Goal: Information Seeking & Learning: Learn about a topic

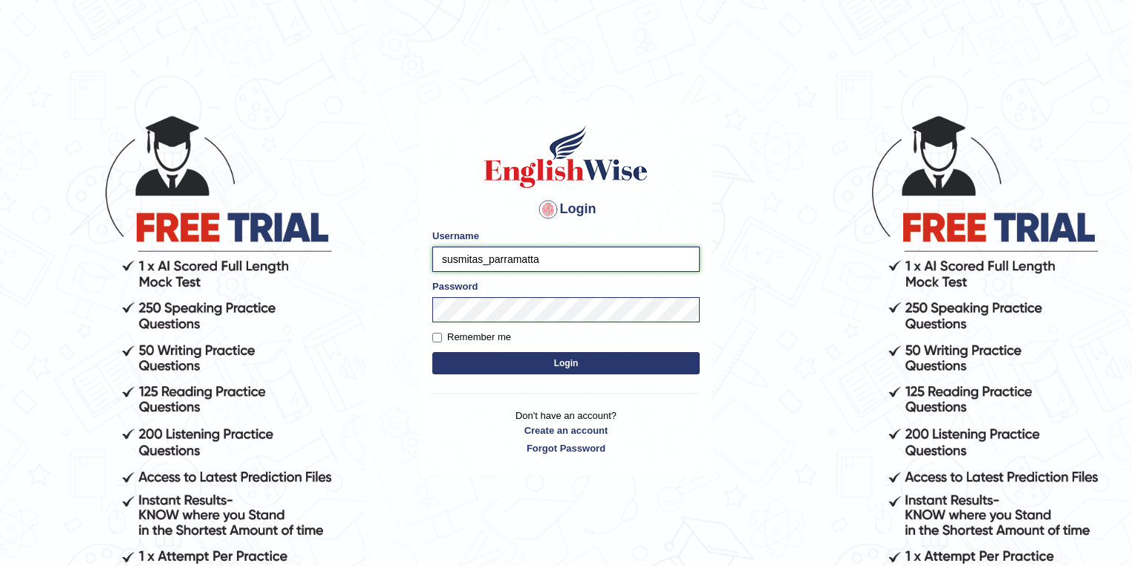
drag, startPoint x: 484, startPoint y: 258, endPoint x: 410, endPoint y: 259, distance: 74.3
click at [410, 259] on body "Login Please fix the following errors: Username susmitas_parramatta Password Re…" at bounding box center [566, 339] width 1132 height 566
click at [450, 258] on input "mitree_parramatta" at bounding box center [565, 259] width 267 height 25
type input "maitree_parramatta"
click at [535, 359] on button "Login" at bounding box center [565, 363] width 267 height 22
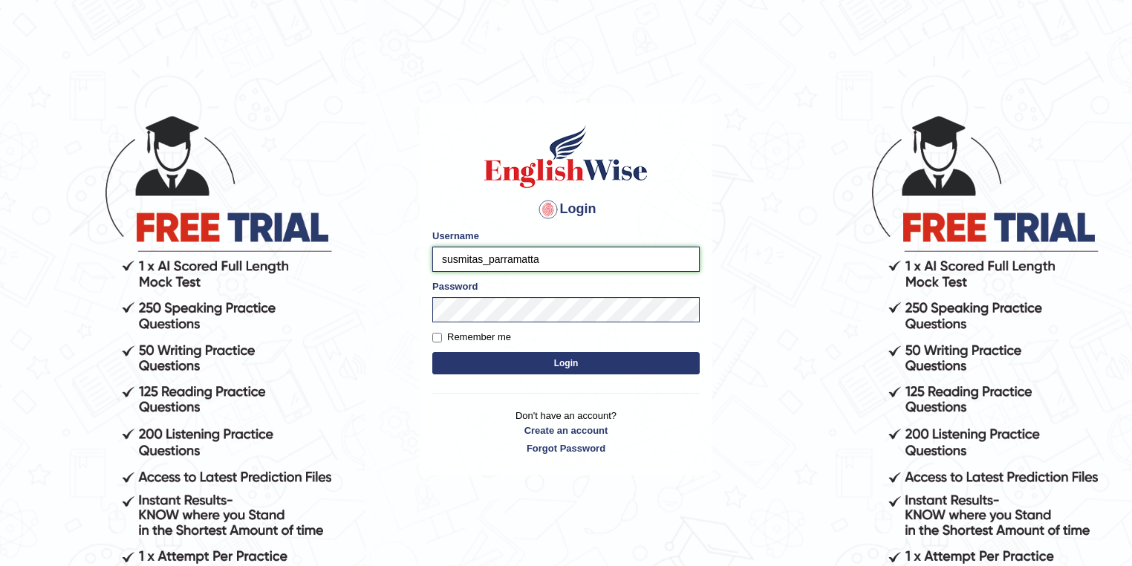
drag, startPoint x: 485, startPoint y: 260, endPoint x: 426, endPoint y: 255, distance: 59.6
click at [426, 255] on div "Login Please fix the following errors: Username susmitas_parramatta Password Re…" at bounding box center [566, 289] width 293 height 372
type input "maitree_parramatta"
click at [529, 356] on button "Login" at bounding box center [565, 363] width 267 height 22
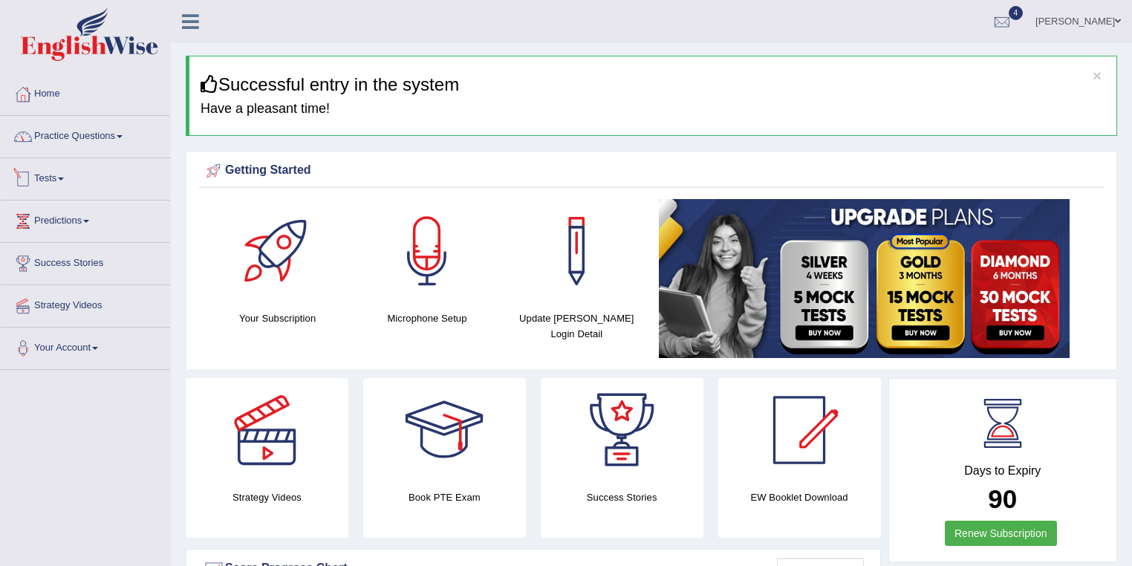
click at [88, 140] on link "Practice Questions" at bounding box center [85, 134] width 169 height 37
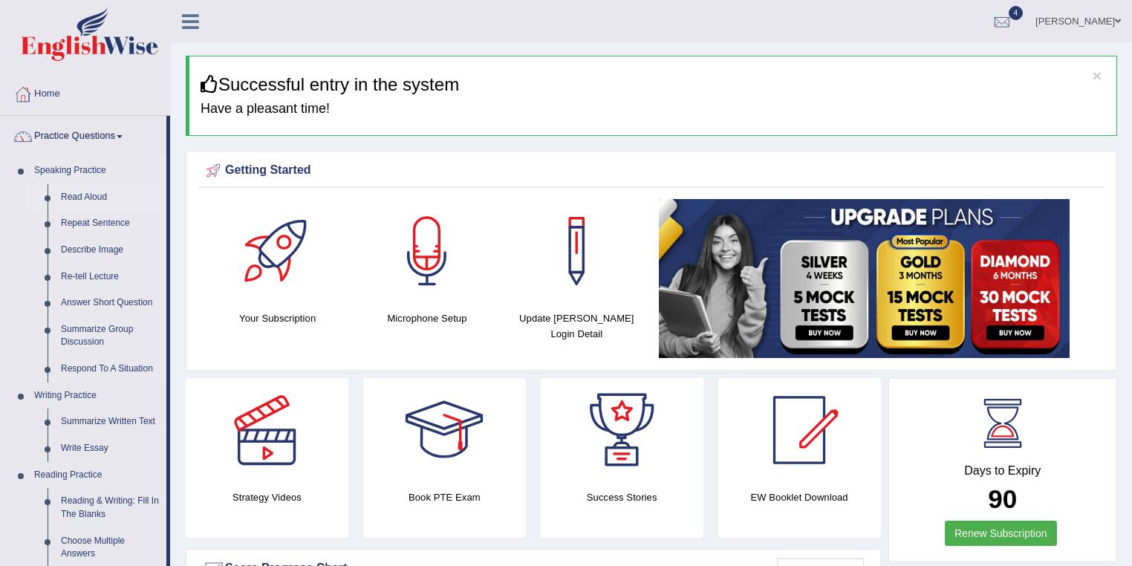
click at [98, 197] on link "Read Aloud" at bounding box center [110, 197] width 112 height 27
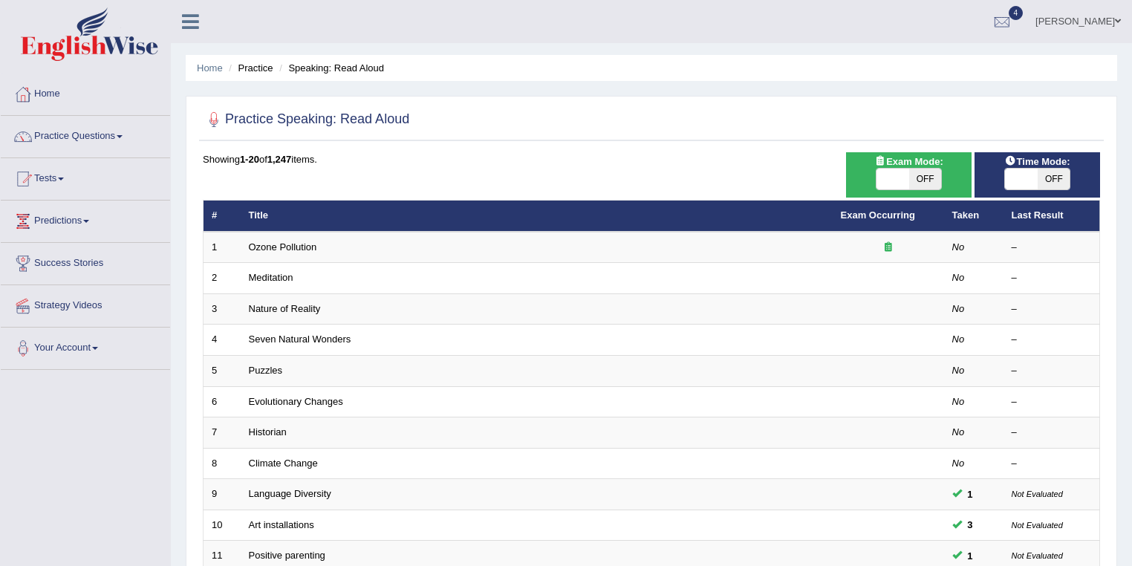
click at [922, 180] on span "OFF" at bounding box center [925, 179] width 33 height 21
checkbox input "true"
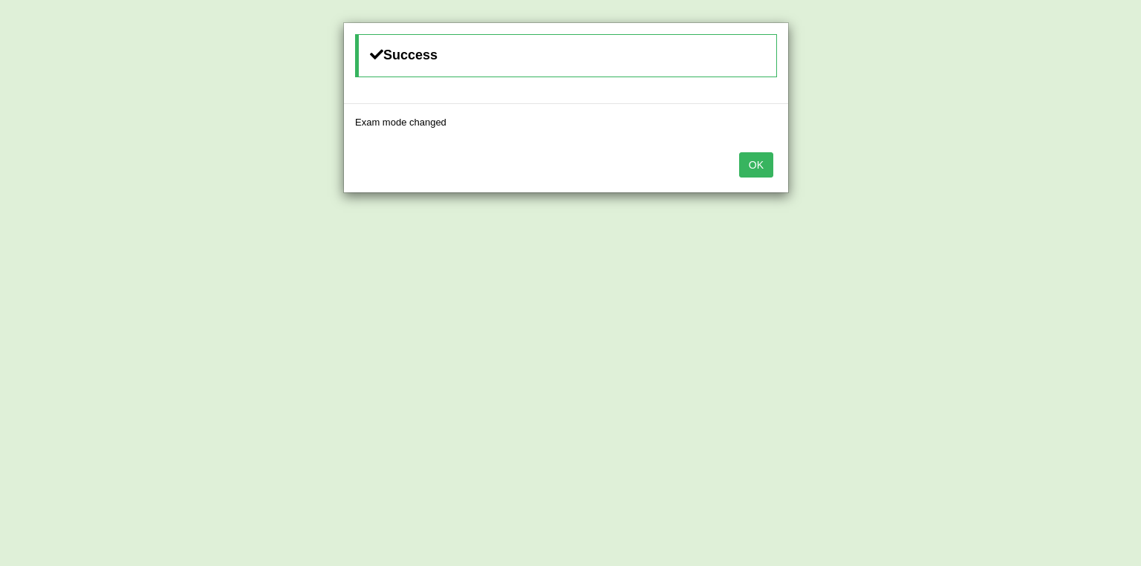
click at [755, 160] on button "OK" at bounding box center [756, 164] width 34 height 25
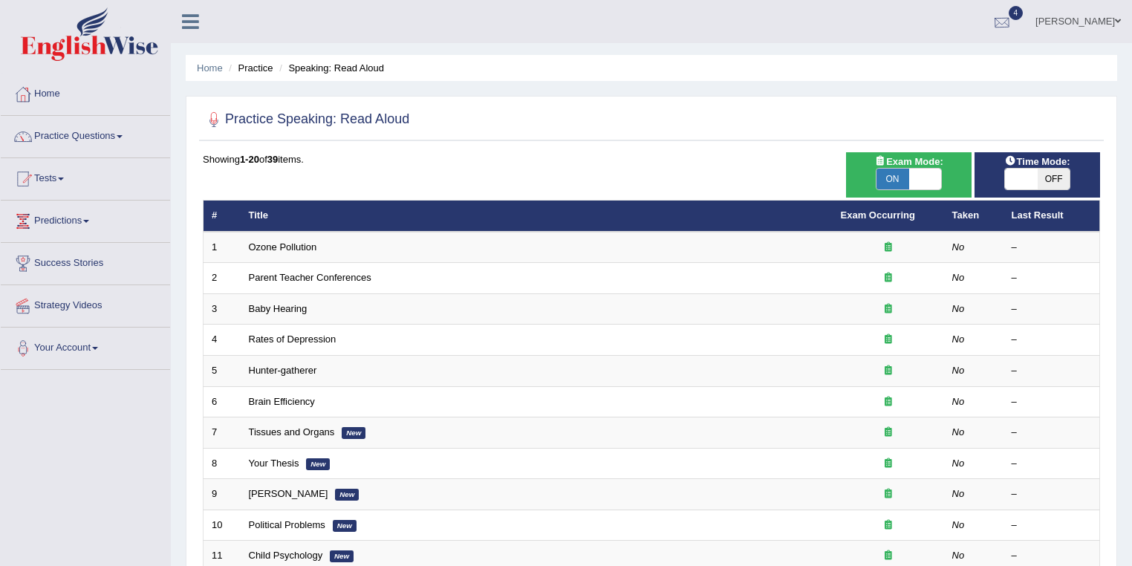
click at [1093, 19] on link "Maitree Dhyani" at bounding box center [1078, 19] width 108 height 39
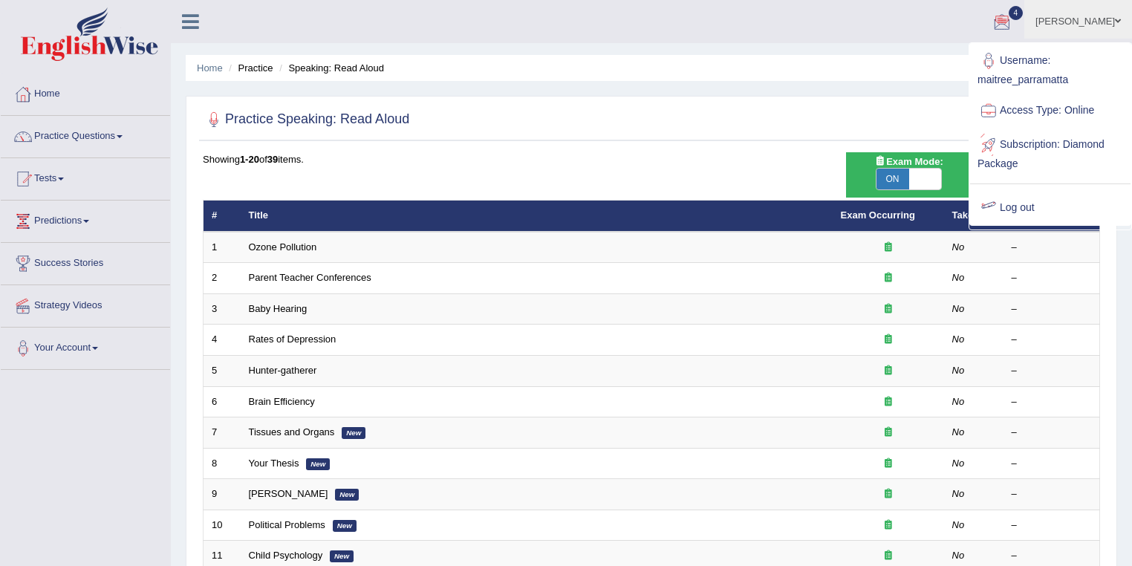
click at [1039, 200] on link "Log out" at bounding box center [1050, 208] width 160 height 34
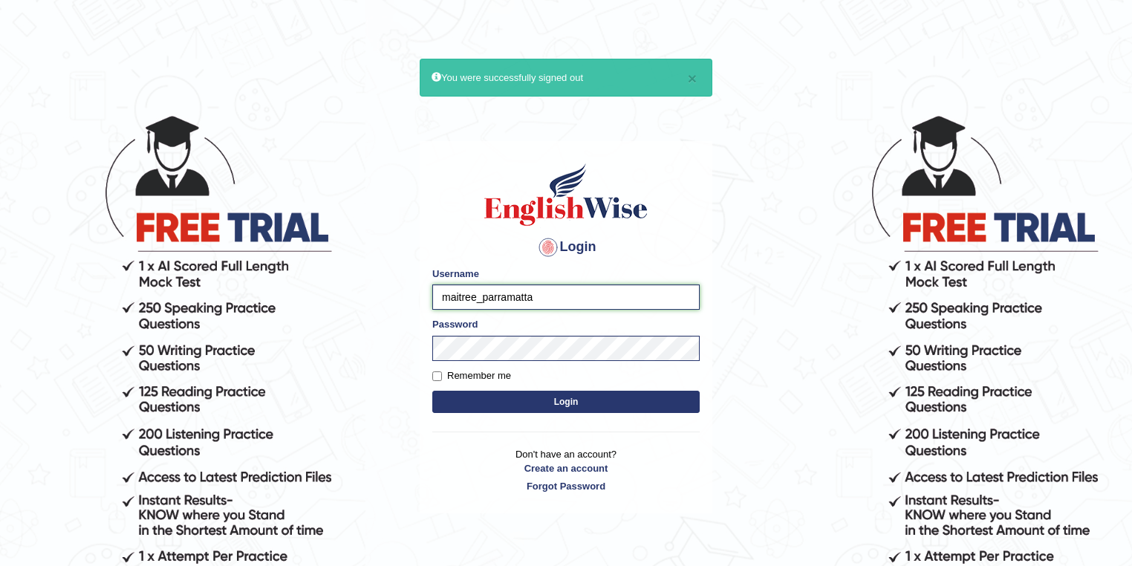
drag, startPoint x: 478, startPoint y: 297, endPoint x: 431, endPoint y: 296, distance: 46.8
click at [431, 296] on div "Login Please fix the following errors: Username maitree_parramatta Password Rem…" at bounding box center [566, 327] width 293 height 372
click at [553, 301] on input "pajimaca_parramatta" at bounding box center [565, 296] width 267 height 25
type input "pajimaca_parramatta"
click at [563, 395] on button "Login" at bounding box center [565, 402] width 267 height 22
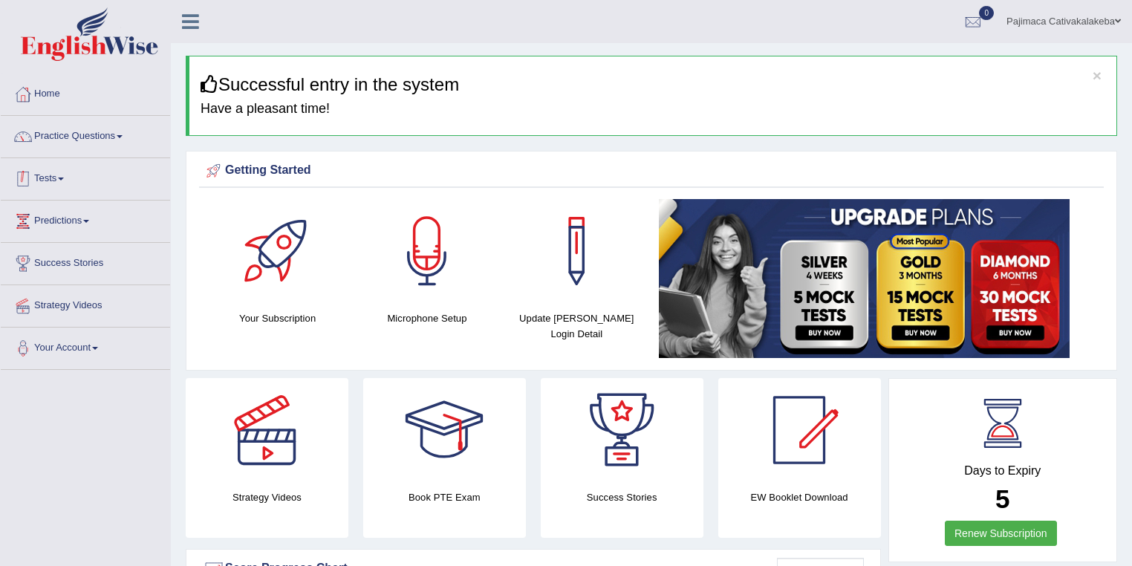
click at [74, 143] on link "Practice Questions" at bounding box center [85, 134] width 169 height 37
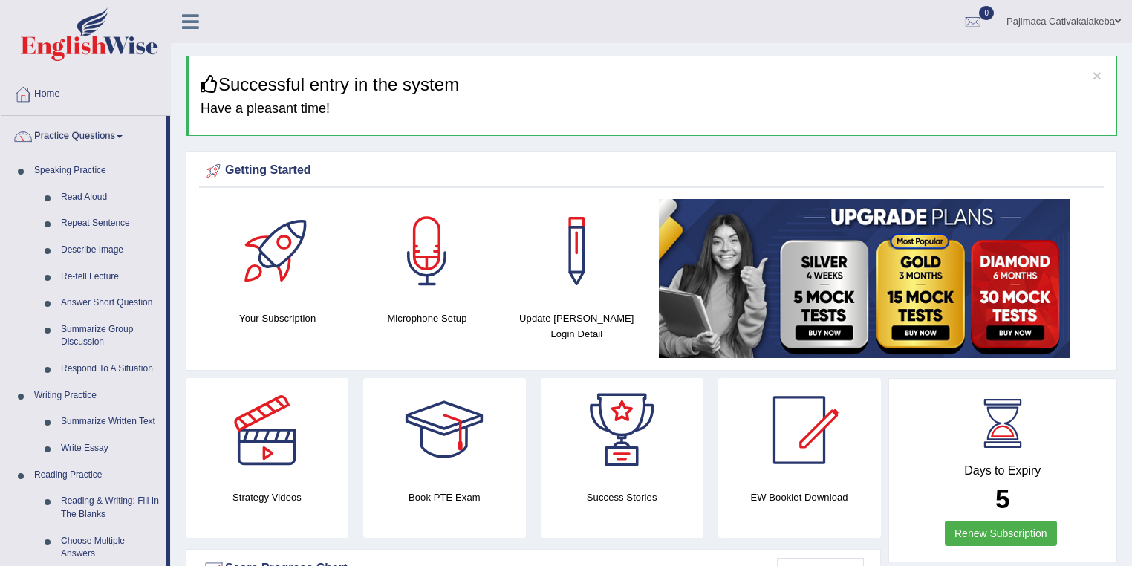
click at [106, 153] on li "Practice Questions Speaking Practice Read Aloud Repeat Sentence Describe Image …" at bounding box center [85, 534] width 169 height 836
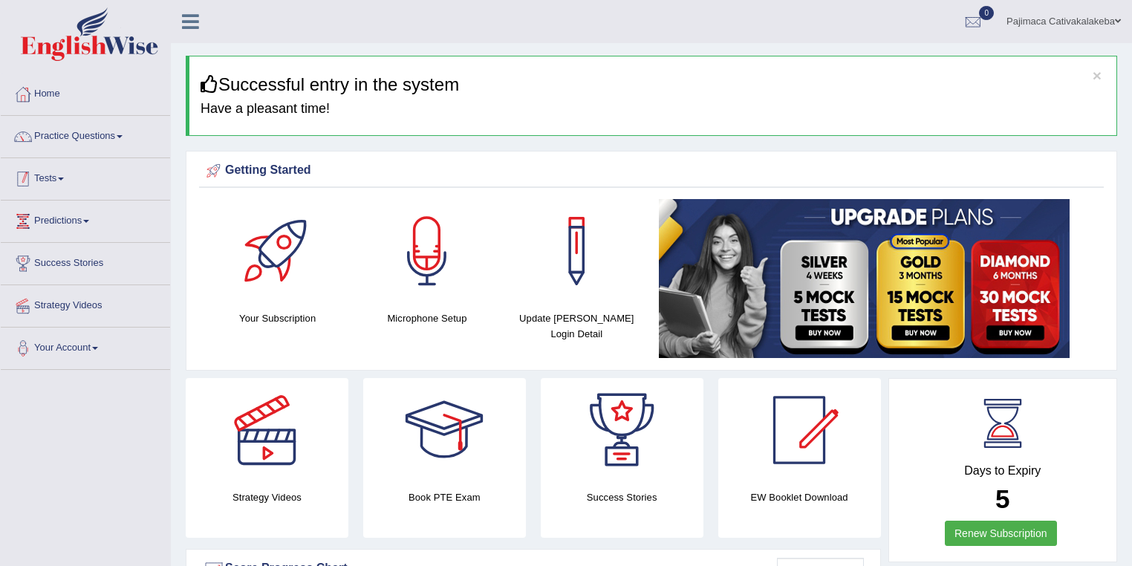
click at [65, 174] on link "Tests" at bounding box center [85, 176] width 169 height 37
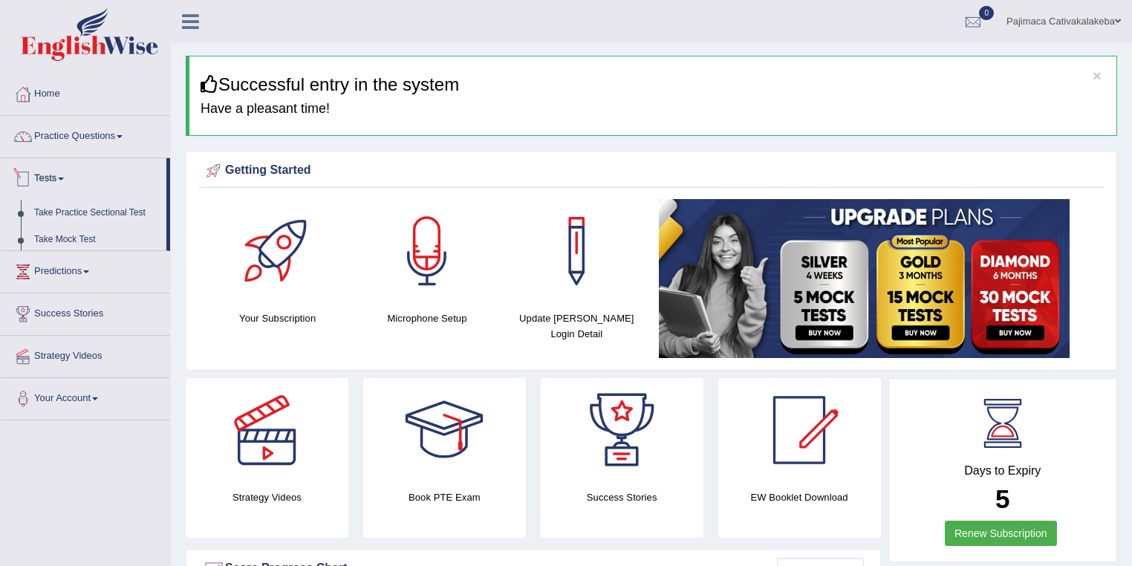
click at [88, 138] on link "Practice Questions" at bounding box center [85, 134] width 169 height 37
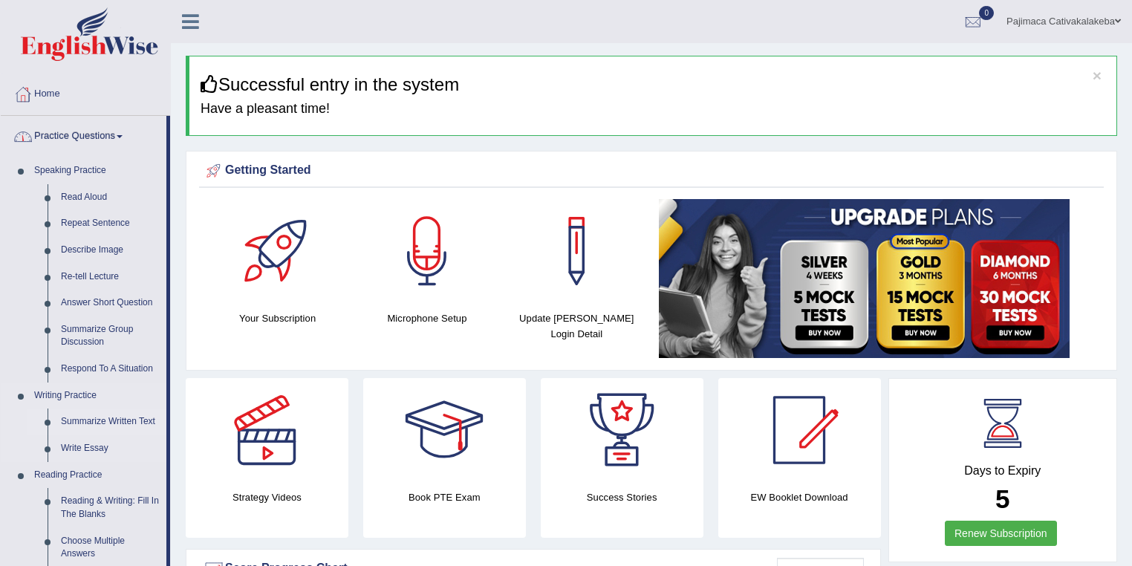
click at [114, 414] on link "Summarize Written Text" at bounding box center [110, 422] width 112 height 27
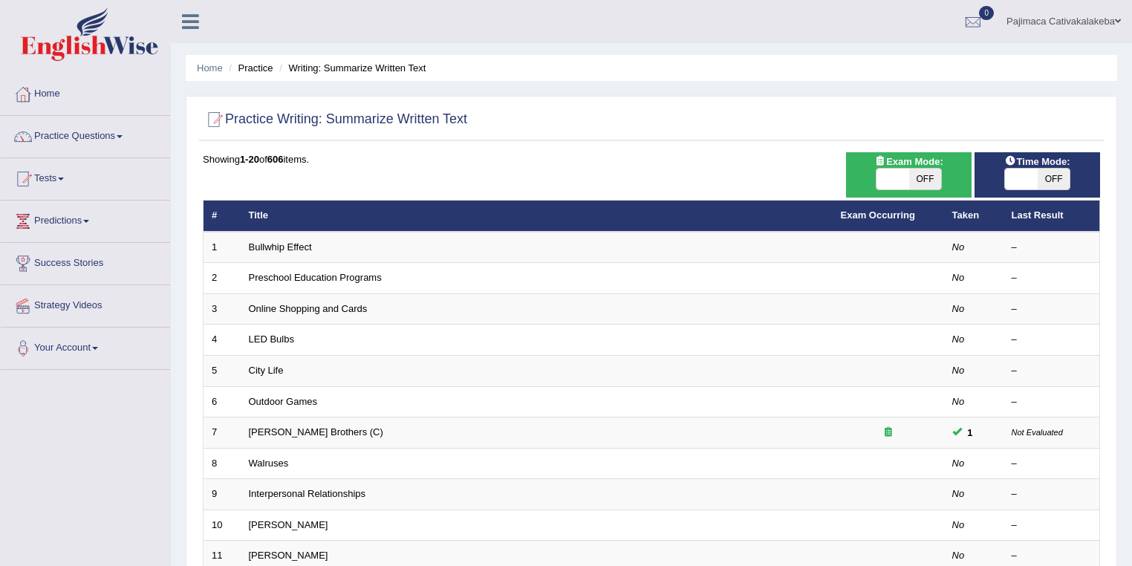
click at [943, 184] on div "ON OFF" at bounding box center [908, 179] width 111 height 22
click at [922, 175] on span "OFF" at bounding box center [925, 179] width 33 height 21
checkbox input "true"
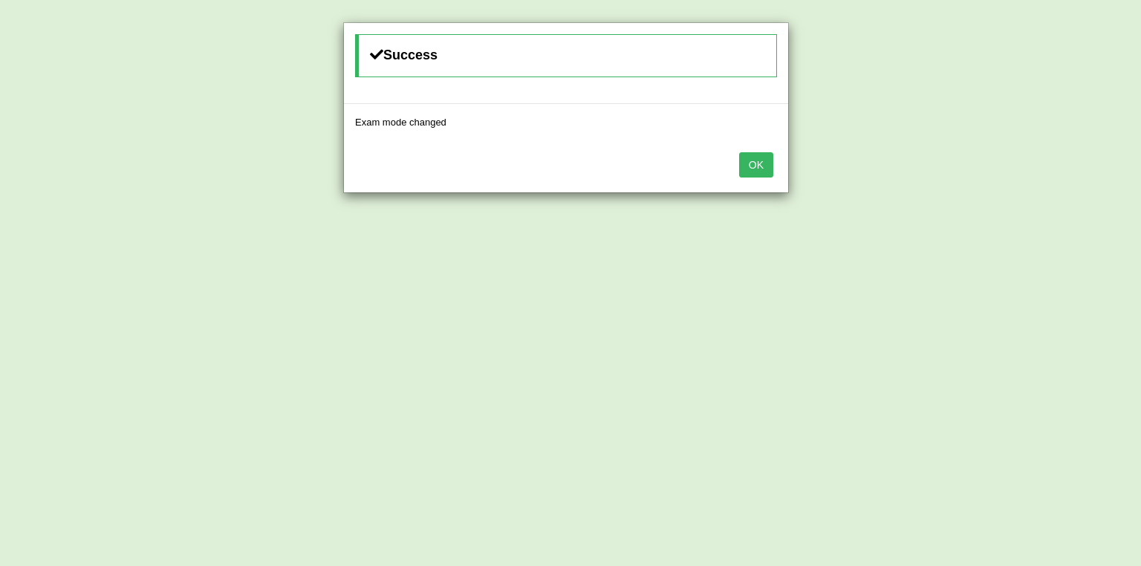
click at [755, 167] on button "OK" at bounding box center [756, 164] width 34 height 25
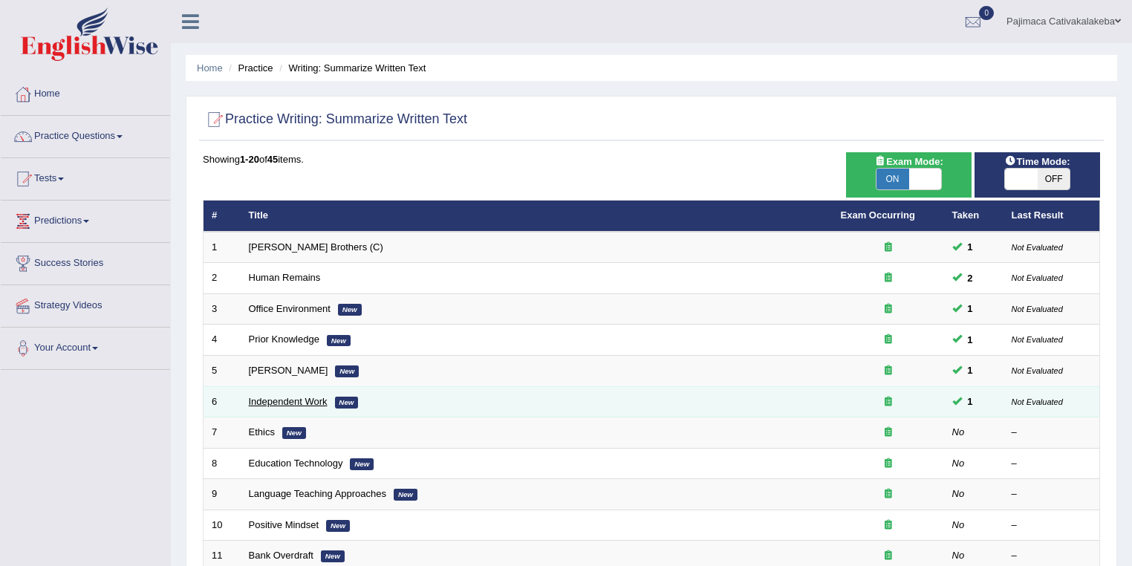
click at [310, 397] on link "Independent Work" at bounding box center [288, 401] width 79 height 11
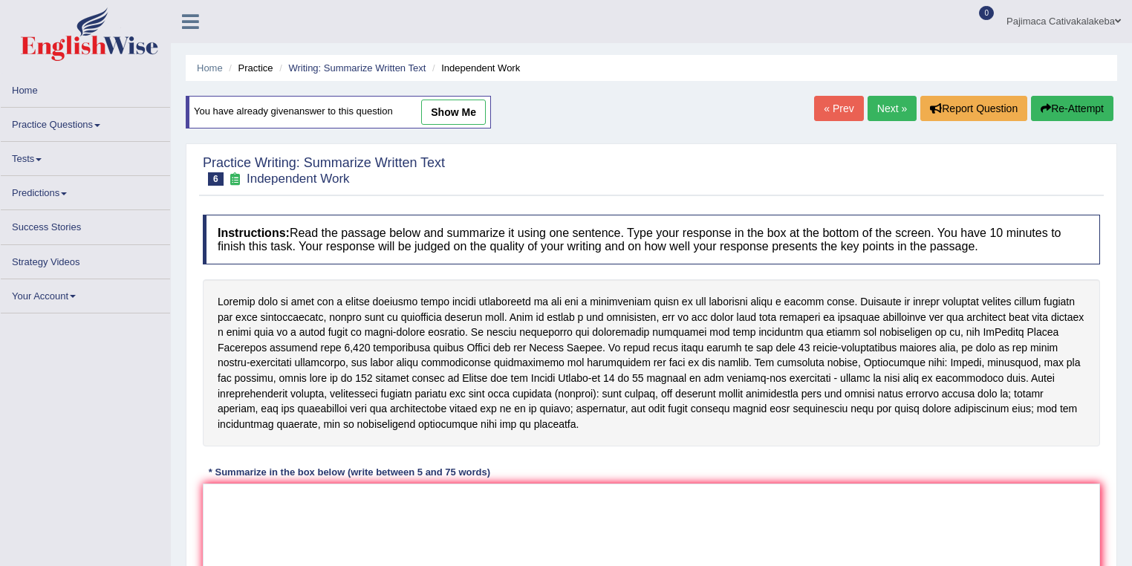
click at [447, 116] on link "show me" at bounding box center [453, 112] width 65 height 25
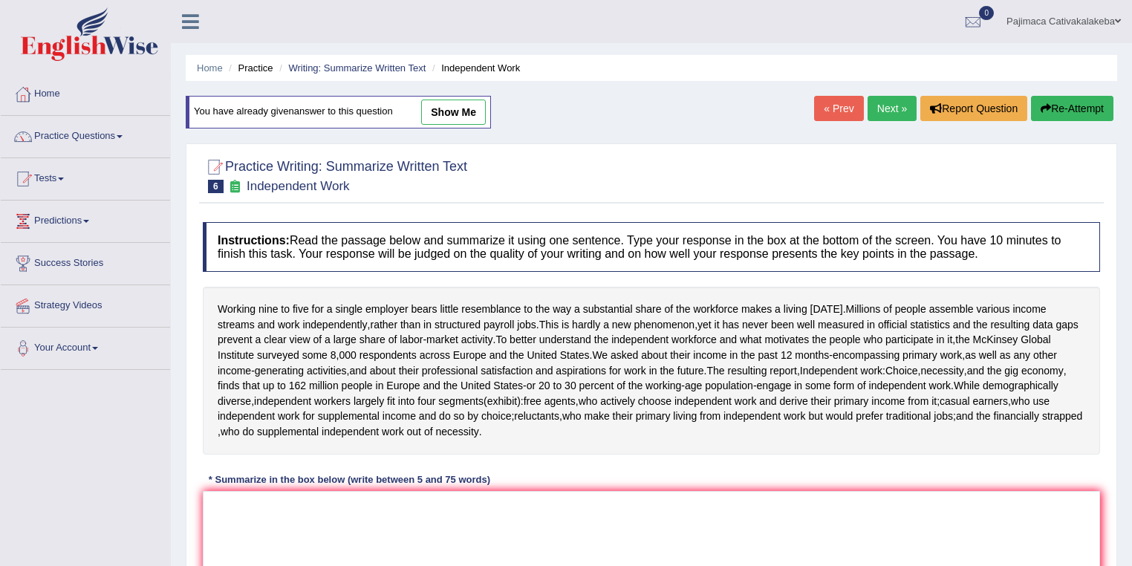
click at [466, 116] on link "show me" at bounding box center [453, 112] width 65 height 25
type textarea "A survey that was carried out by the McKinsey Global Institute across [GEOGRAPH…"
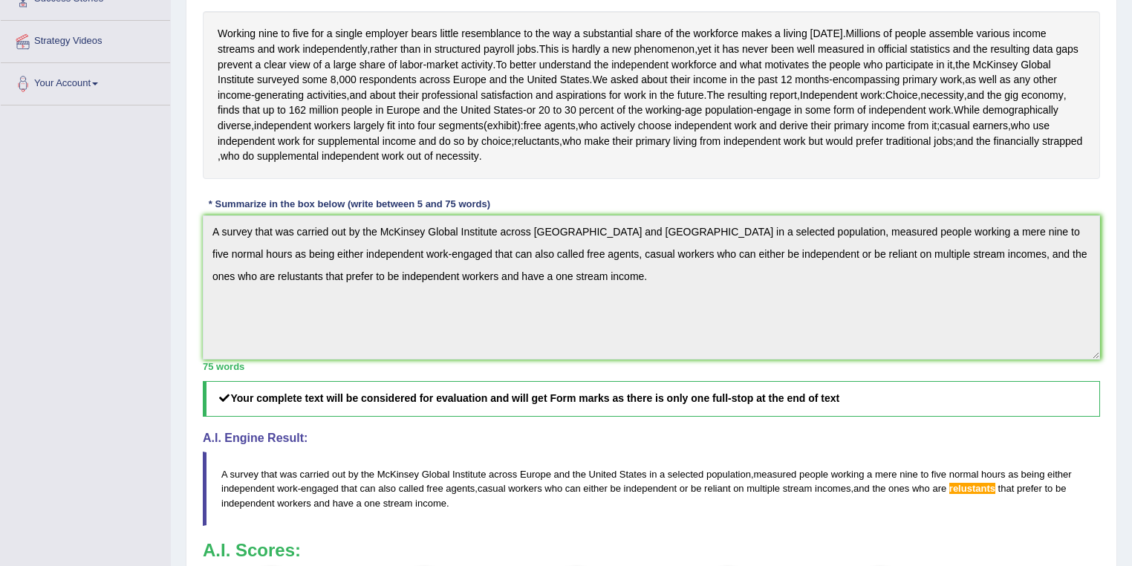
scroll to position [200, 0]
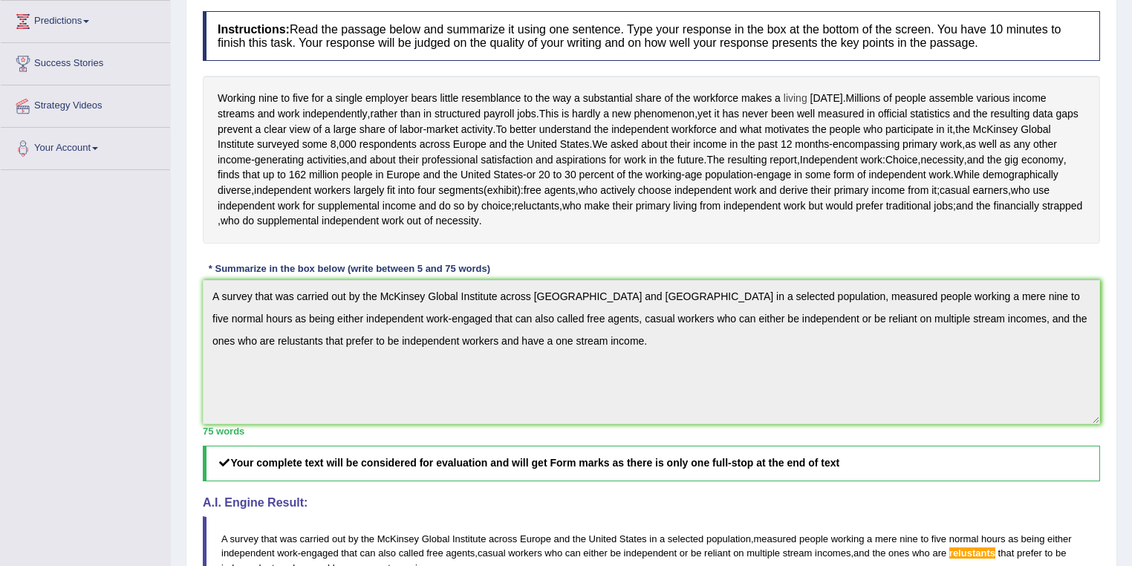
drag, startPoint x: 212, startPoint y: 95, endPoint x: 790, endPoint y: 95, distance: 577.8
click at [790, 95] on div "Working nine to five for a single employer bears little resemblance to the way …" at bounding box center [651, 159] width 897 height 167
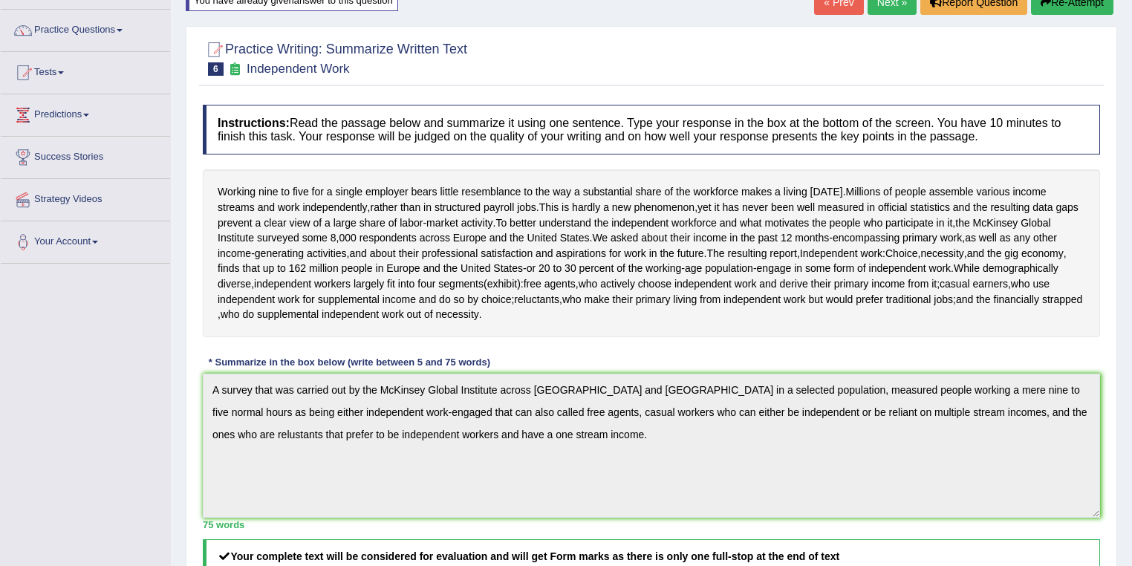
scroll to position [42, 0]
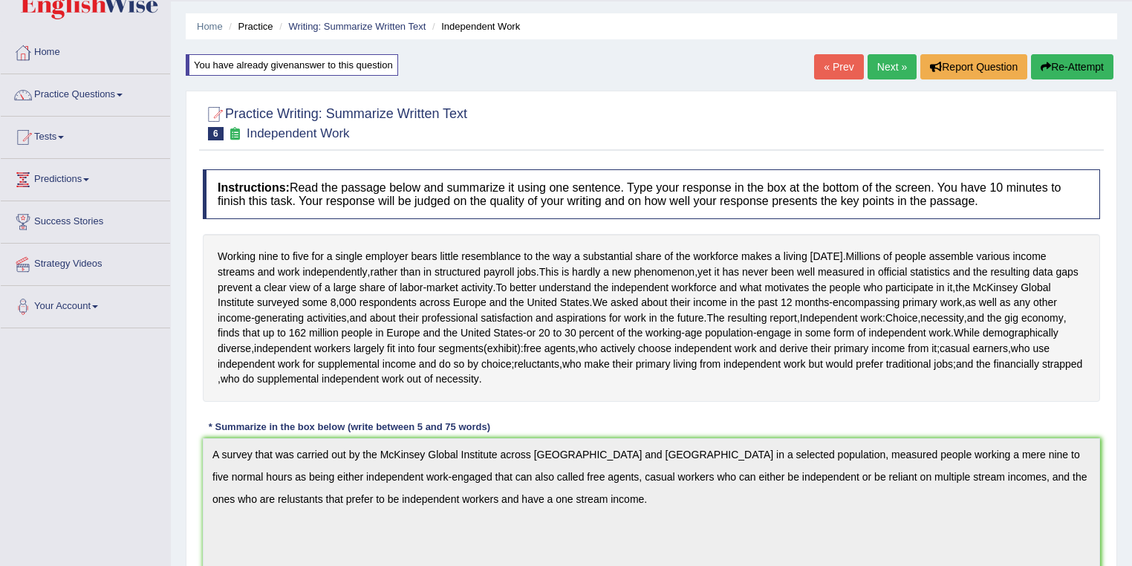
click at [837, 63] on link "« Prev" at bounding box center [838, 66] width 49 height 25
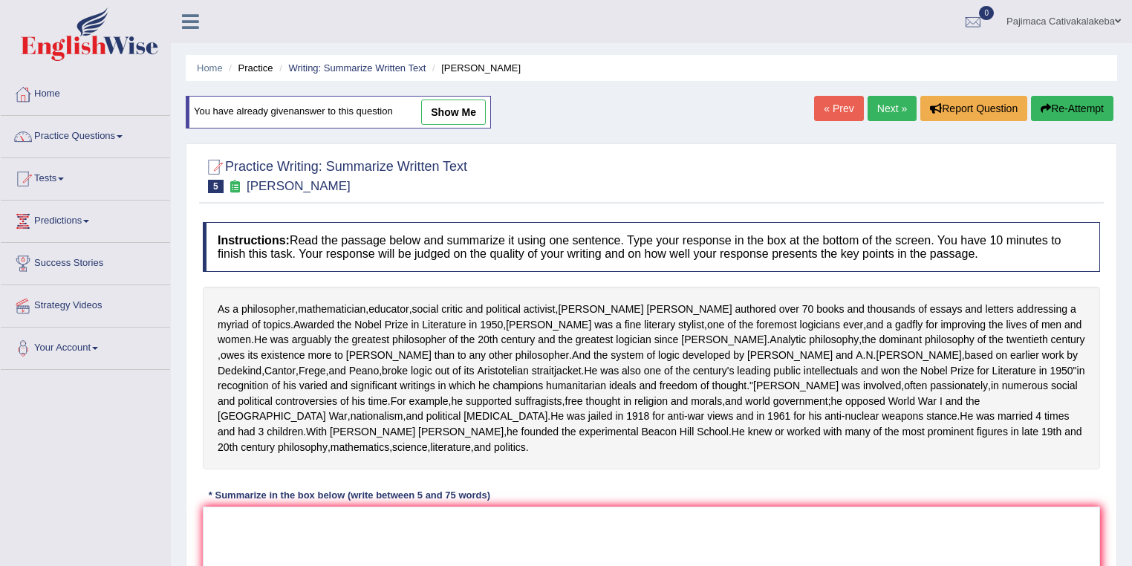
click at [463, 117] on link "show me" at bounding box center [453, 112] width 65 height 25
type textarea "[PERSON_NAME] is a philosopher, a social and political activist and an avid wri…"
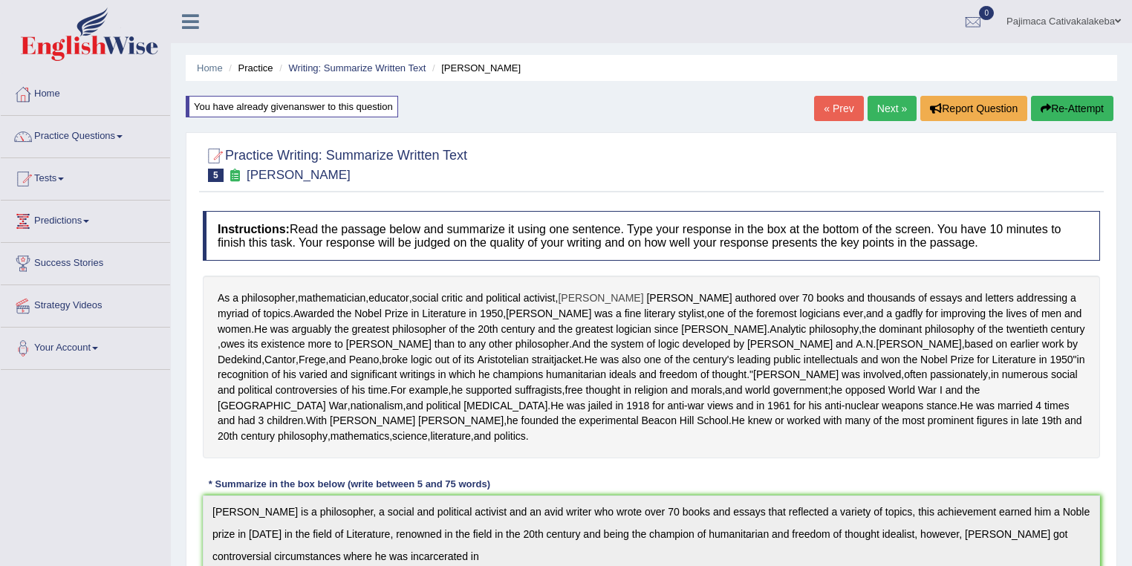
scroll to position [475, 0]
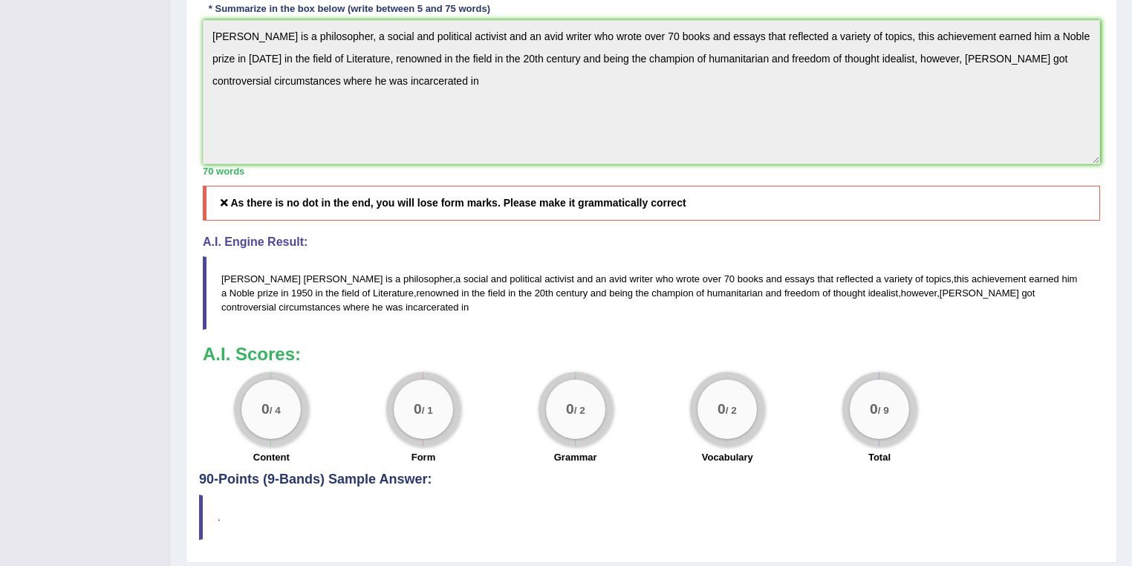
click at [319, 330] on blockquote "Bertrand Russel is a philosopher , a social and political activist and an avid …" at bounding box center [651, 293] width 897 height 74
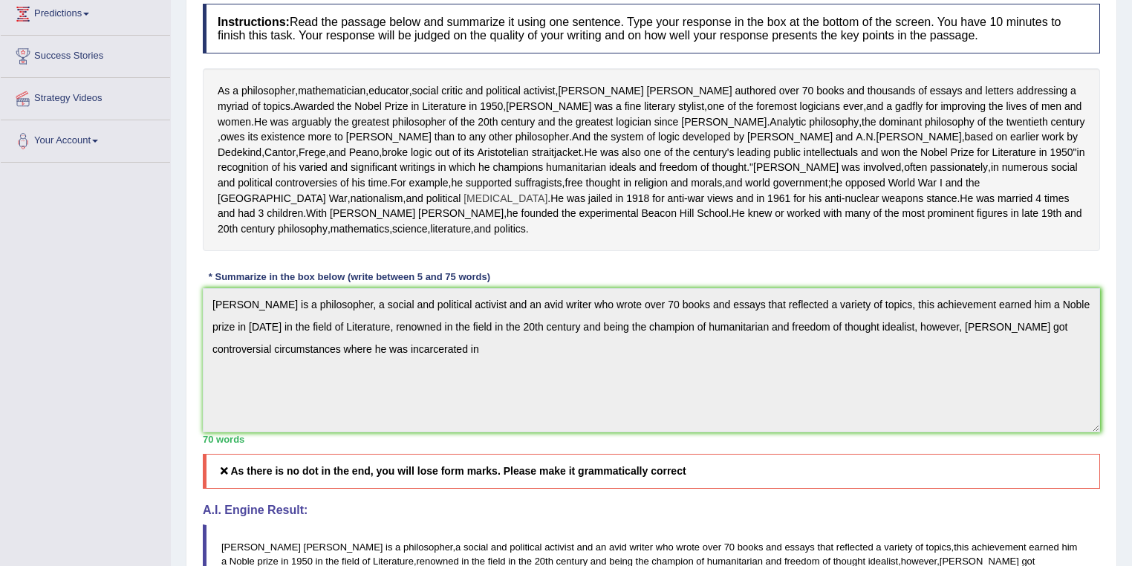
scroll to position [79, 0]
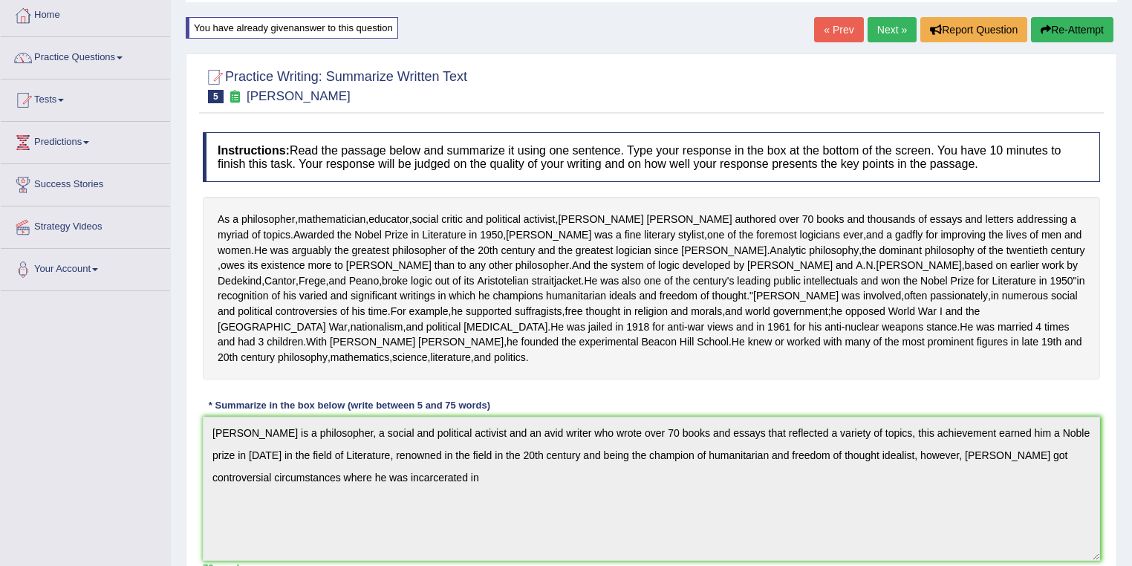
click at [1058, 24] on button "Re-Attempt" at bounding box center [1072, 29] width 82 height 25
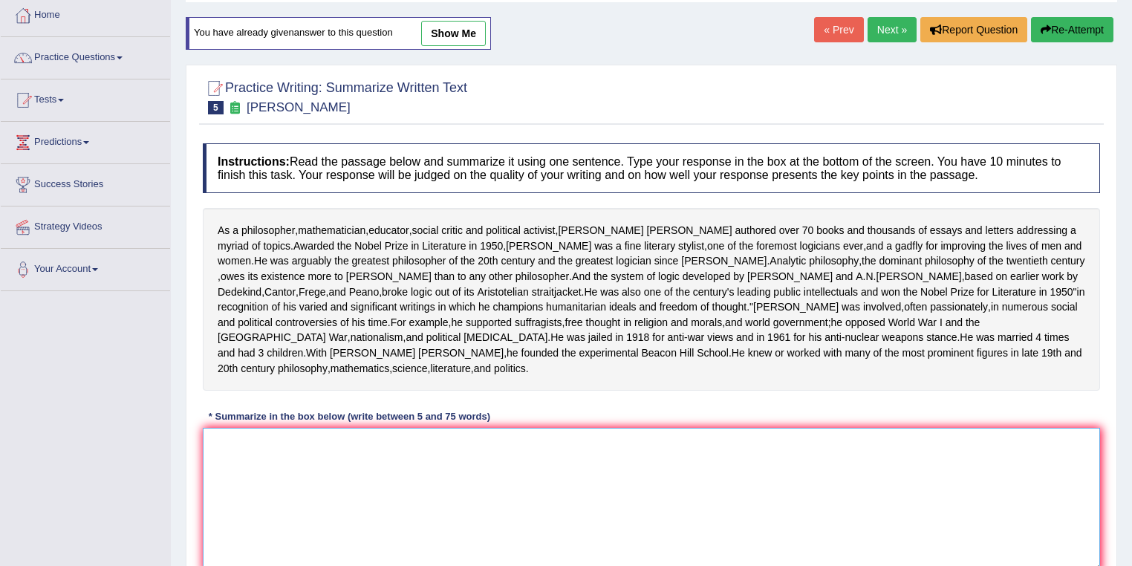
click at [243, 488] on textarea at bounding box center [651, 500] width 897 height 144
paste textarea "[PERSON_NAME] is a philosopher, a social and political activist and an avid wri…"
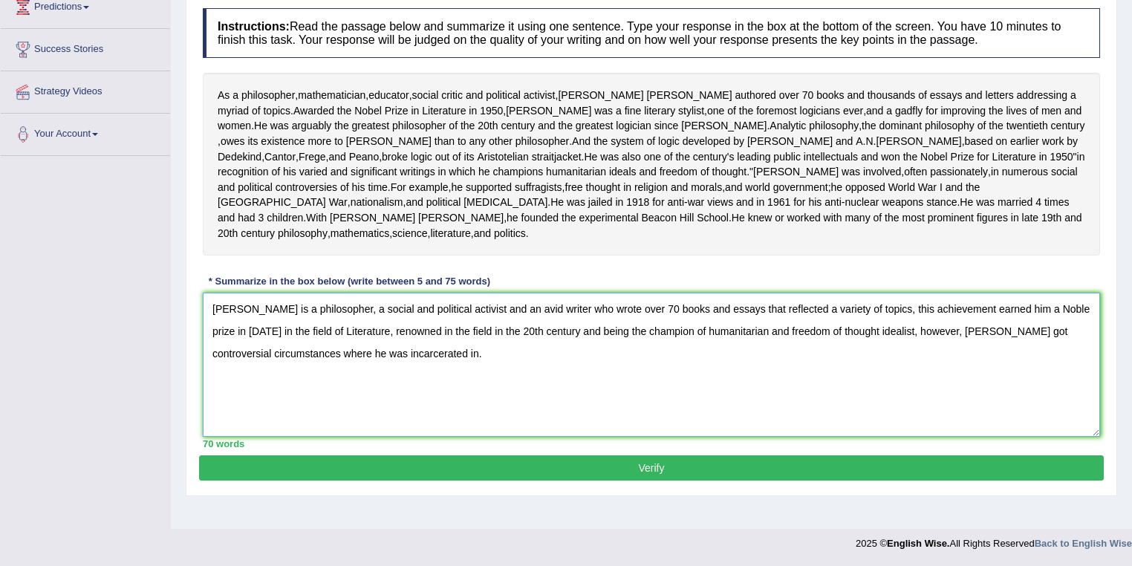
type textarea "[PERSON_NAME] is a philosopher, a social and political activist and an avid wri…"
click at [333, 481] on button "Verify" at bounding box center [651, 467] width 905 height 25
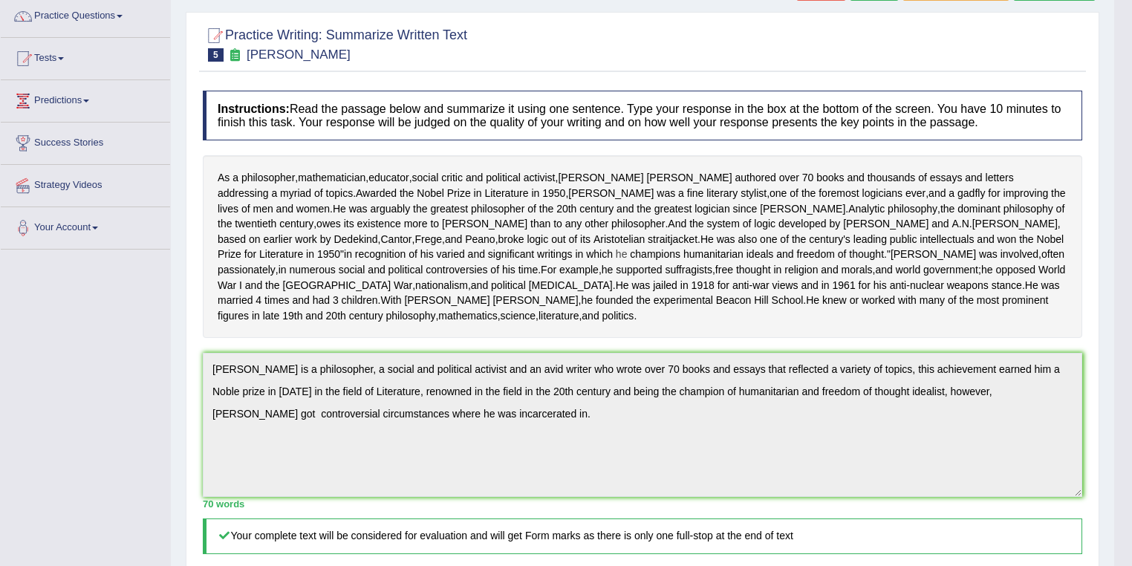
scroll to position [82, 0]
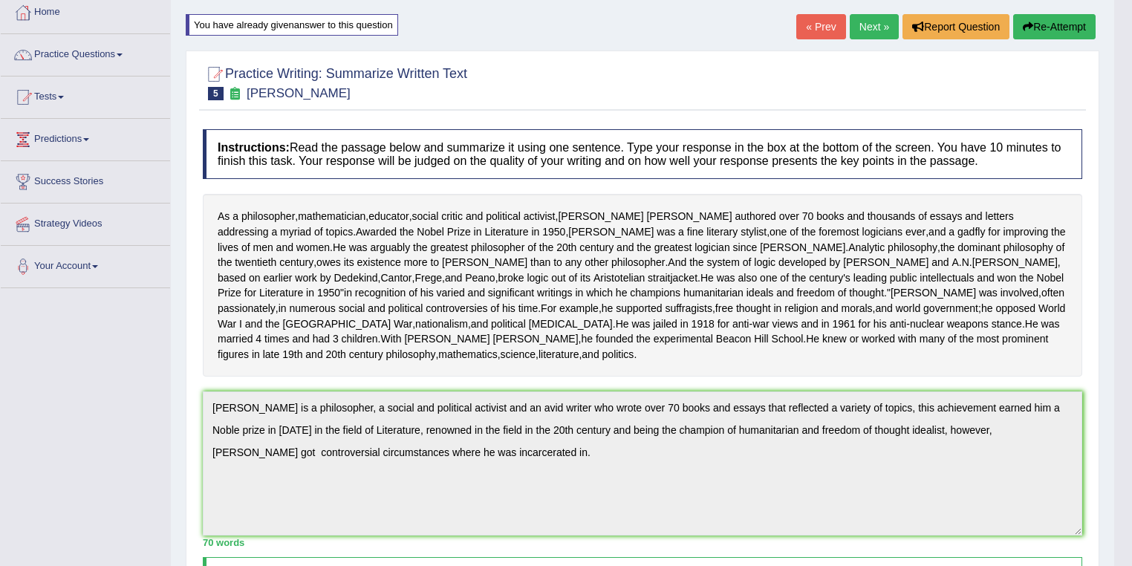
click at [1094, 22] on button "Re-Attempt" at bounding box center [1054, 26] width 82 height 25
click at [1067, 24] on button "Re-Attempt" at bounding box center [1054, 26] width 82 height 25
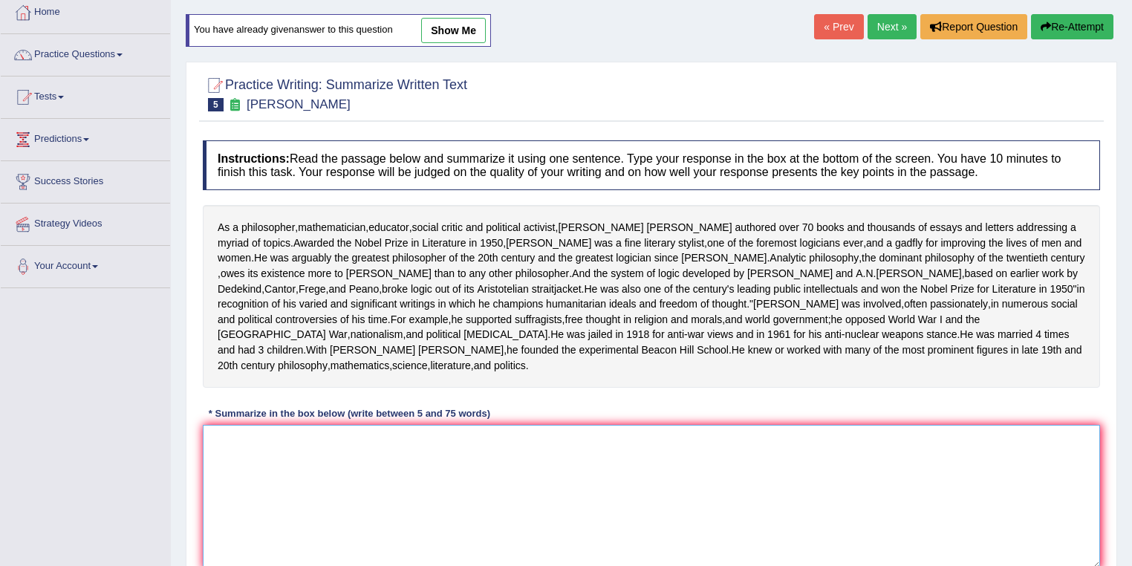
drag, startPoint x: 259, startPoint y: 486, endPoint x: 258, endPoint y: 439, distance: 47.6
click at [258, 485] on textarea at bounding box center [651, 497] width 897 height 144
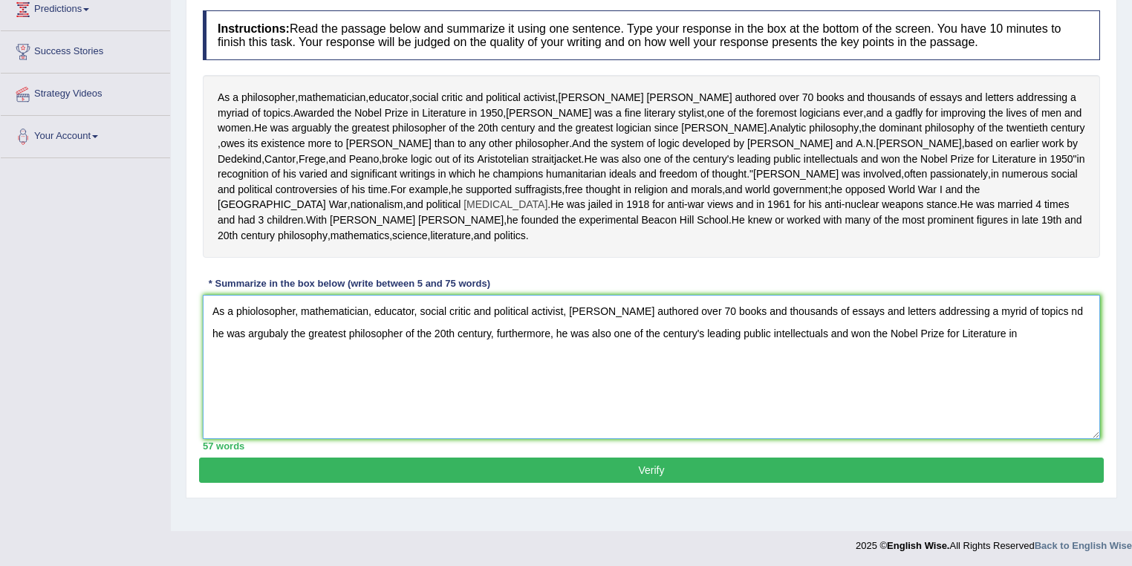
scroll to position [235, 0]
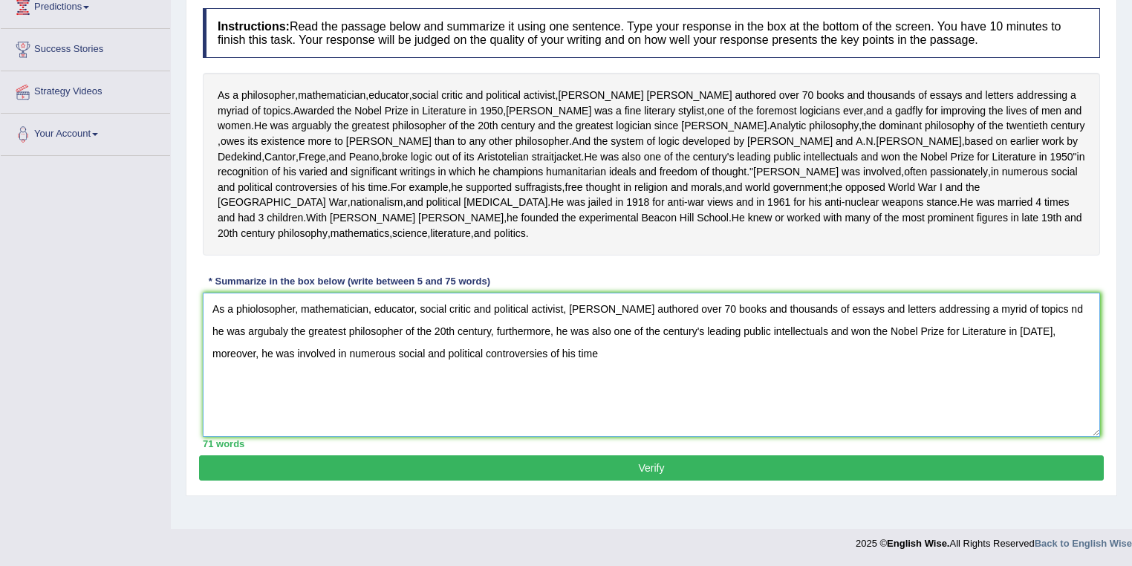
click at [1040, 380] on textarea "As a phiolosopher, mathematician, educator, social critic and political activis…" at bounding box center [651, 365] width 897 height 144
click at [995, 389] on textarea "As a phiolosopher, mathematician, educator, social critic and political activis…" at bounding box center [651, 365] width 897 height 144
click at [473, 383] on textarea "As a phiolosopher, mathematician, educator, social critic and political activis…" at bounding box center [651, 365] width 897 height 144
click at [567, 383] on textarea "As a phiolosopher, mathematician, educator, social critic and political activis…" at bounding box center [651, 365] width 897 height 144
drag, startPoint x: 566, startPoint y: 372, endPoint x: 209, endPoint y: 372, distance: 356.5
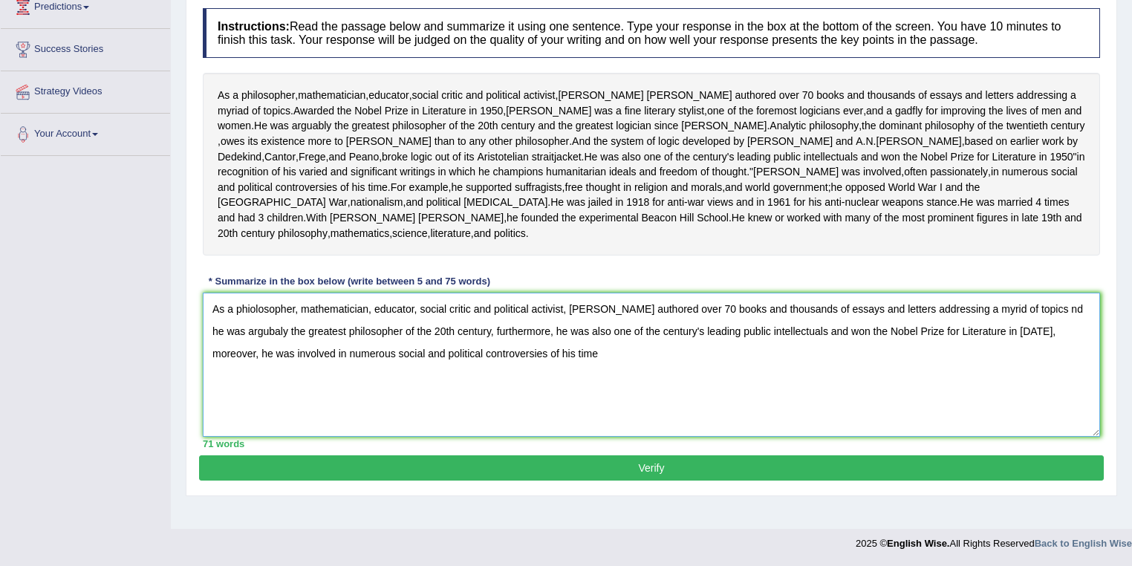
click at [209, 372] on textarea "As a phiolosopher, mathematician, educator, social critic and political activis…" at bounding box center [651, 365] width 897 height 144
click at [253, 331] on textarea "As a phiolosopher, mathematician, educator, social critic and political activis…" at bounding box center [651, 365] width 897 height 144
type textarea "As a philosopher, mathematician, educator, social critic and political activist…"
click at [671, 481] on button "Verify" at bounding box center [651, 467] width 905 height 25
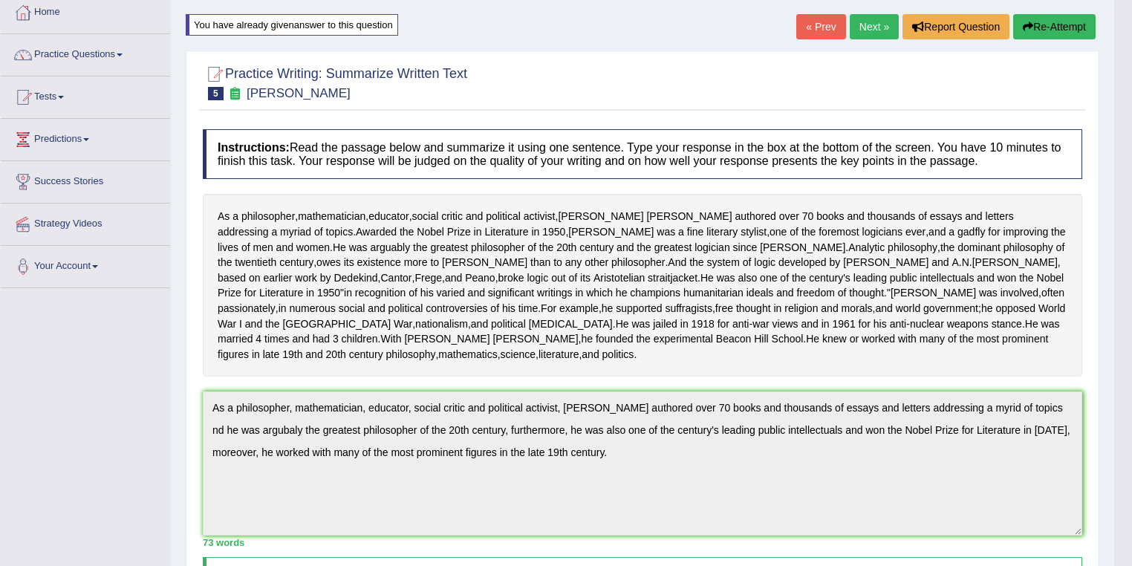
scroll to position [0, 0]
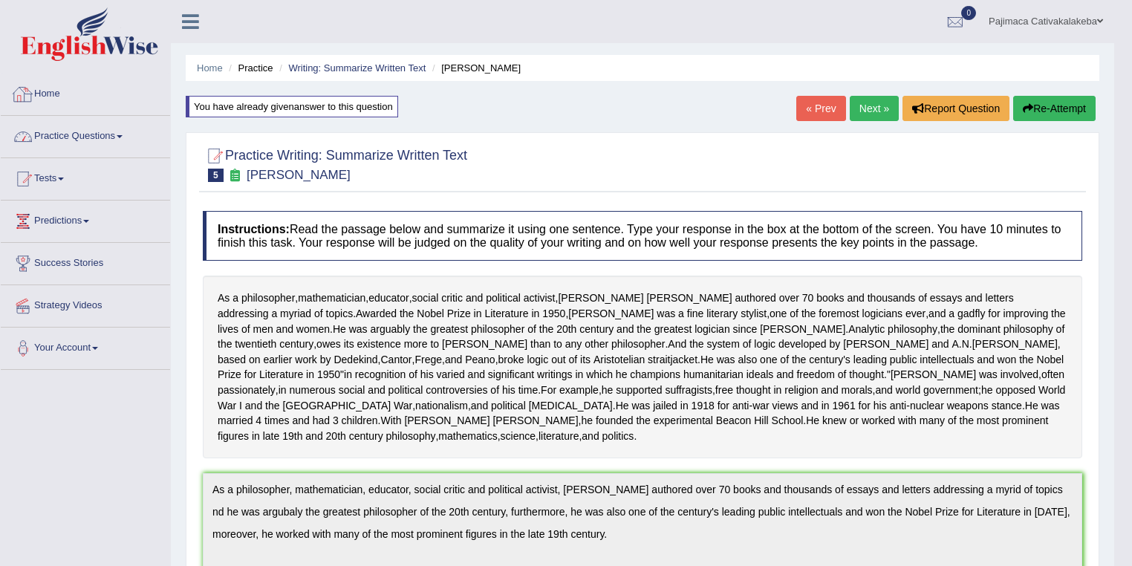
click at [74, 132] on link "Practice Questions" at bounding box center [85, 134] width 169 height 37
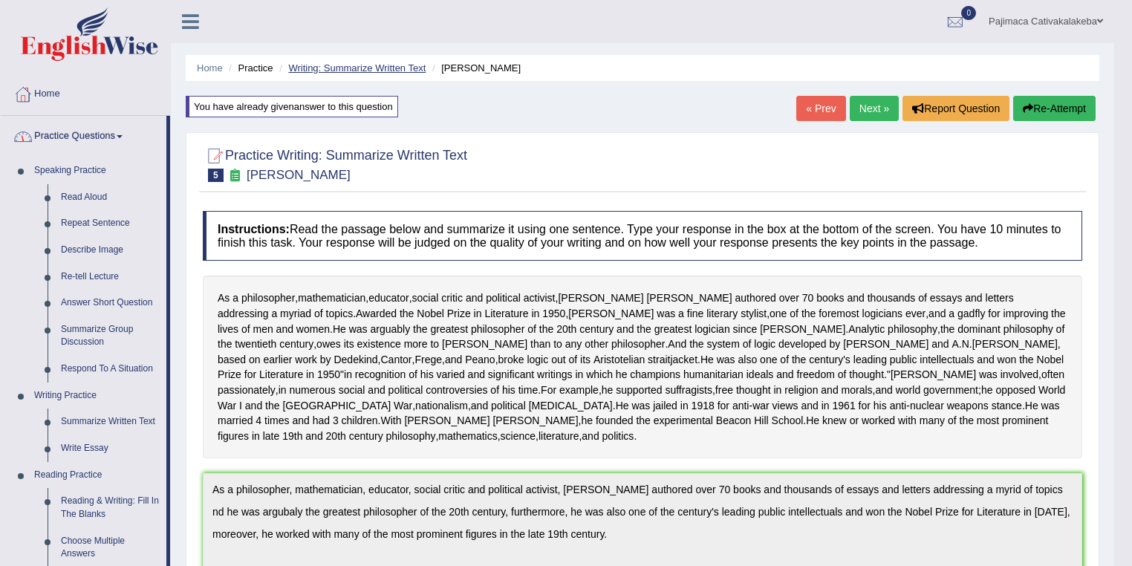
click at [395, 65] on link "Writing: Summarize Written Text" at bounding box center [356, 67] width 137 height 11
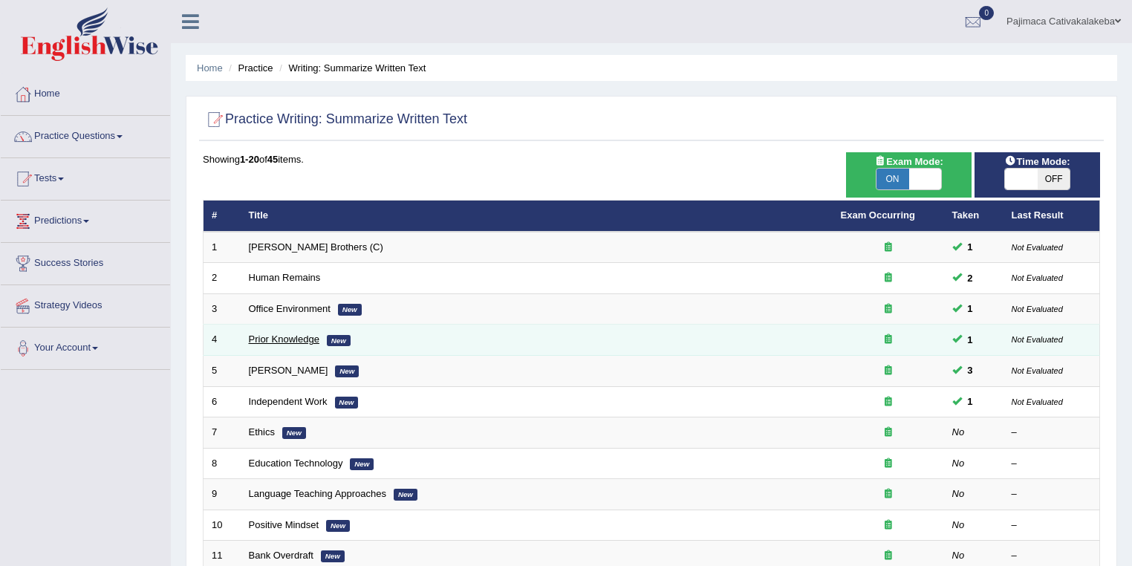
click at [305, 339] on link "Prior Knowledge" at bounding box center [284, 338] width 71 height 11
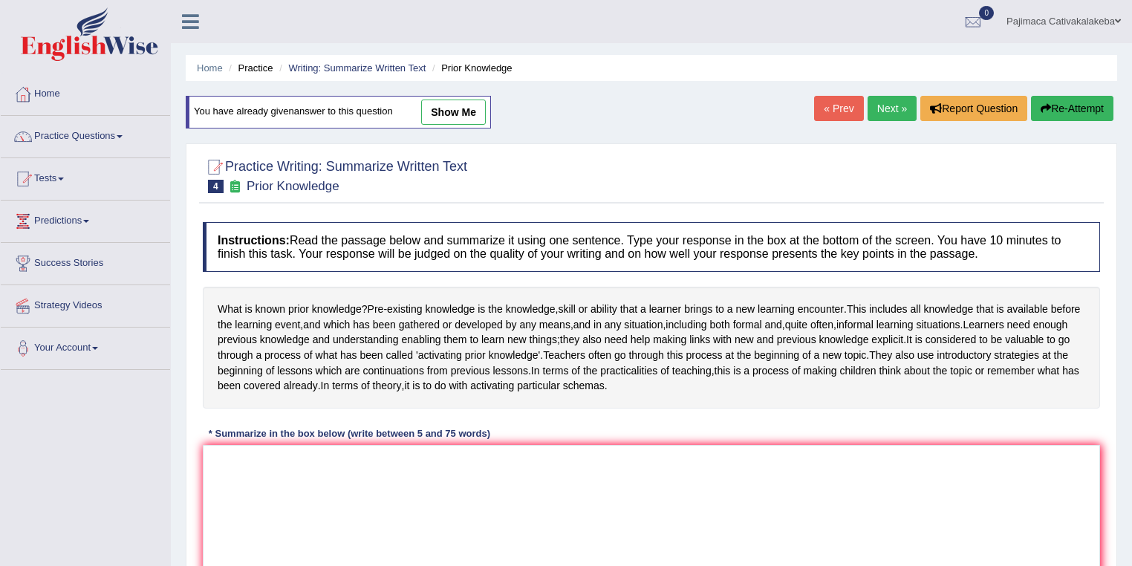
click at [455, 111] on link "show me" at bounding box center [453, 112] width 65 height 25
type textarea "Pre-existing knowledge is also called prior knowledge which consists of skills …"
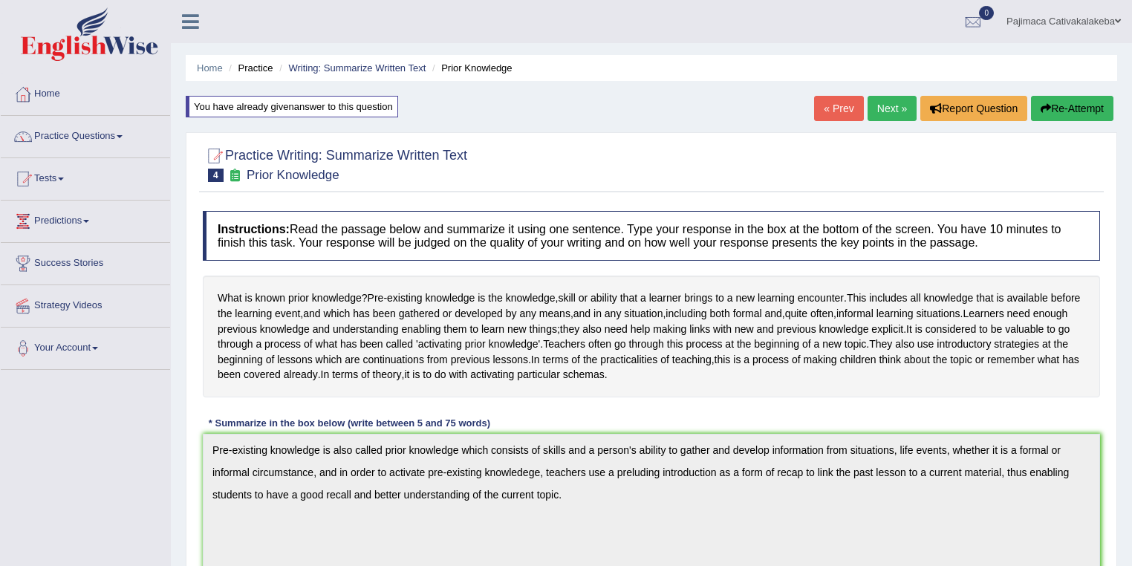
click at [814, 108] on link "« Prev" at bounding box center [838, 108] width 49 height 25
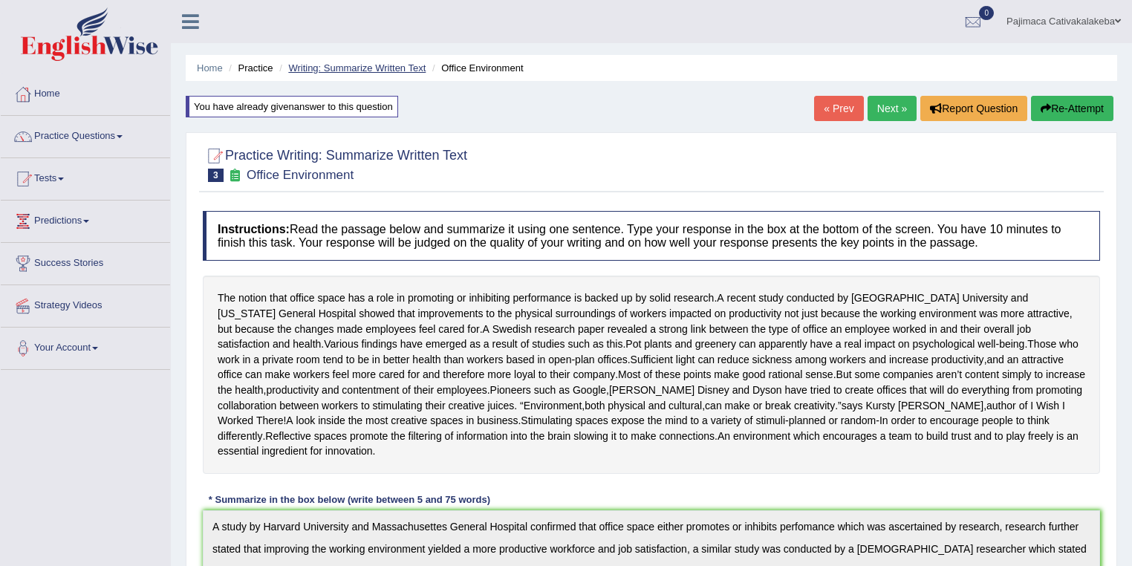
click at [356, 68] on link "Writing: Summarize Written Text" at bounding box center [356, 67] width 137 height 11
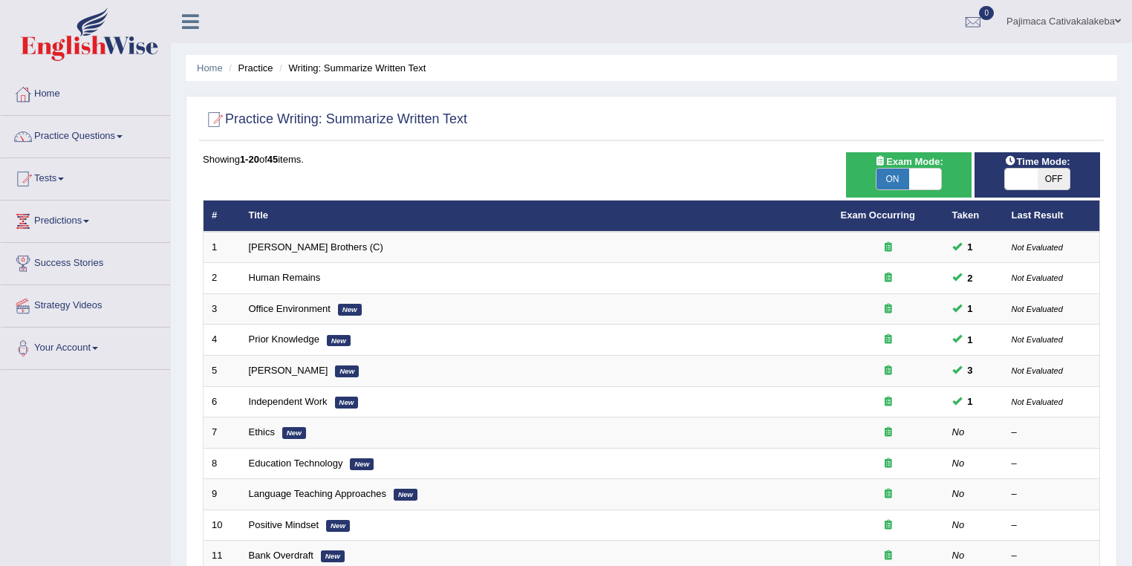
click at [1104, 26] on link "Pajimaca Cativakalakeba" at bounding box center [1063, 19] width 137 height 39
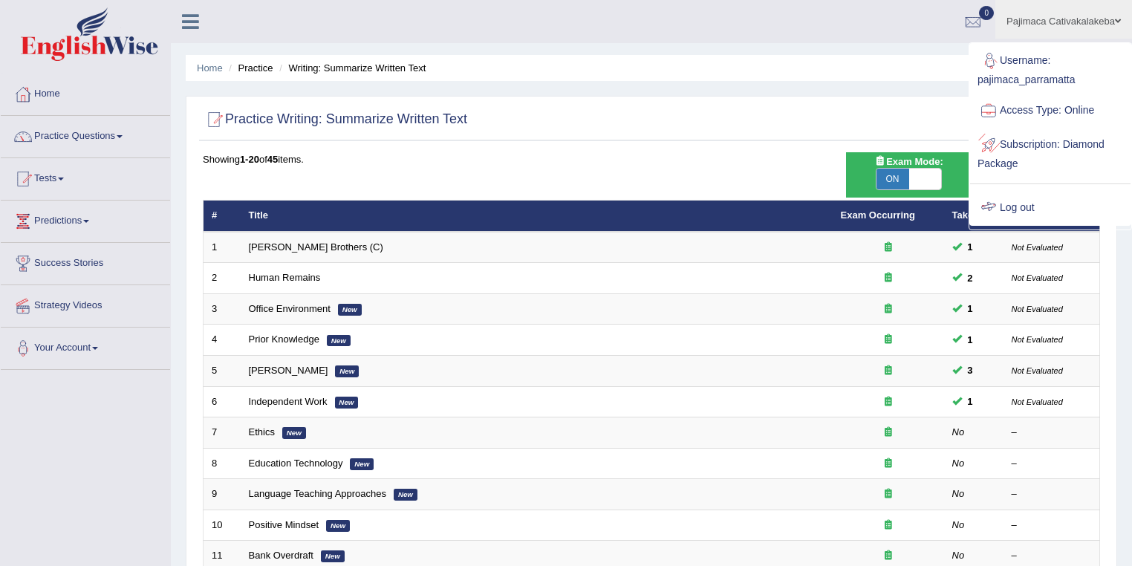
click at [1025, 215] on link "Log out" at bounding box center [1050, 208] width 160 height 34
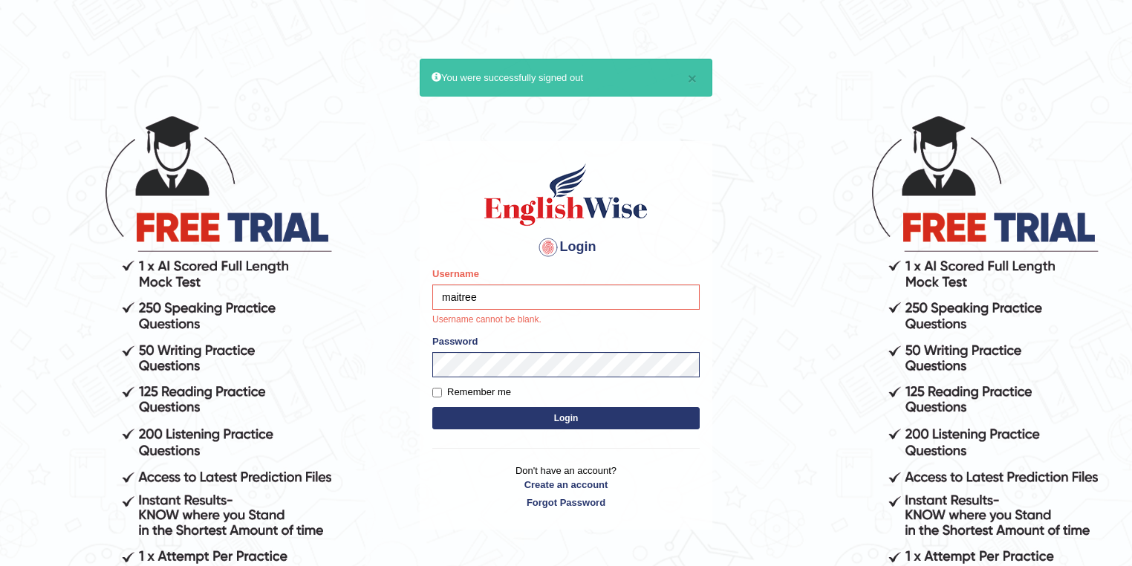
type input "maitree_parramatta"
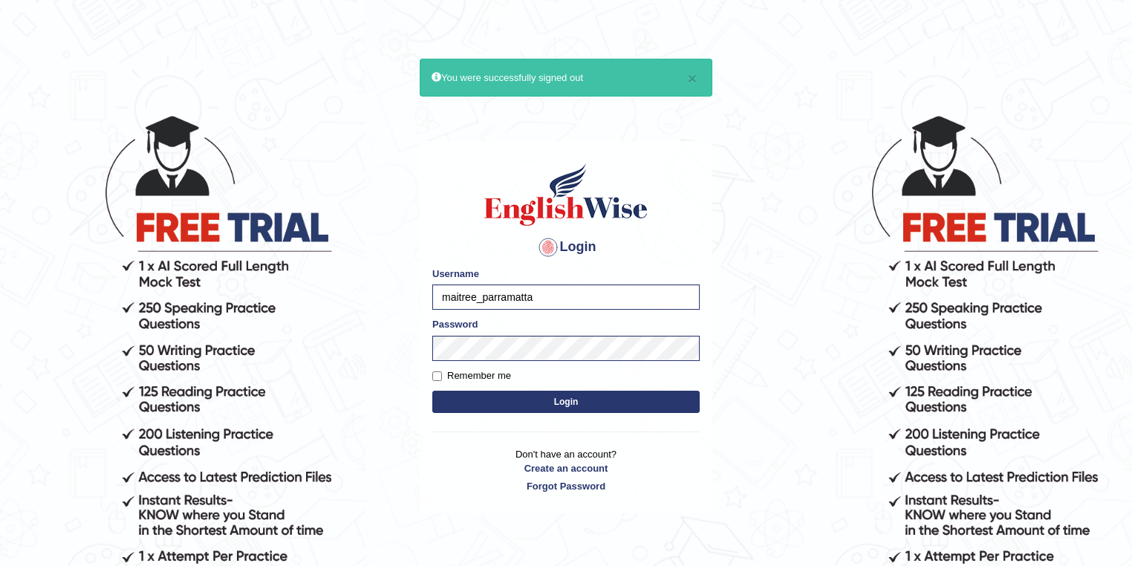
click at [526, 402] on button "Login" at bounding box center [565, 402] width 267 height 22
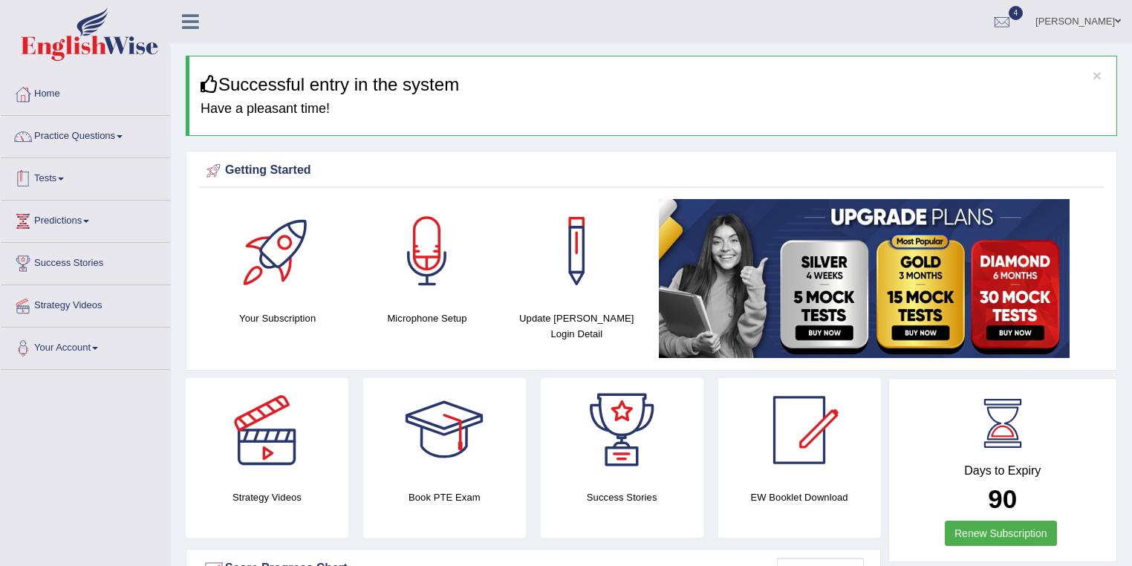
click at [100, 140] on link "Practice Questions" at bounding box center [85, 134] width 169 height 37
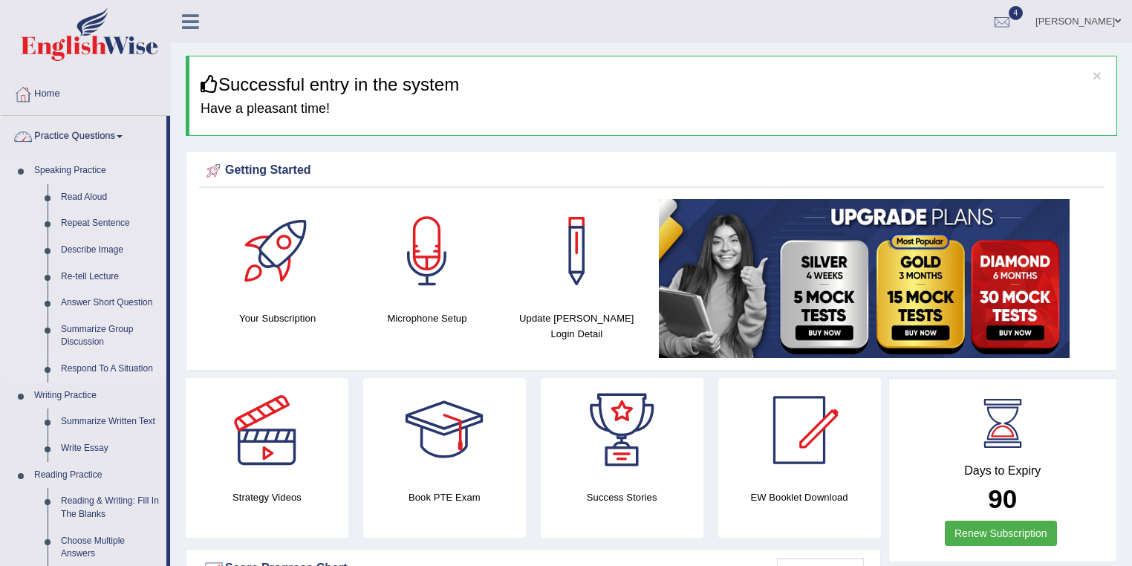
click at [101, 364] on link "Respond To A Situation" at bounding box center [110, 369] width 112 height 27
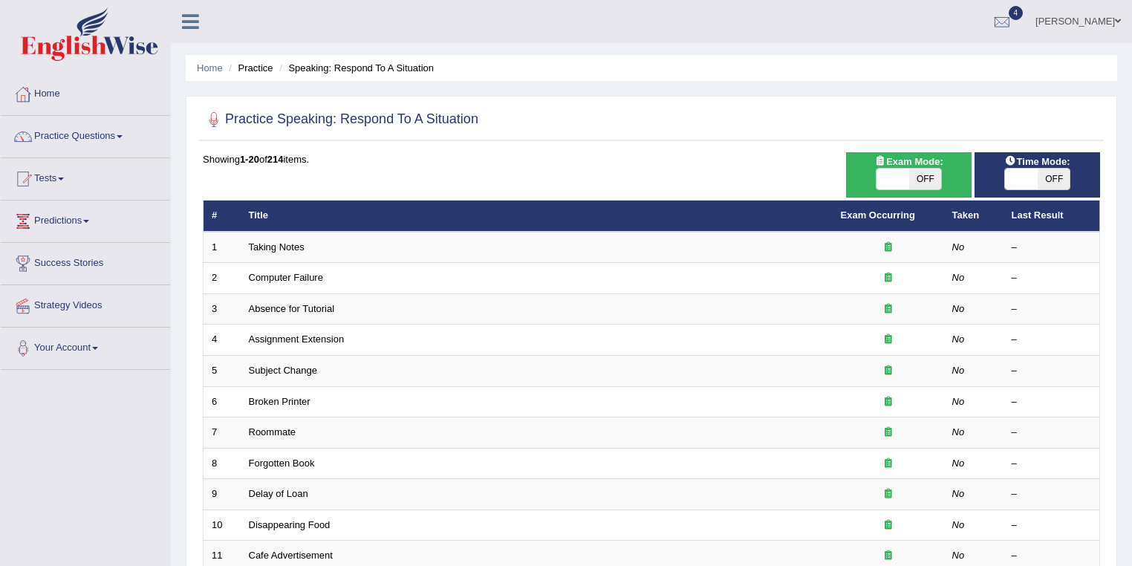
click at [926, 177] on span "OFF" at bounding box center [925, 179] width 33 height 21
checkbox input "true"
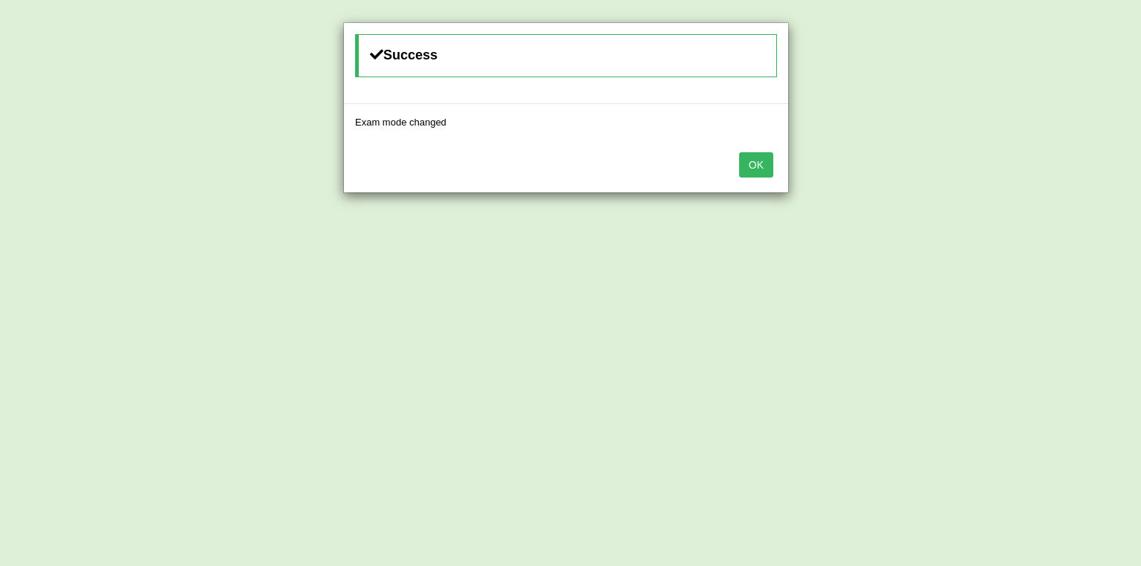
click at [752, 170] on button "OK" at bounding box center [756, 164] width 34 height 25
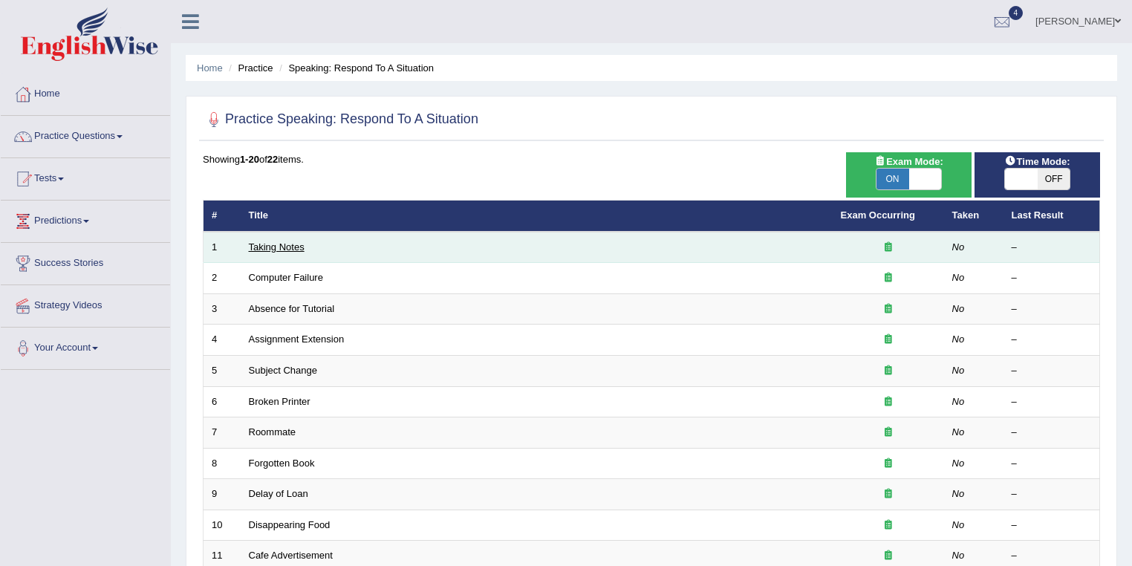
click at [288, 250] on link "Taking Notes" at bounding box center [277, 246] width 56 height 11
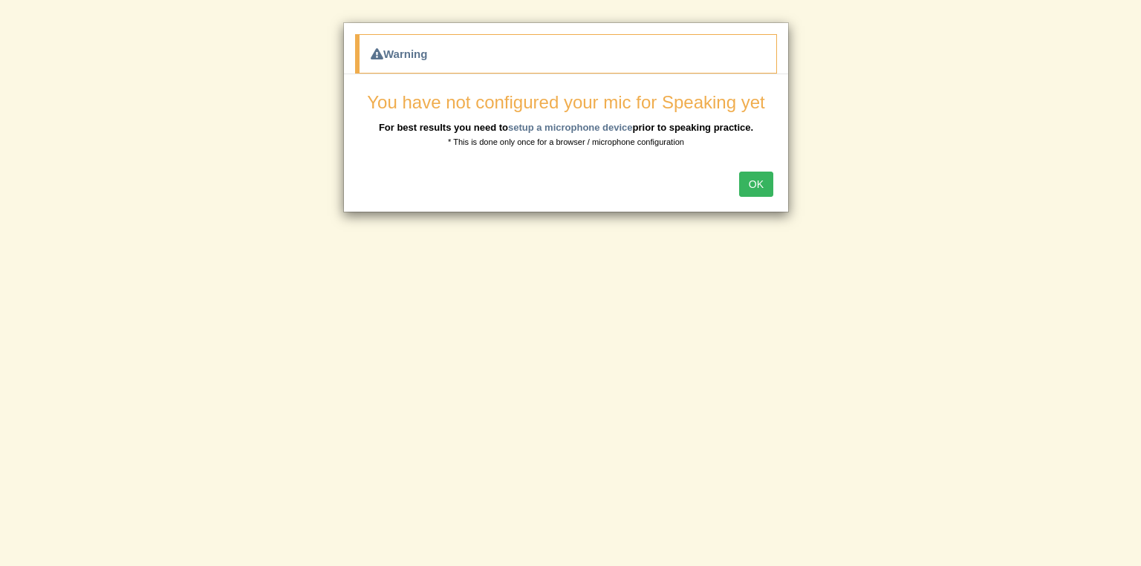
click at [758, 189] on button "OK" at bounding box center [756, 184] width 34 height 25
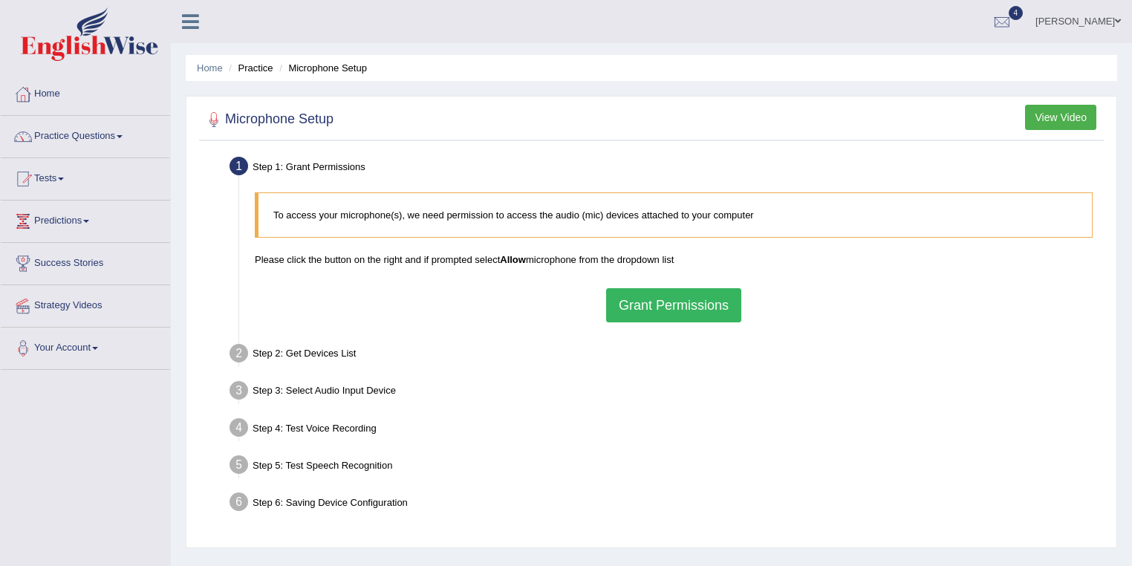
click at [682, 298] on button "Grant Permissions" at bounding box center [673, 305] width 135 height 34
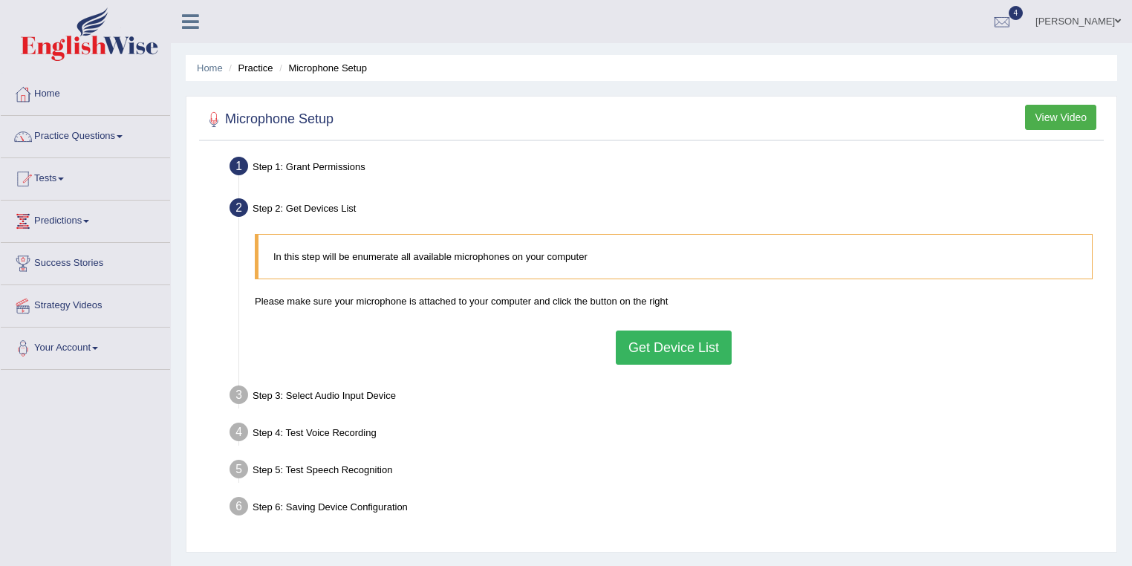
click at [674, 356] on button "Get Device List" at bounding box center [674, 348] width 116 height 34
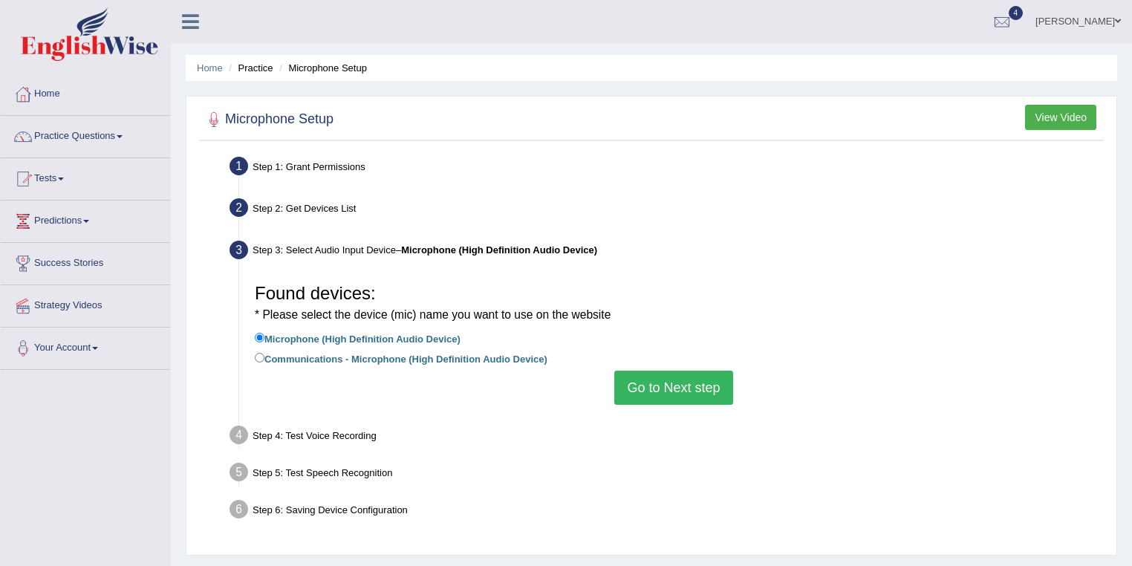
click at [648, 379] on button "Go to Next step" at bounding box center [673, 388] width 118 height 34
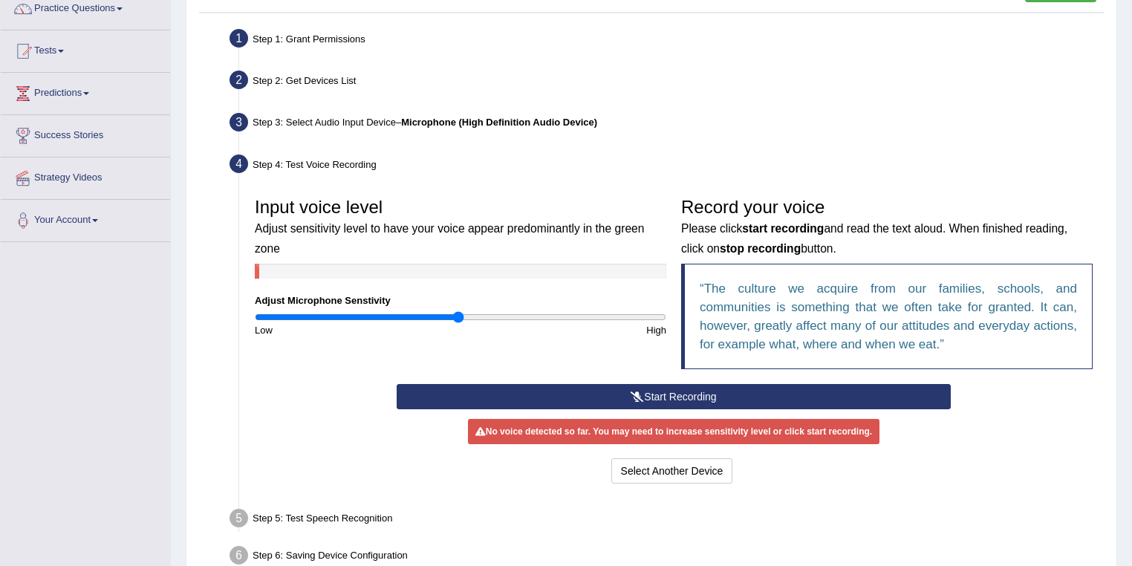
scroll to position [214, 0]
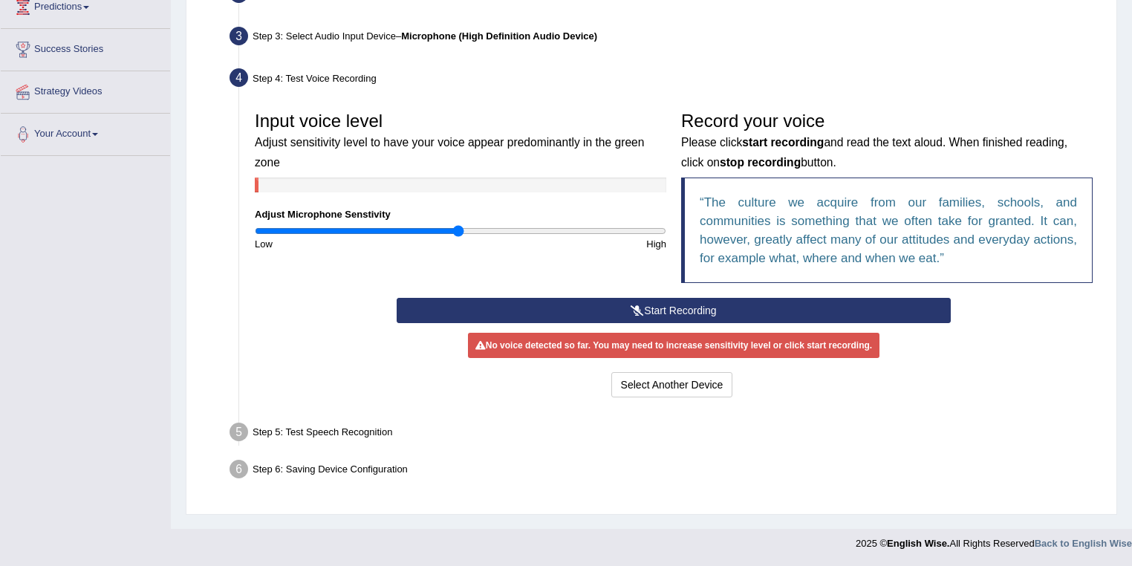
click at [642, 307] on button "Start Recording" at bounding box center [673, 310] width 553 height 25
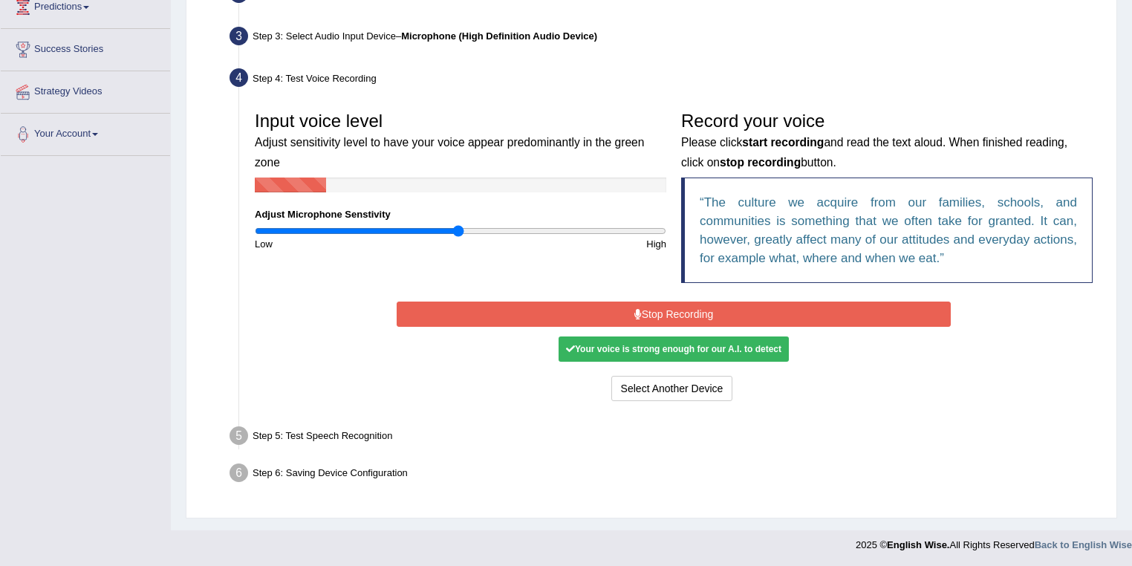
click at [642, 307] on button "Stop Recording" at bounding box center [673, 314] width 553 height 25
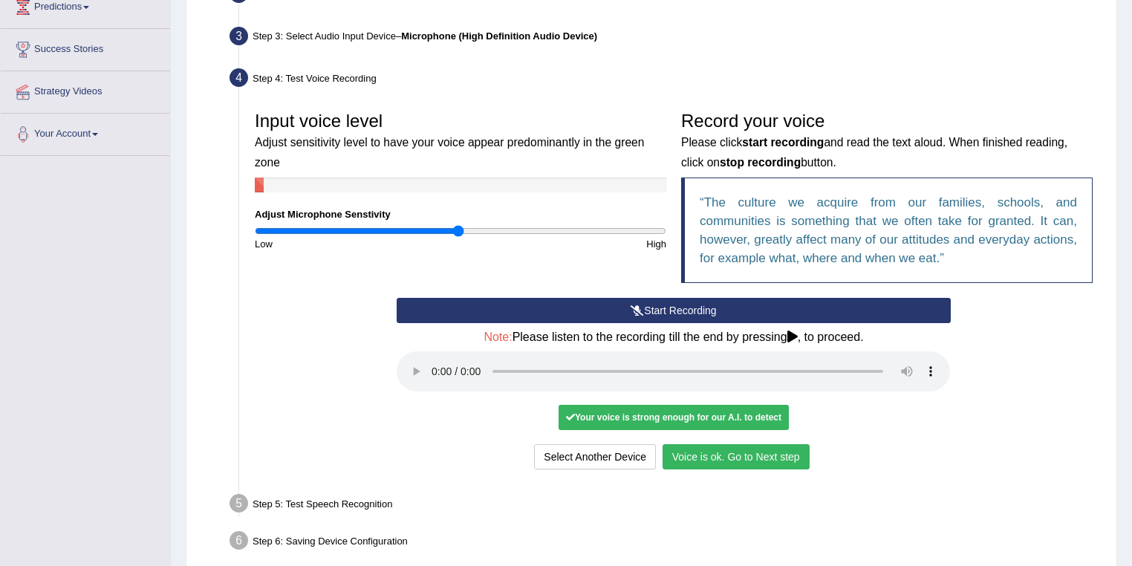
click at [611, 416] on div "Your voice is strong enough for our A.I. to detect" at bounding box center [674, 417] width 230 height 25
click at [734, 449] on button "Voice is ok. Go to Next step" at bounding box center [736, 456] width 147 height 25
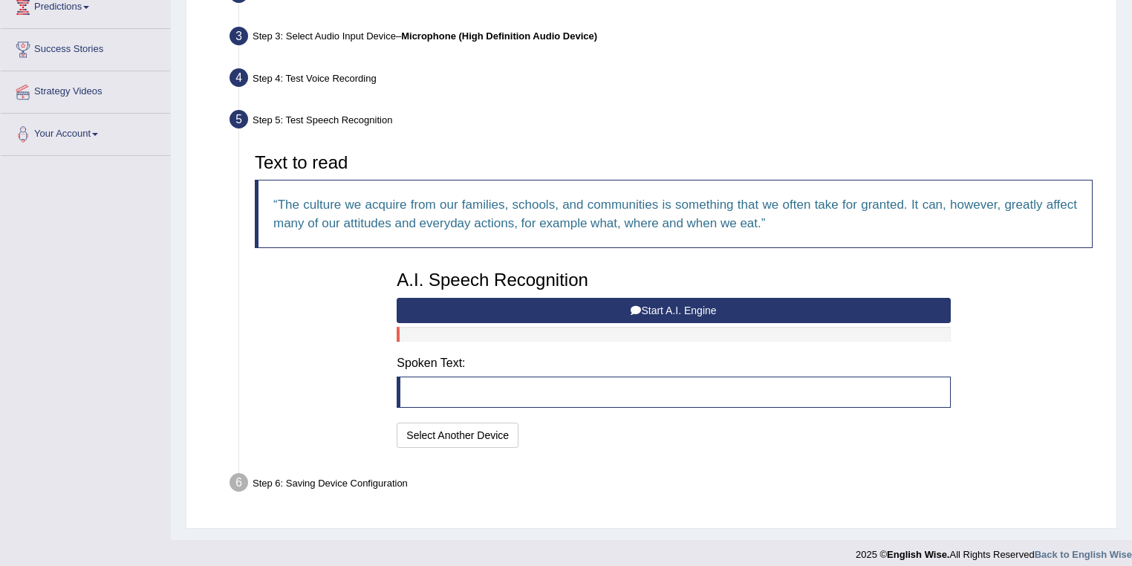
click at [567, 305] on button "Start A.I. Engine" at bounding box center [673, 310] width 553 height 25
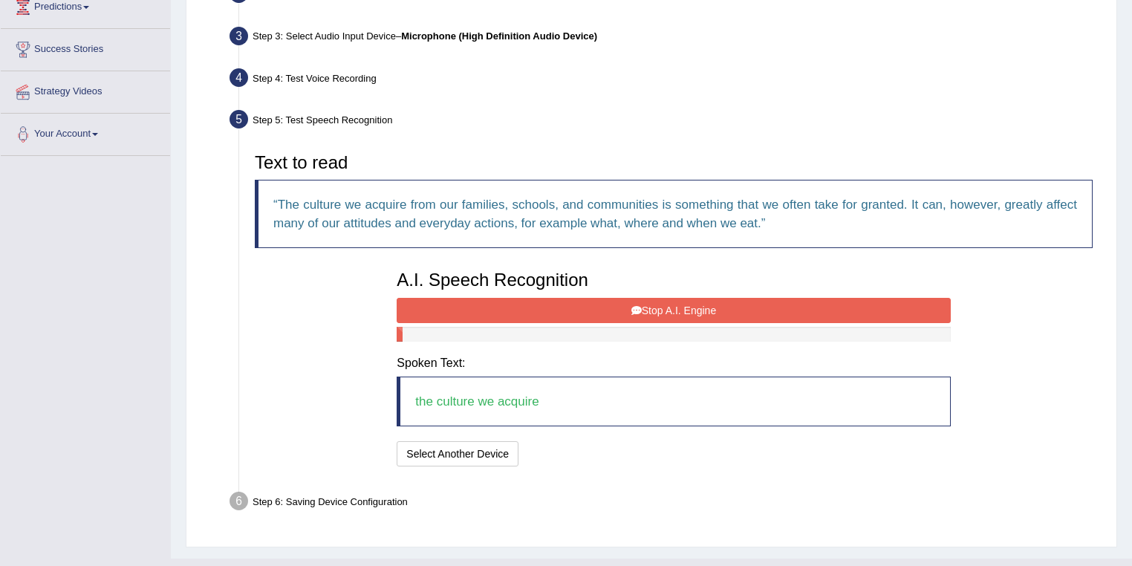
click at [567, 305] on button "Stop A.I. Engine" at bounding box center [673, 310] width 553 height 25
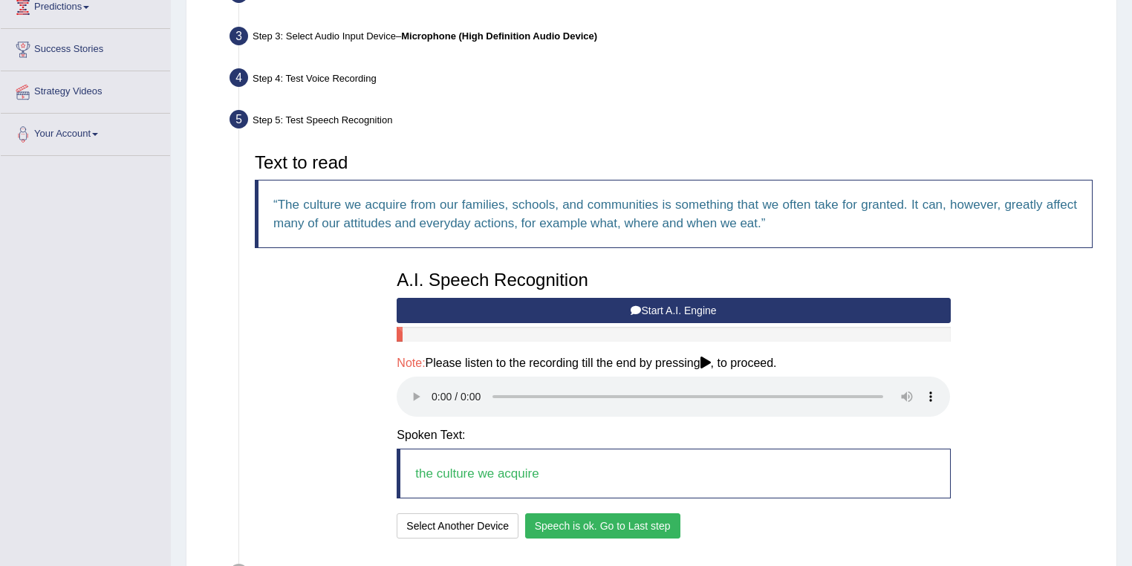
click at [651, 526] on button "Speech is ok. Go to Last step" at bounding box center [602, 525] width 155 height 25
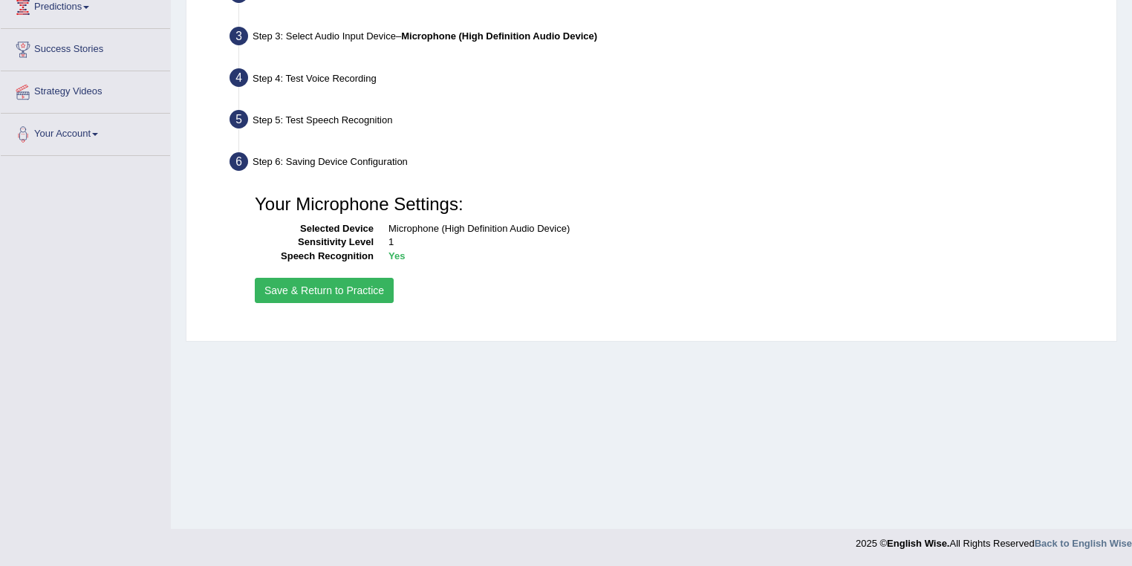
click at [365, 289] on button "Save & Return to Practice" at bounding box center [324, 290] width 139 height 25
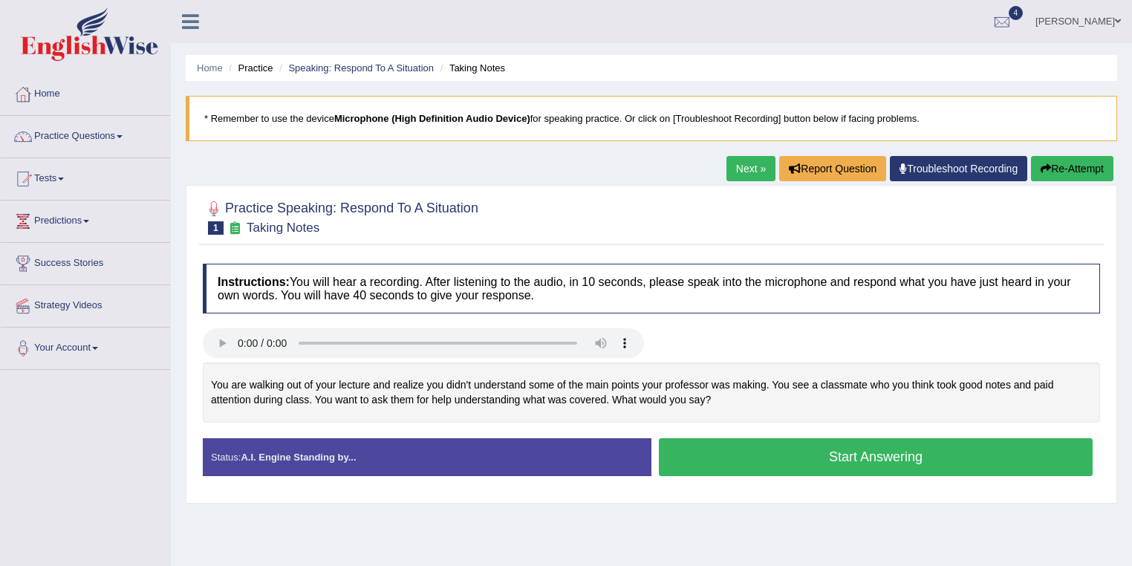
click at [753, 163] on link "Next »" at bounding box center [750, 168] width 49 height 25
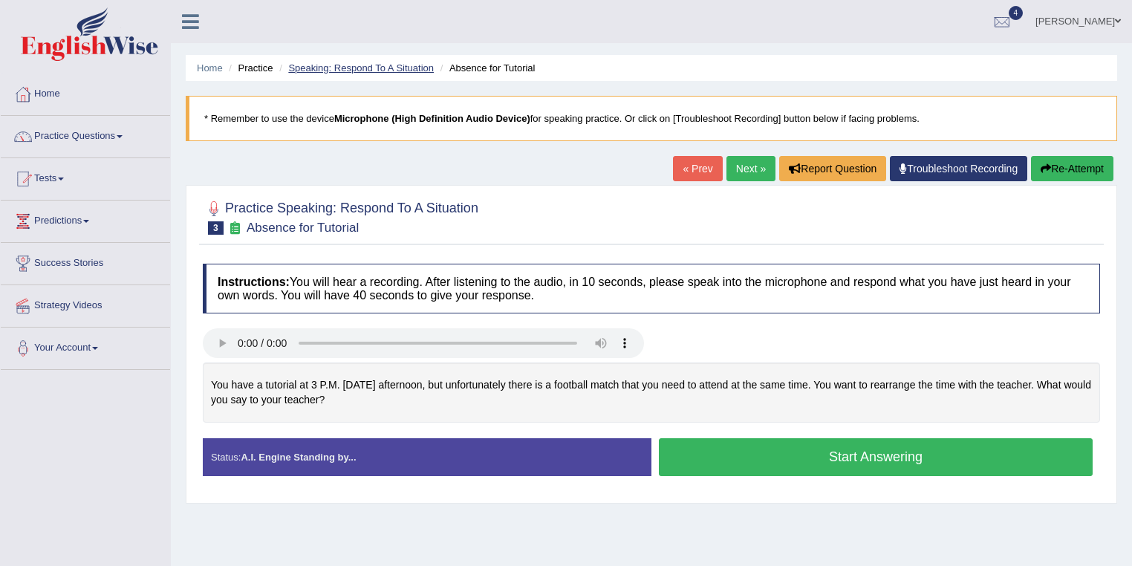
click at [368, 67] on link "Speaking: Respond To A Situation" at bounding box center [361, 67] width 146 height 11
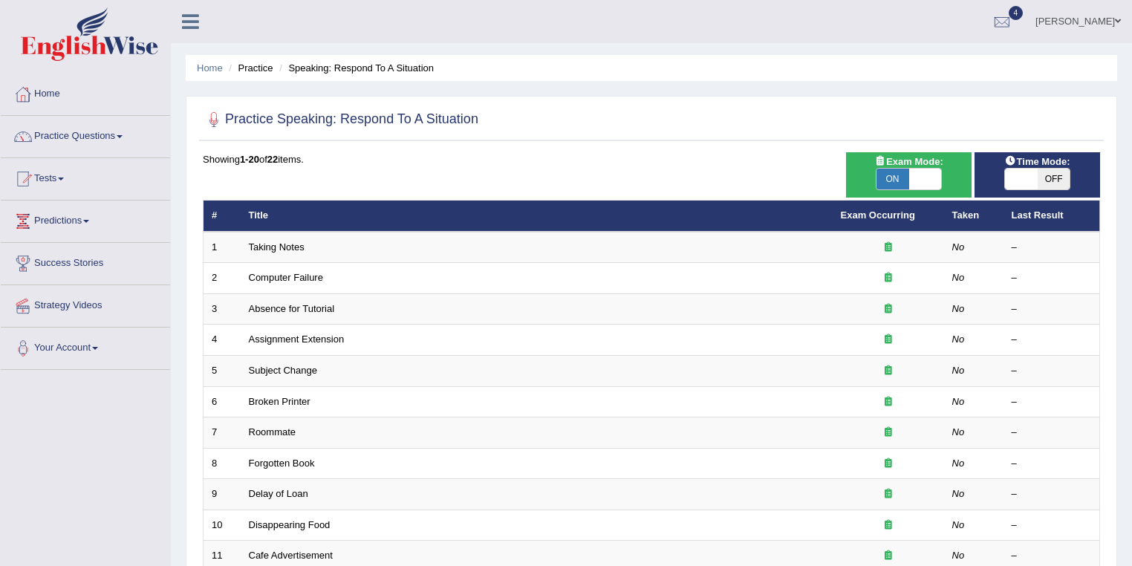
click at [902, 181] on span "ON" at bounding box center [892, 179] width 33 height 21
checkbox input "false"
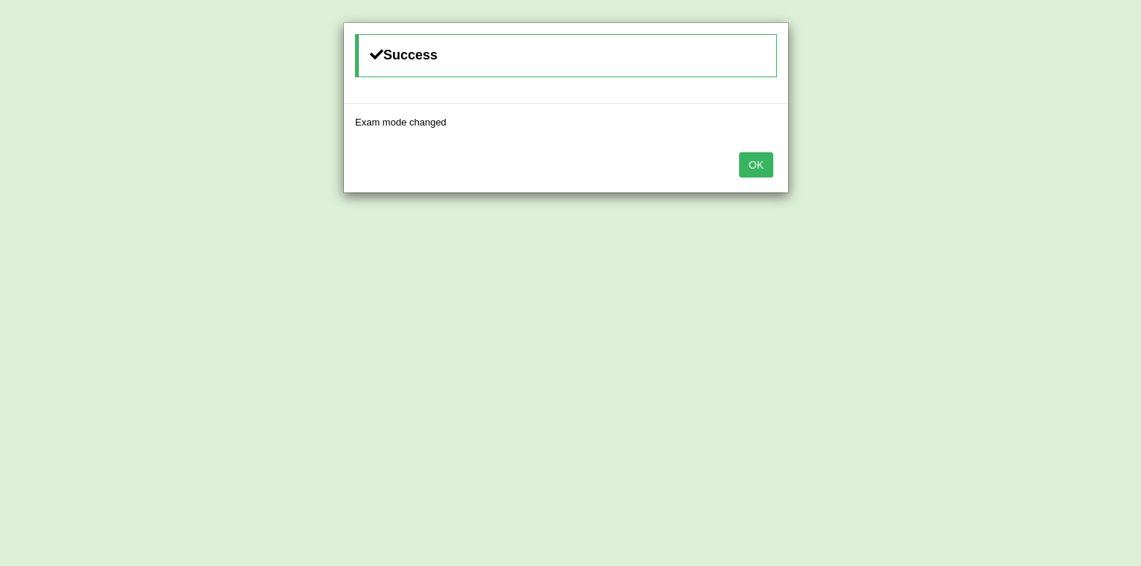
click at [766, 160] on button "OK" at bounding box center [756, 164] width 34 height 25
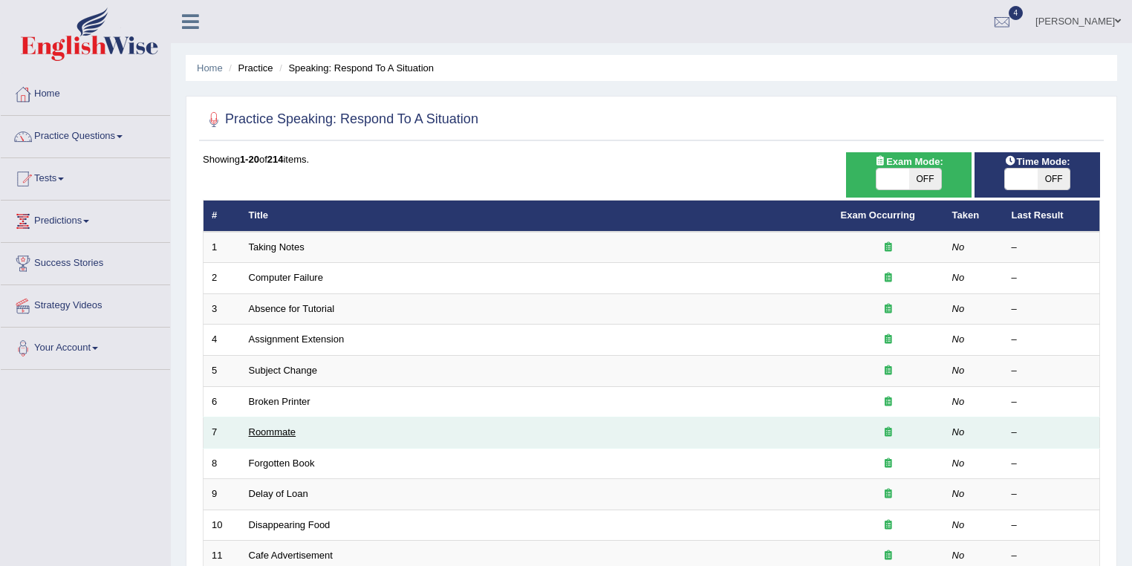
click at [269, 429] on link "Roommate" at bounding box center [273, 431] width 48 height 11
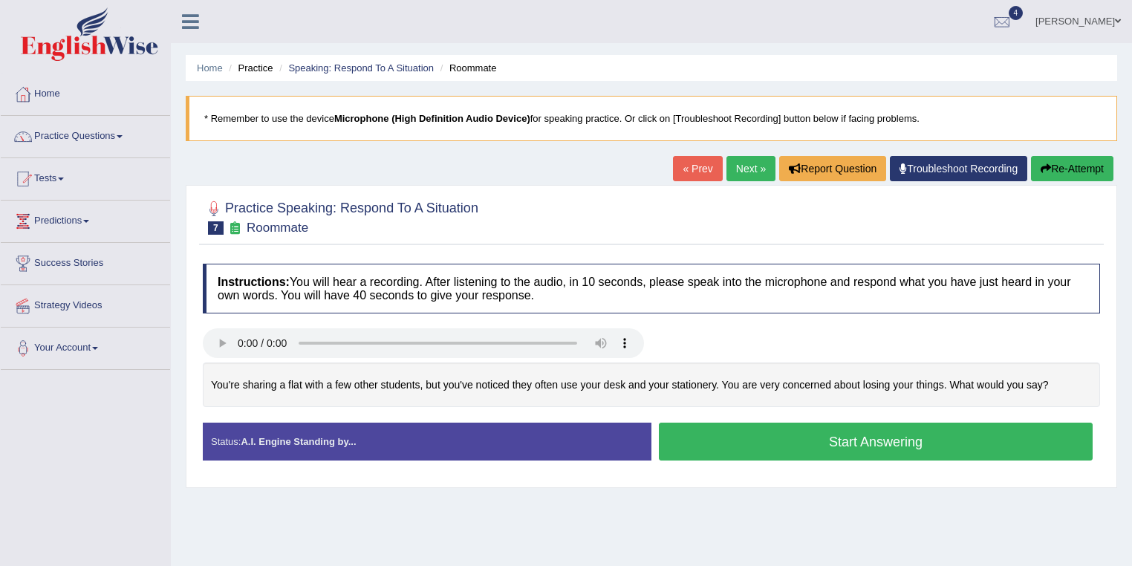
click at [743, 175] on link "Next »" at bounding box center [750, 168] width 49 height 25
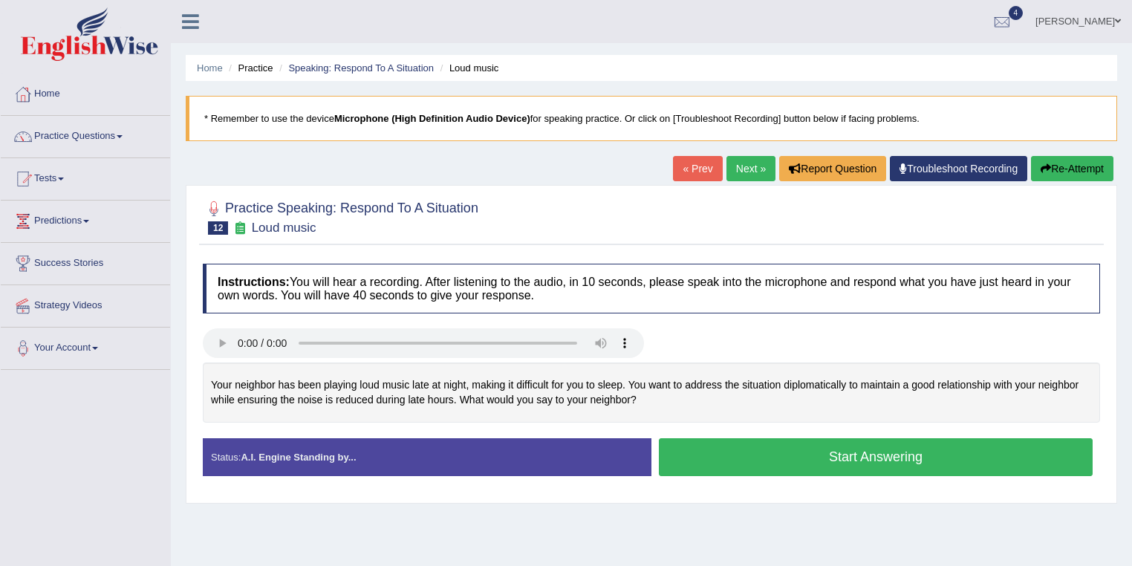
click at [741, 178] on link "Next »" at bounding box center [750, 168] width 49 height 25
click at [348, 68] on link "Speaking: Respond To A Situation" at bounding box center [361, 67] width 146 height 11
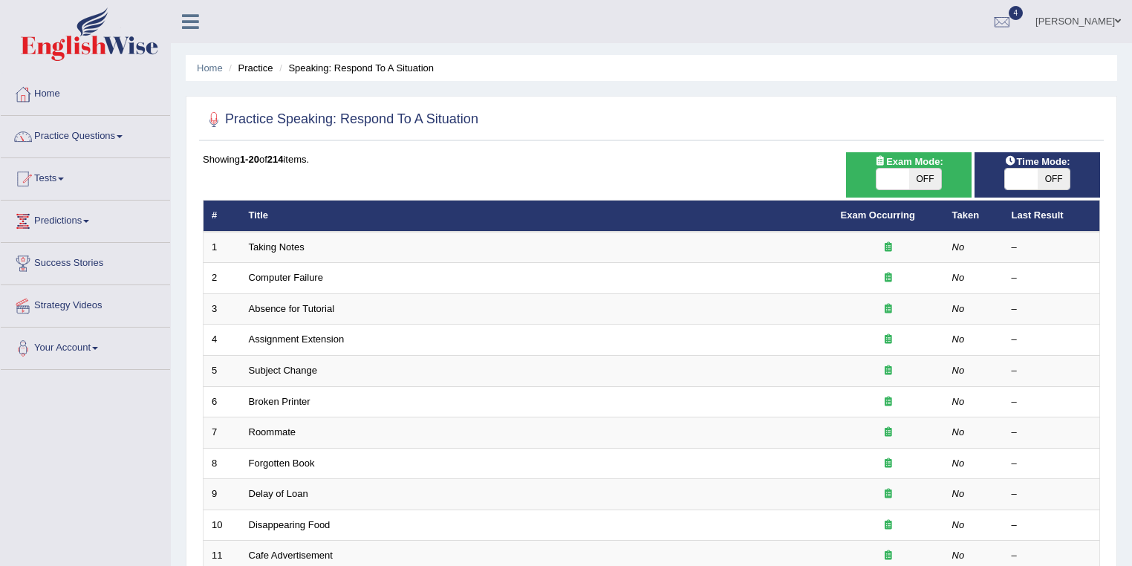
click at [1087, 16] on link "[PERSON_NAME]" at bounding box center [1078, 19] width 108 height 39
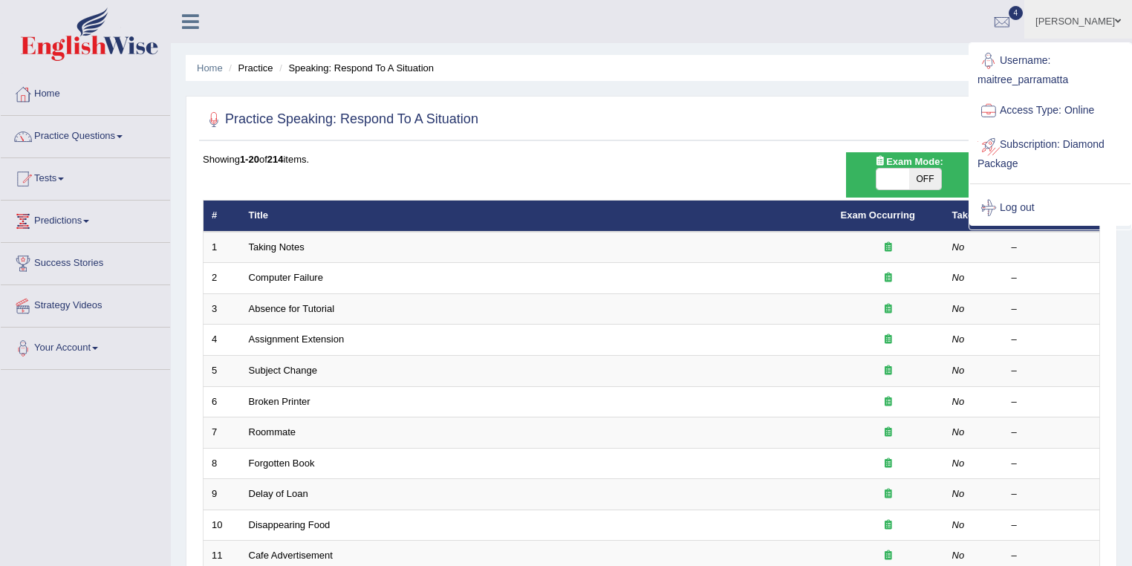
click at [1032, 209] on link "Log out" at bounding box center [1050, 208] width 160 height 34
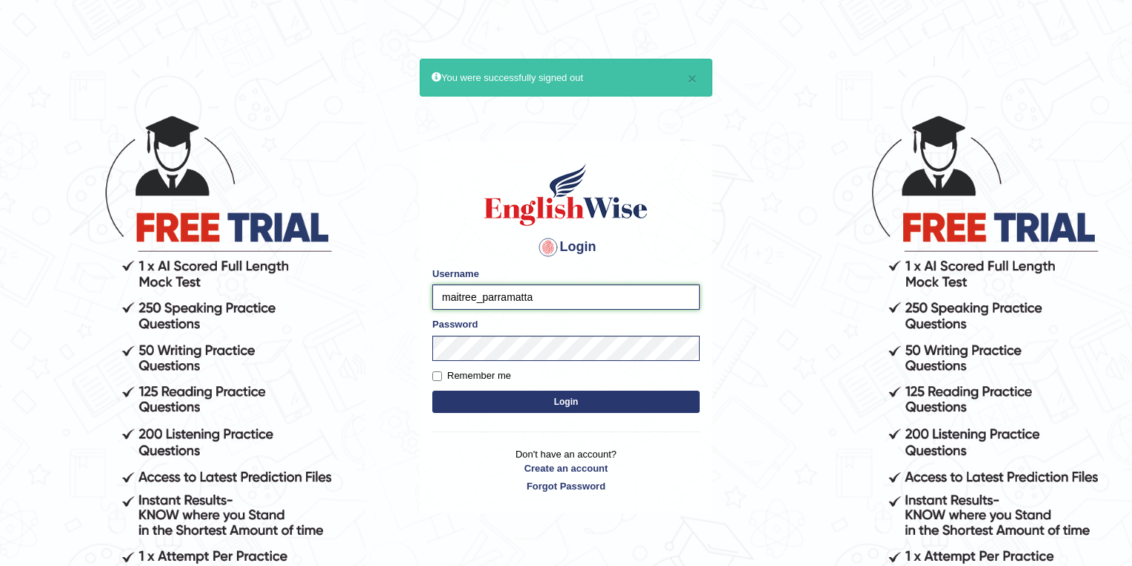
drag, startPoint x: 475, startPoint y: 300, endPoint x: 423, endPoint y: 300, distance: 51.2
click at [423, 300] on div "Login Please fix the following errors: Username maitree_parramatta Password Rem…" at bounding box center [566, 327] width 293 height 372
type input "romabeatrice_parramatta"
click at [550, 391] on button "Login" at bounding box center [565, 402] width 267 height 22
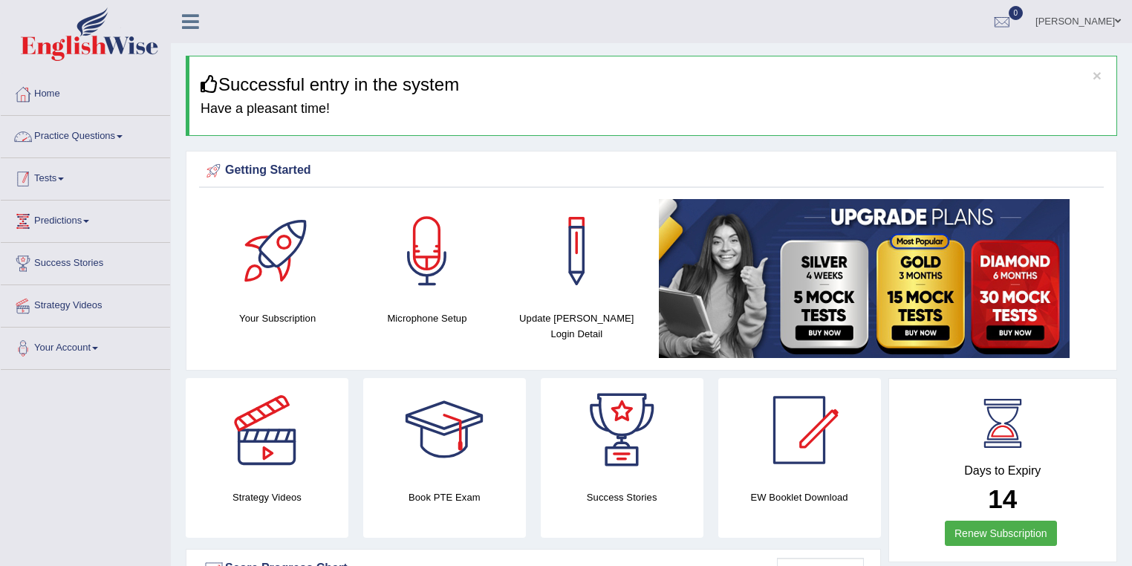
drag, startPoint x: 0, startPoint y: 0, endPoint x: 65, endPoint y: 164, distance: 176.7
click at [64, 178] on span at bounding box center [61, 179] width 6 height 3
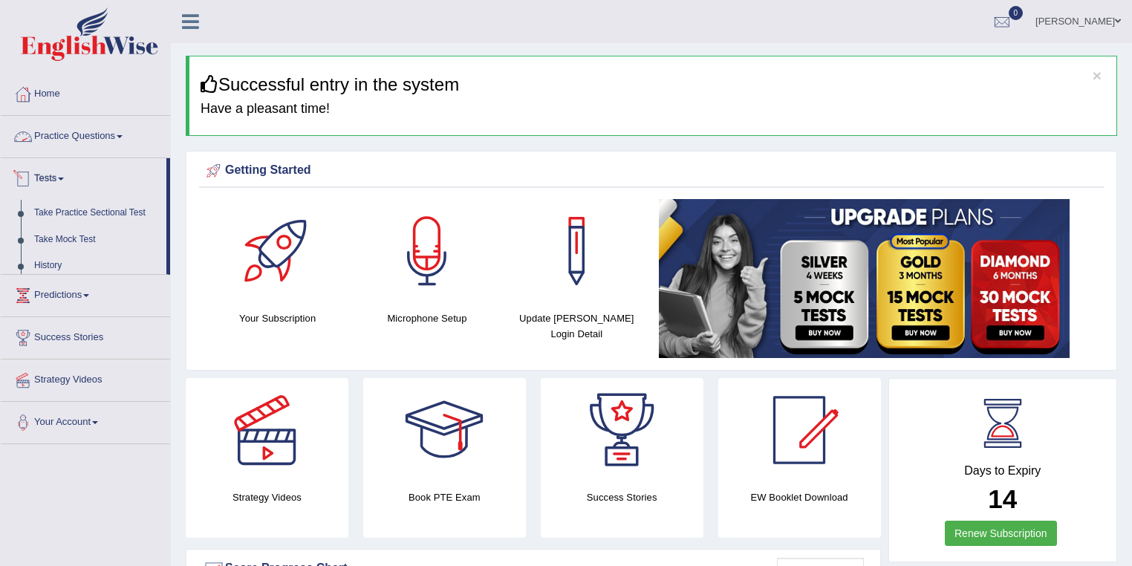
click at [71, 143] on link "Practice Questions" at bounding box center [85, 134] width 169 height 37
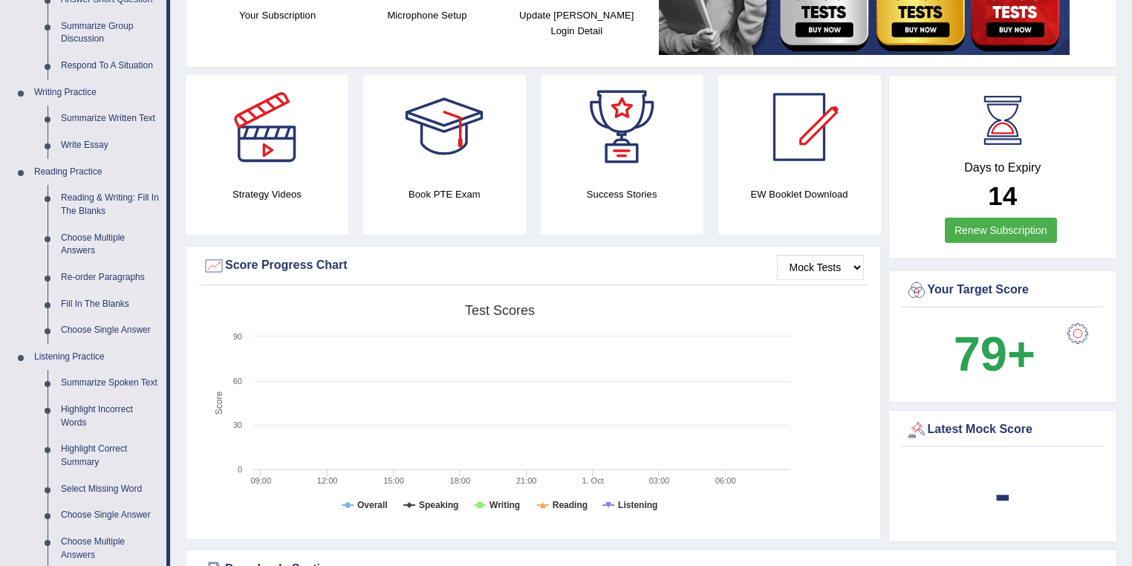
scroll to position [316, 0]
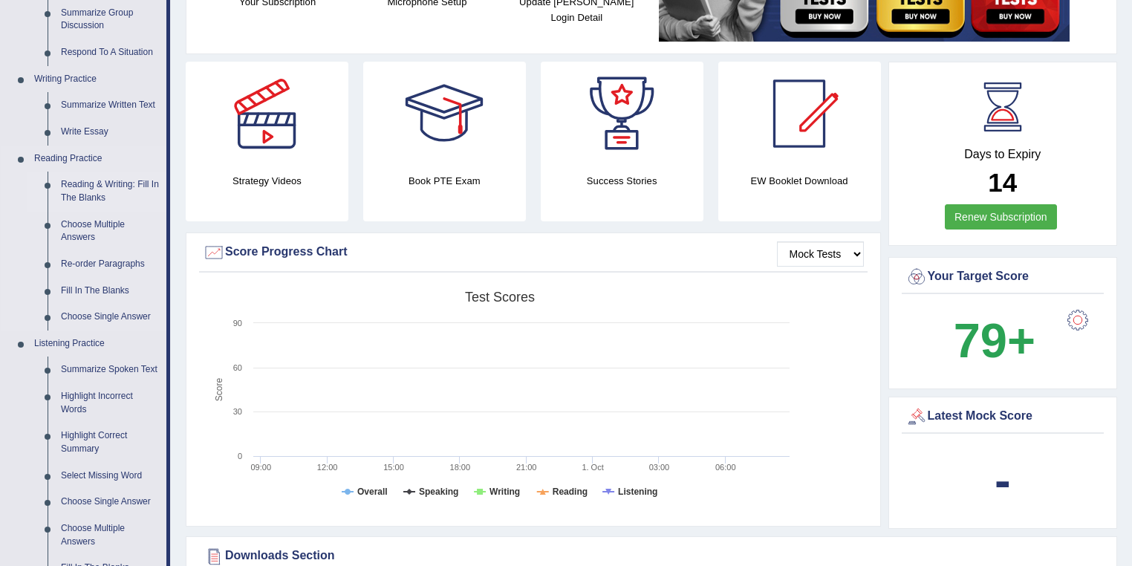
click at [102, 190] on link "Reading & Writing: Fill In The Blanks" at bounding box center [110, 191] width 112 height 39
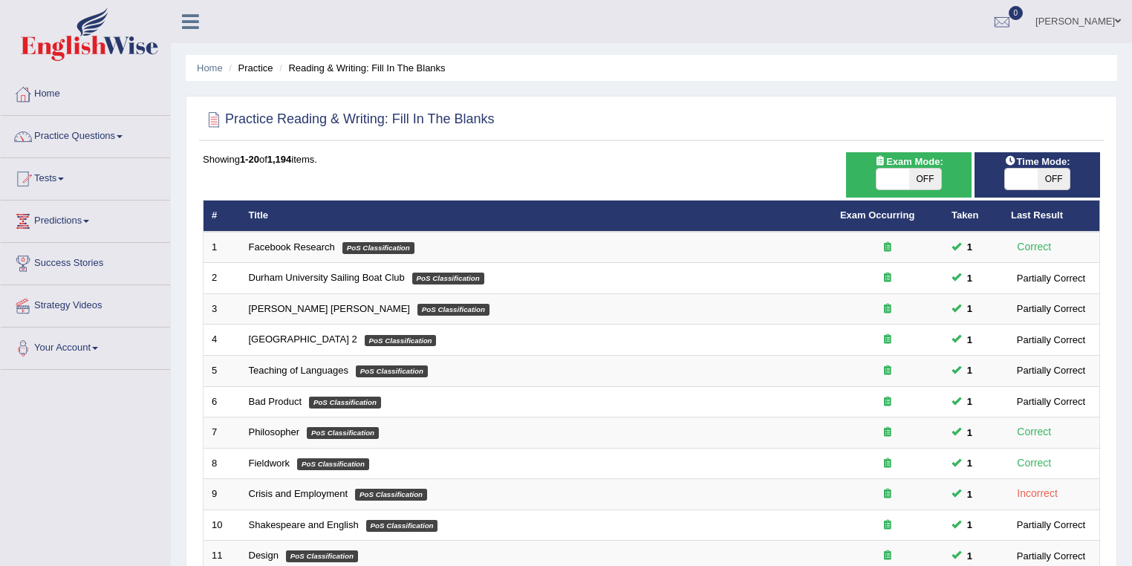
click at [917, 186] on span "OFF" at bounding box center [925, 179] width 33 height 21
checkbox input "true"
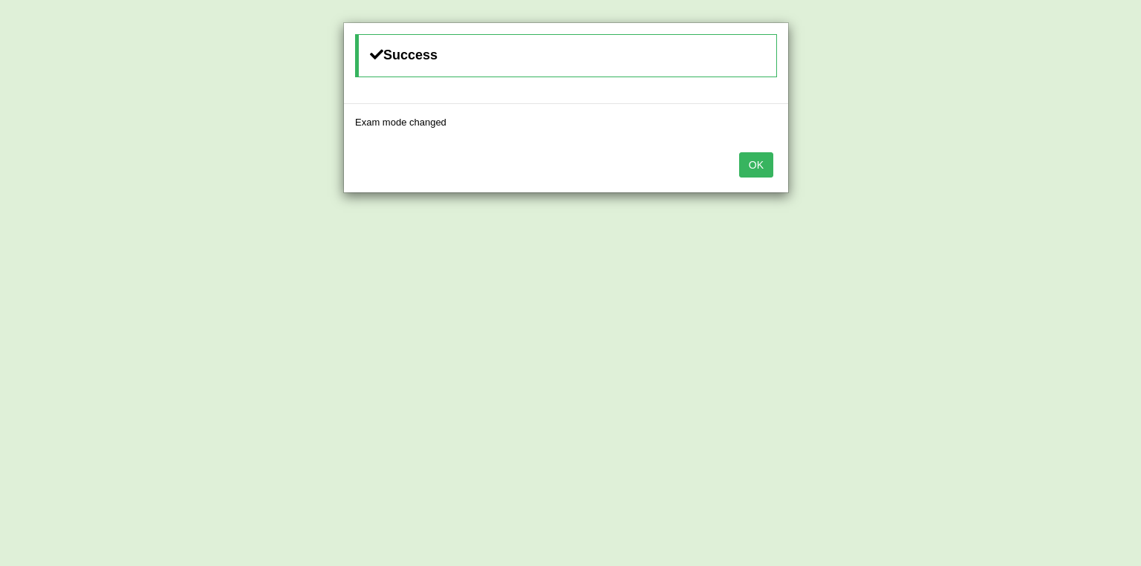
click at [746, 168] on button "OK" at bounding box center [756, 164] width 34 height 25
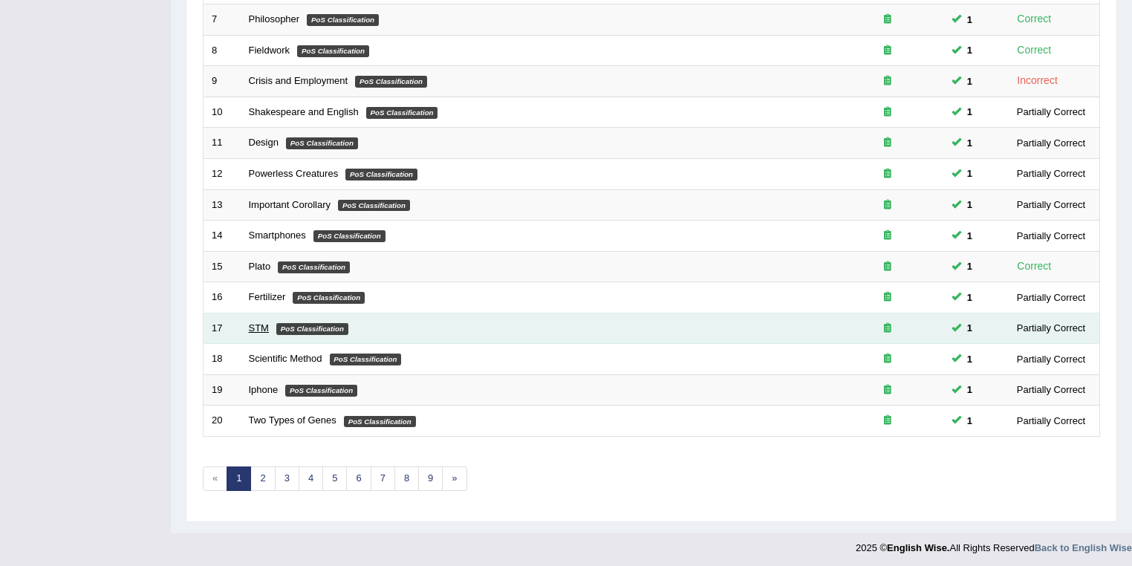
click at [264, 326] on link "STM" at bounding box center [259, 327] width 20 height 11
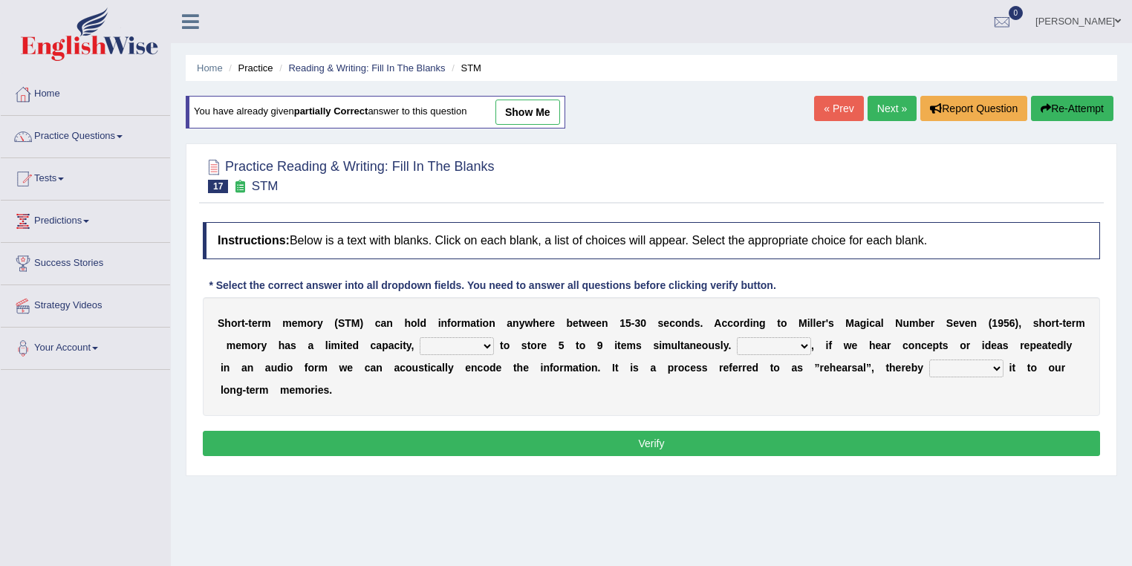
click at [541, 126] on div "You have already given partially correct answer to this question show me" at bounding box center [376, 112] width 380 height 33
click at [541, 111] on link "show me" at bounding box center [527, 112] width 65 height 25
select select "being able"
select select "However"
select select "commits"
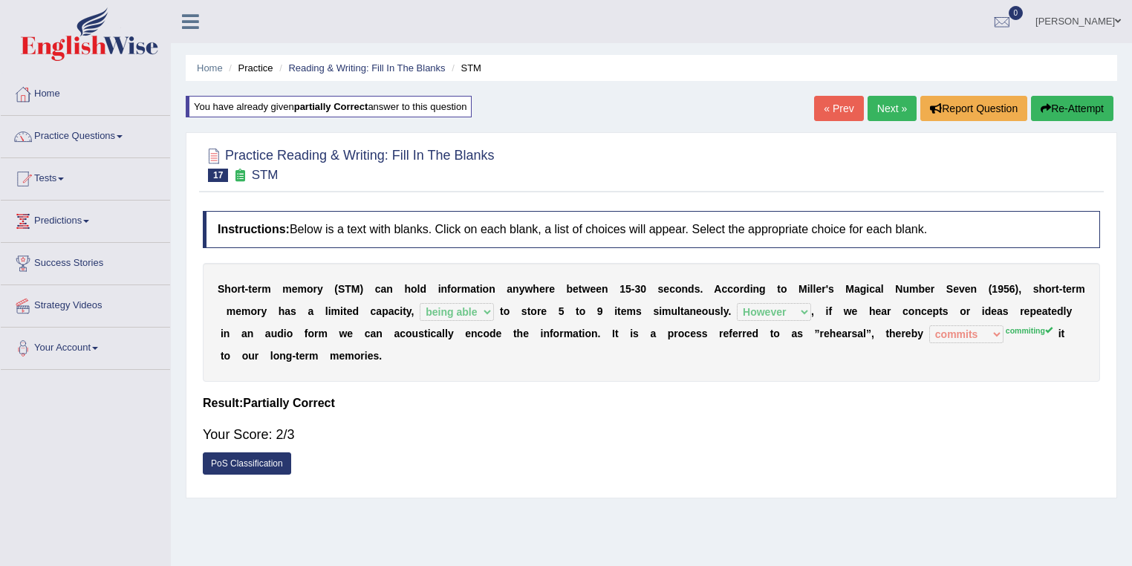
click at [891, 106] on link "Next »" at bounding box center [892, 108] width 49 height 25
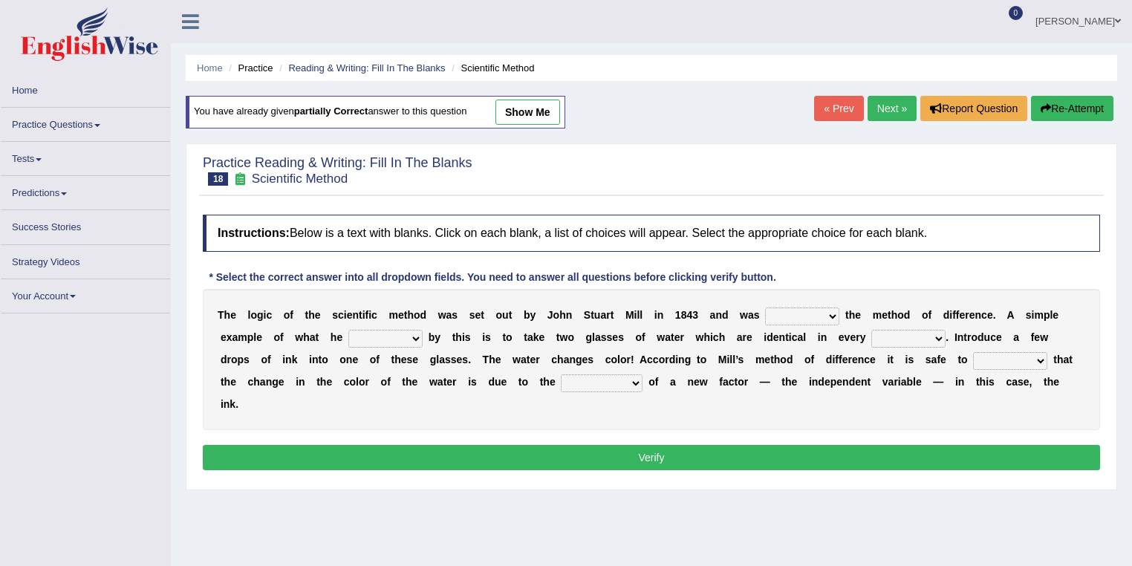
click at [533, 110] on link "show me" at bounding box center [527, 112] width 65 height 25
select select "named"
select select "meant"
select select "measure"
select select "acclaim"
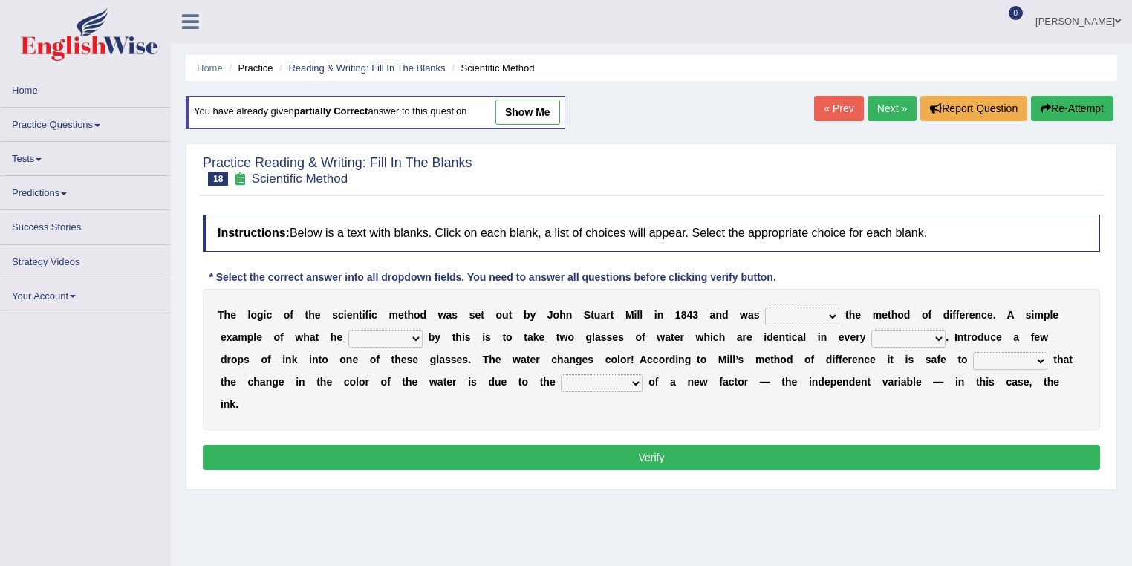
select select "introduction"
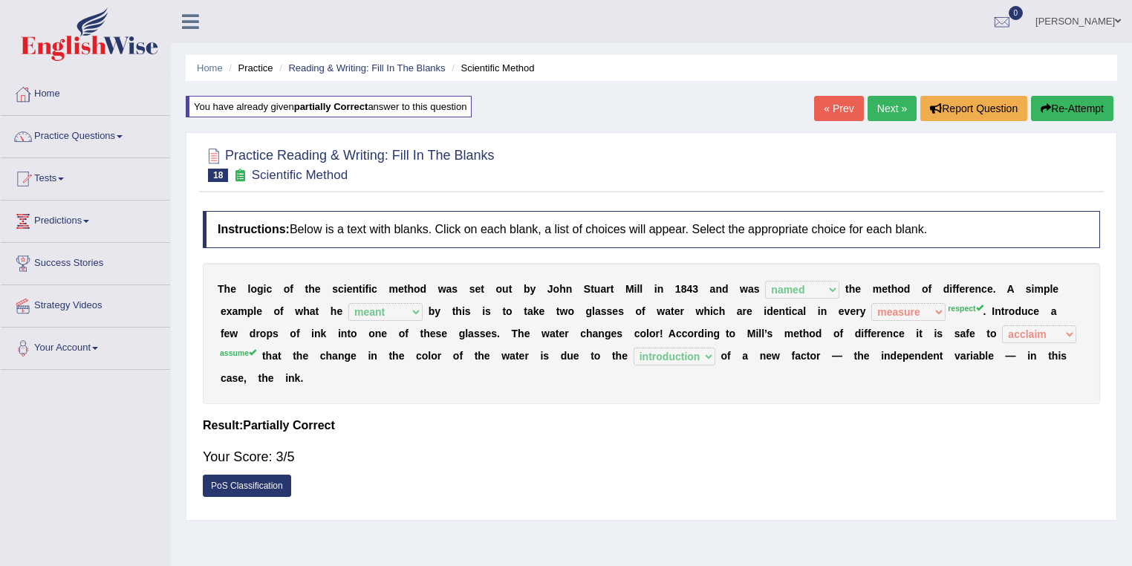
click at [892, 102] on link "Next »" at bounding box center [892, 108] width 49 height 25
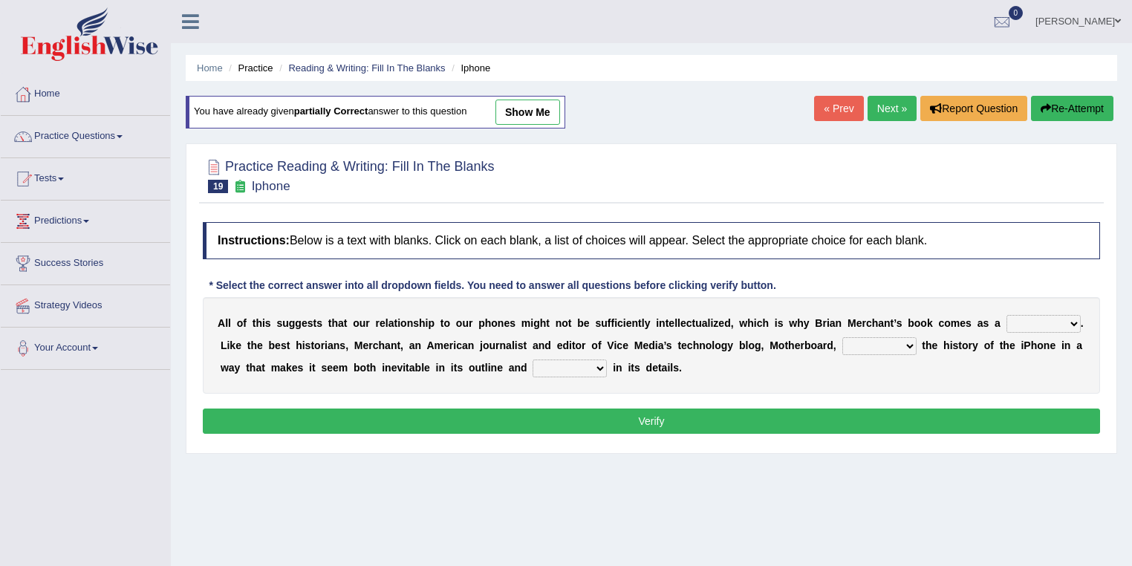
click at [507, 107] on link "show me" at bounding box center [527, 112] width 65 height 25
select select "privilege"
select select "unpacks"
select select "surprising"
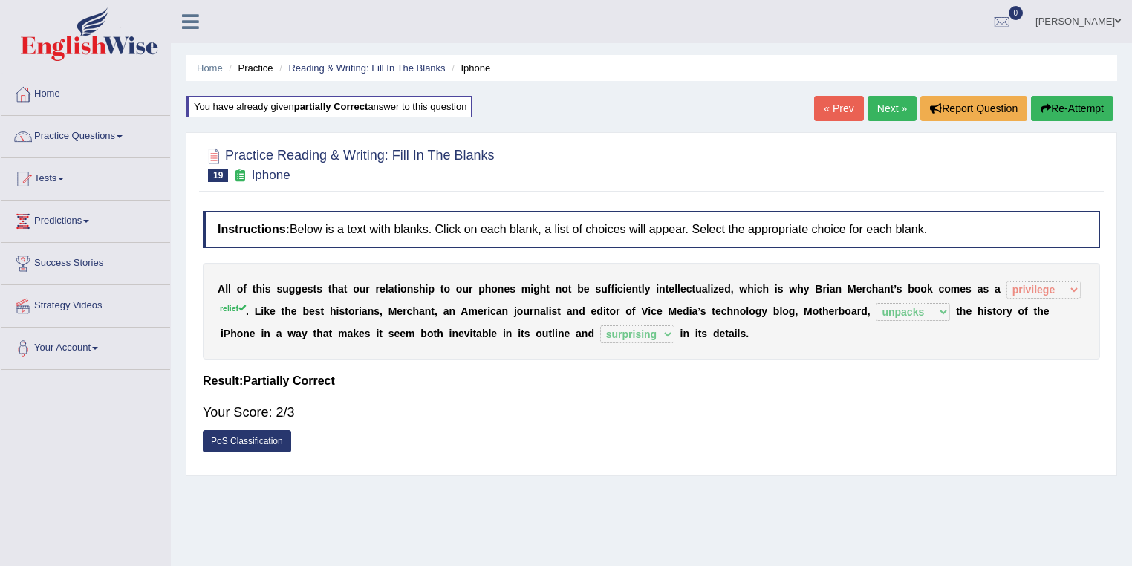
click at [885, 104] on link "Next »" at bounding box center [892, 108] width 49 height 25
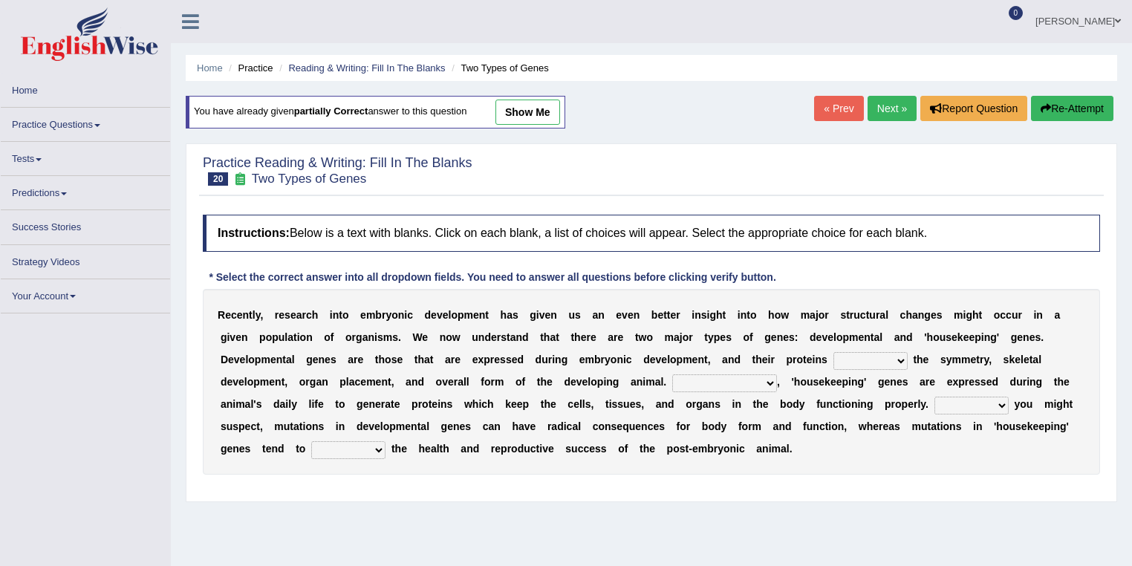
click at [529, 109] on link "show me" at bounding box center [527, 112] width 65 height 25
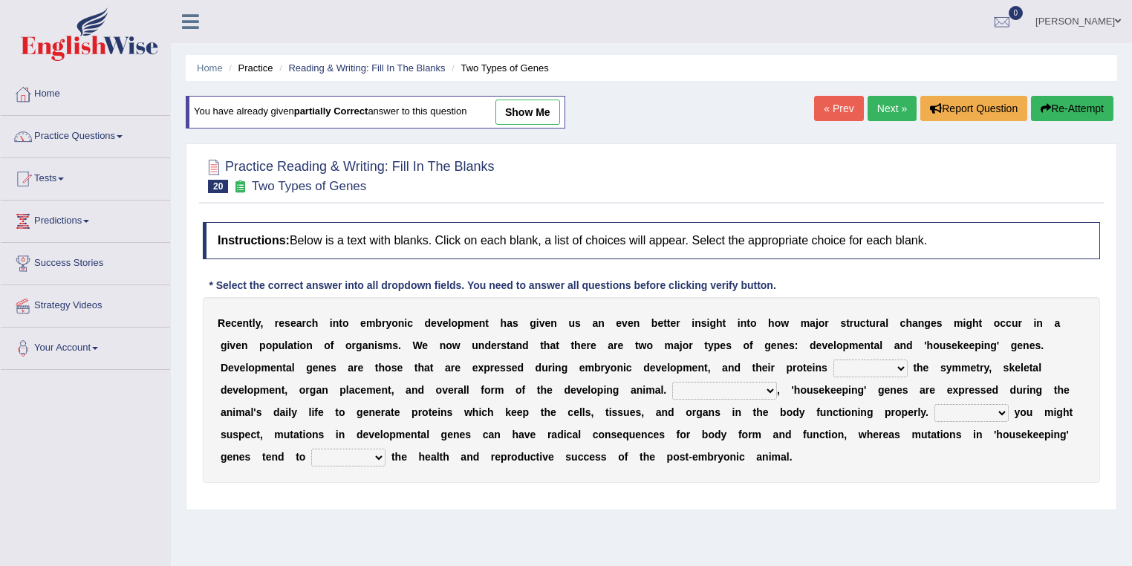
click at [525, 116] on link "show me" at bounding box center [527, 112] width 65 height 25
select select "hold"
select select "In contrast"
select select "As"
select select "affect"
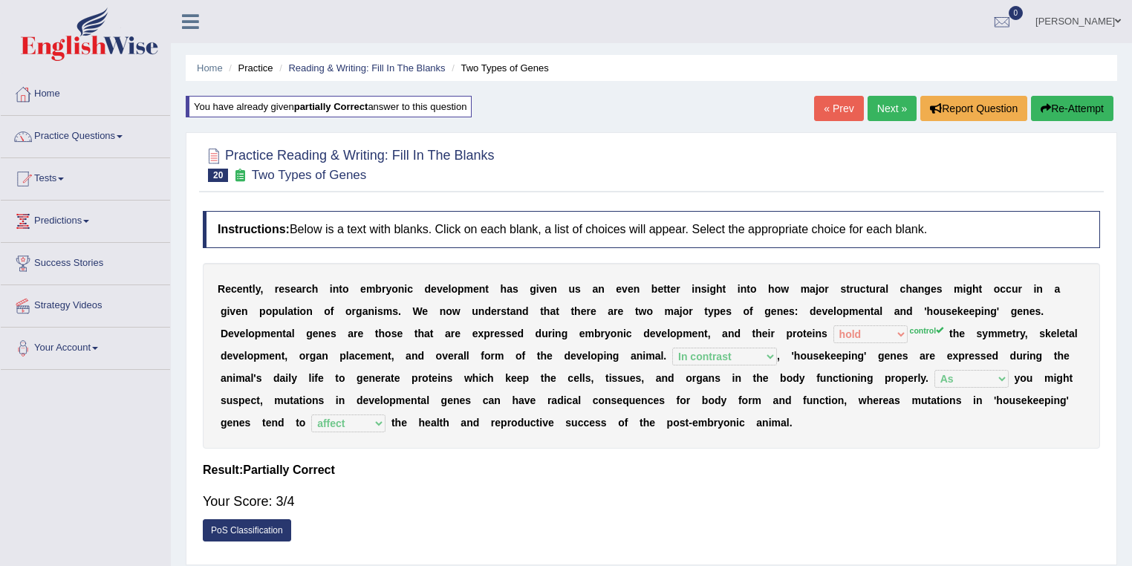
click at [868, 111] on link "Next »" at bounding box center [892, 108] width 49 height 25
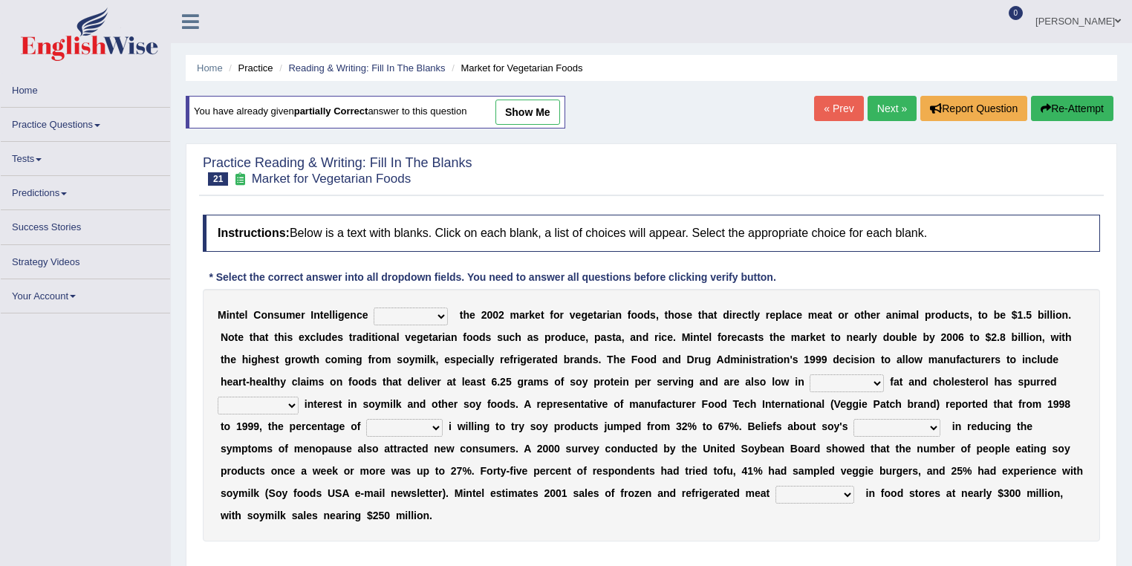
click at [511, 108] on link "show me" at bounding box center [527, 112] width 65 height 25
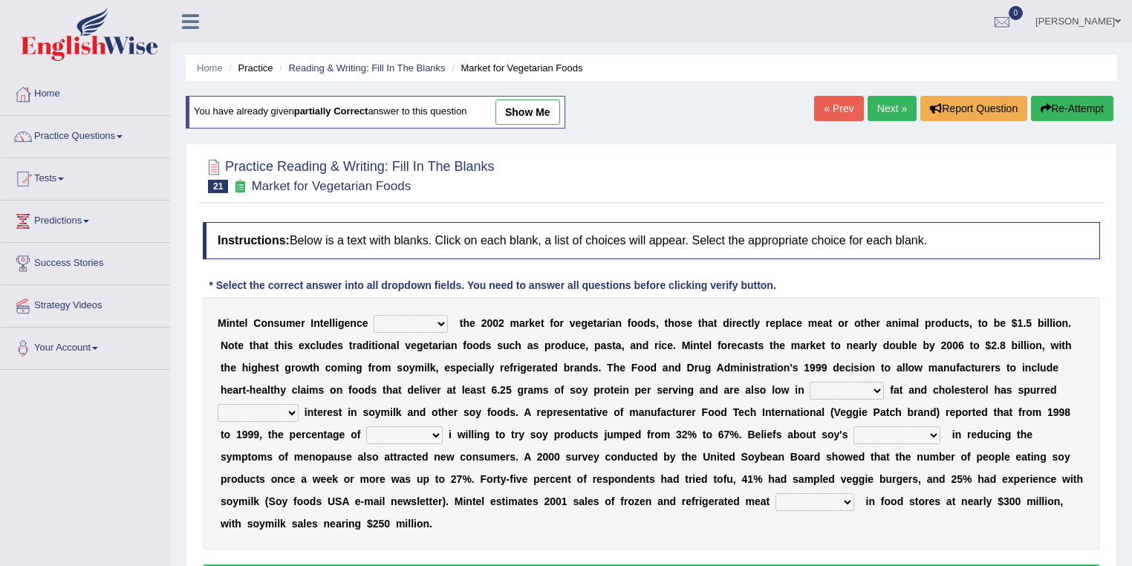
click at [541, 114] on link "show me" at bounding box center [527, 112] width 65 height 25
select select "fulfills"
select select "saturated"
select select "tremendous"
select select "consumers"
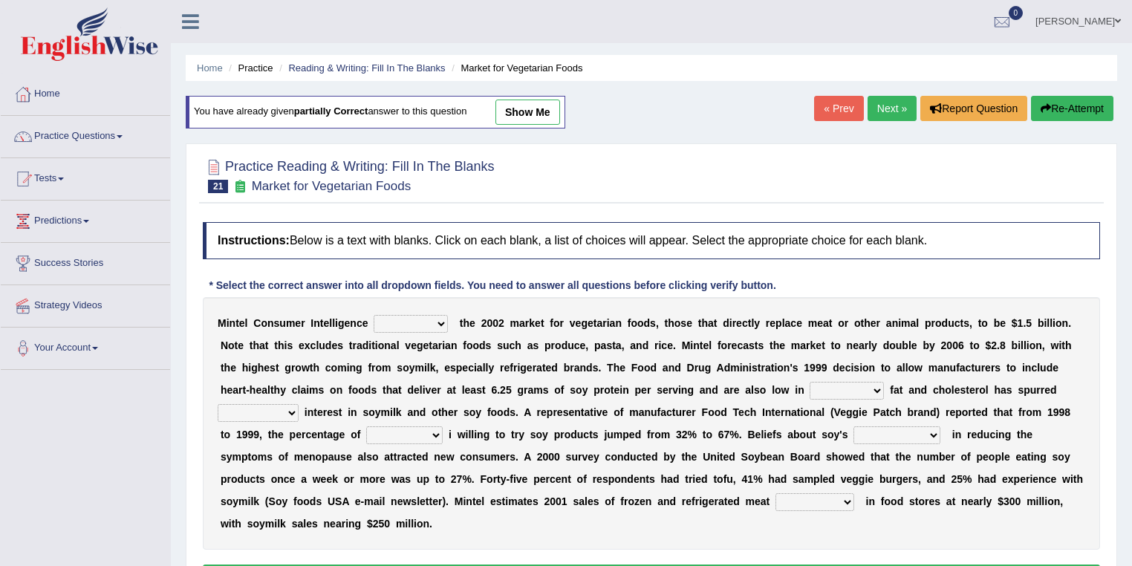
select select "effectiveness"
select select "alternatives"
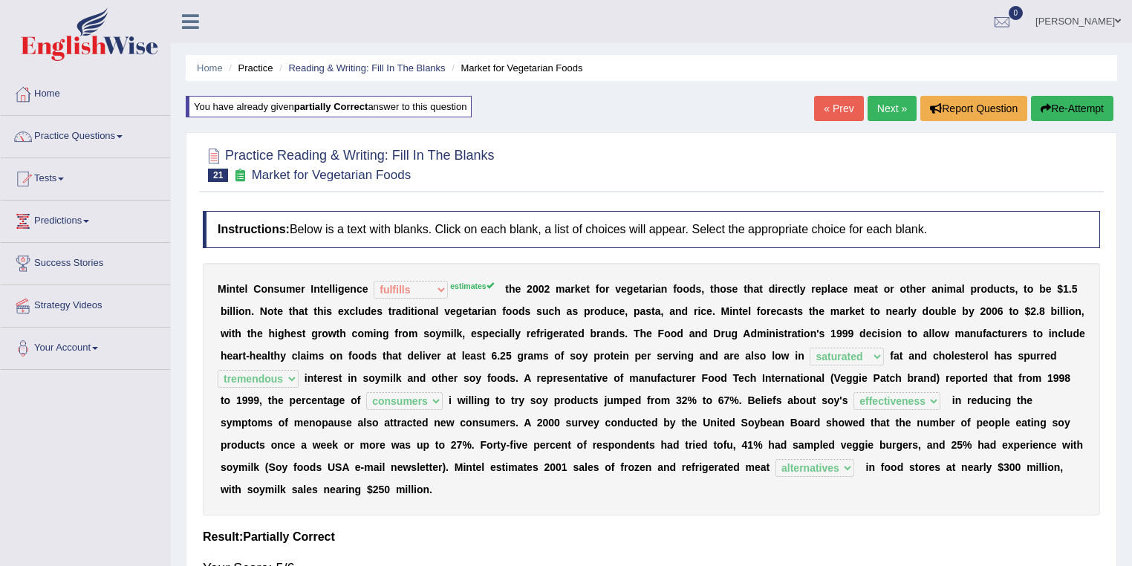
click at [885, 104] on link "Next »" at bounding box center [892, 108] width 49 height 25
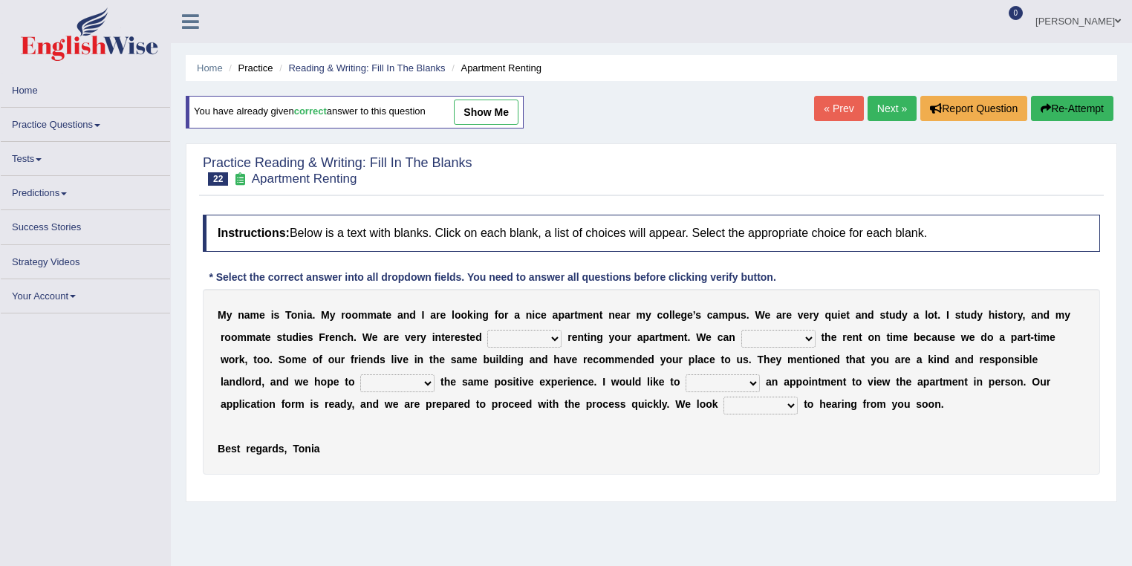
click at [471, 117] on link "show me" at bounding box center [486, 112] width 65 height 25
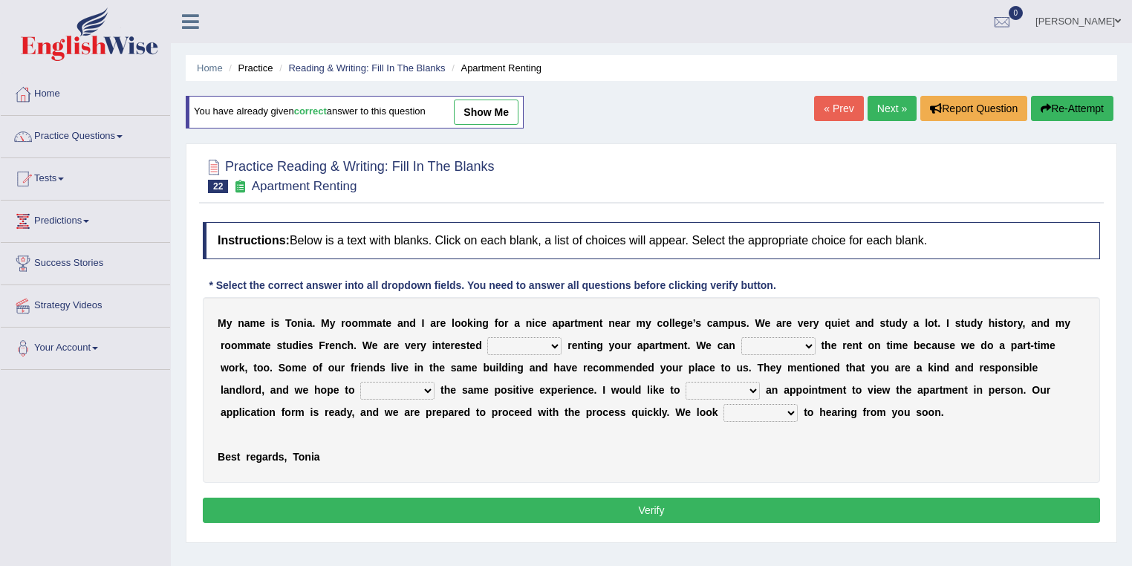
click at [486, 112] on link "show me" at bounding box center [486, 112] width 65 height 25
select select "in"
select select "pay"
select select "have"
select select "make"
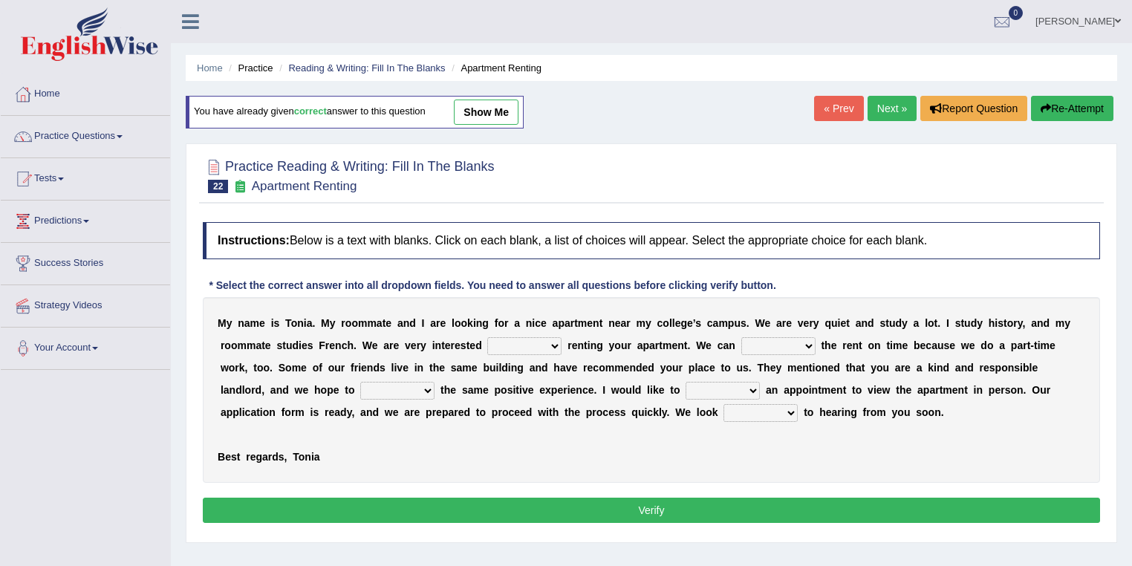
select select "forward"
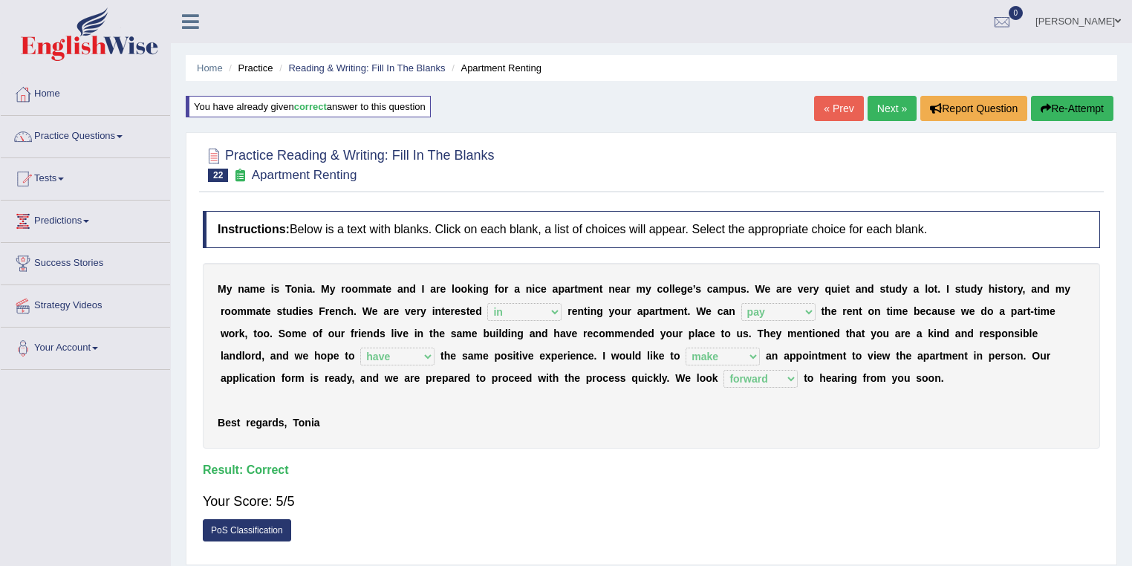
click at [894, 115] on link "Next »" at bounding box center [892, 108] width 49 height 25
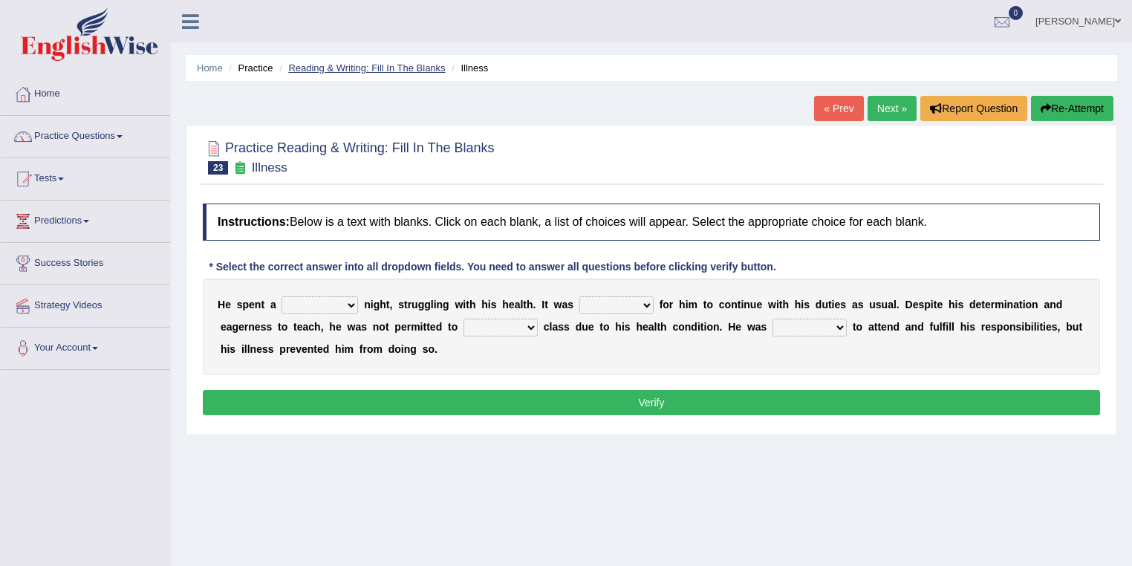
click at [333, 64] on link "Reading & Writing: Fill In The Blanks" at bounding box center [366, 67] width 157 height 11
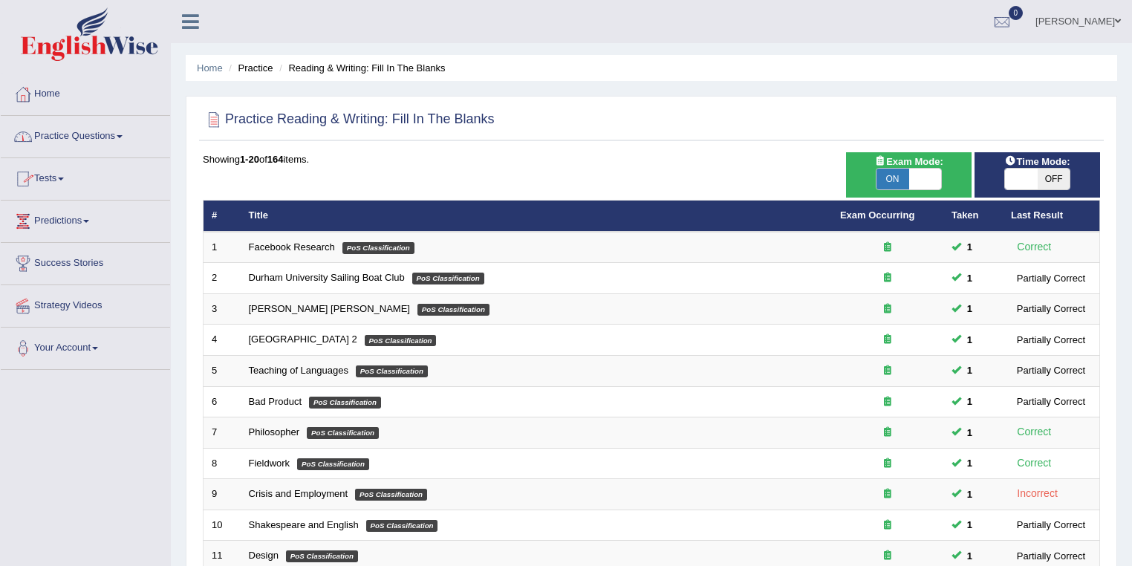
click at [86, 146] on link "Practice Questions" at bounding box center [85, 134] width 169 height 37
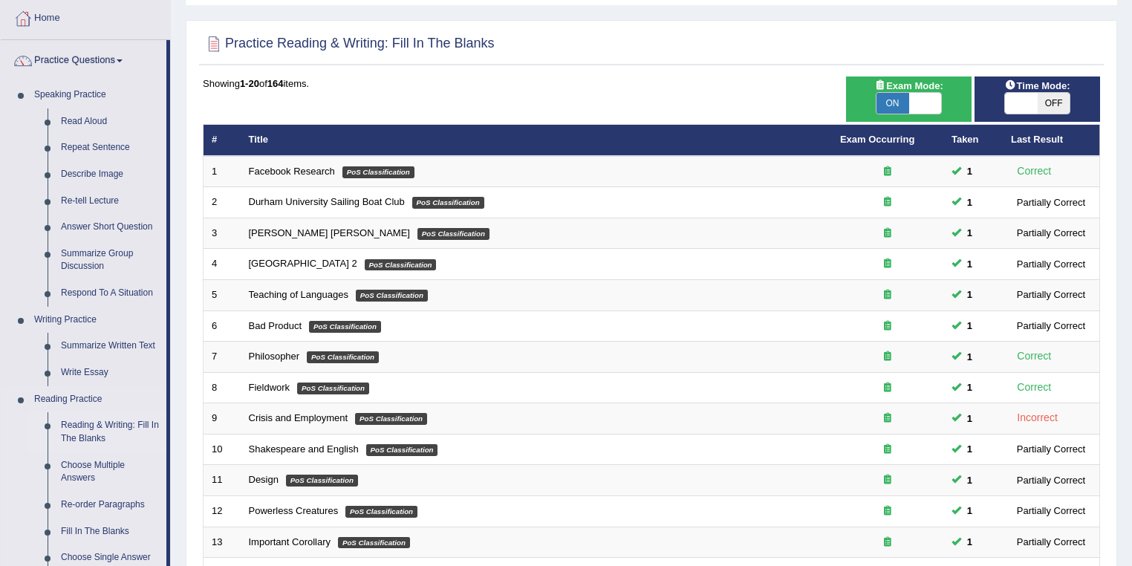
scroll to position [79, 0]
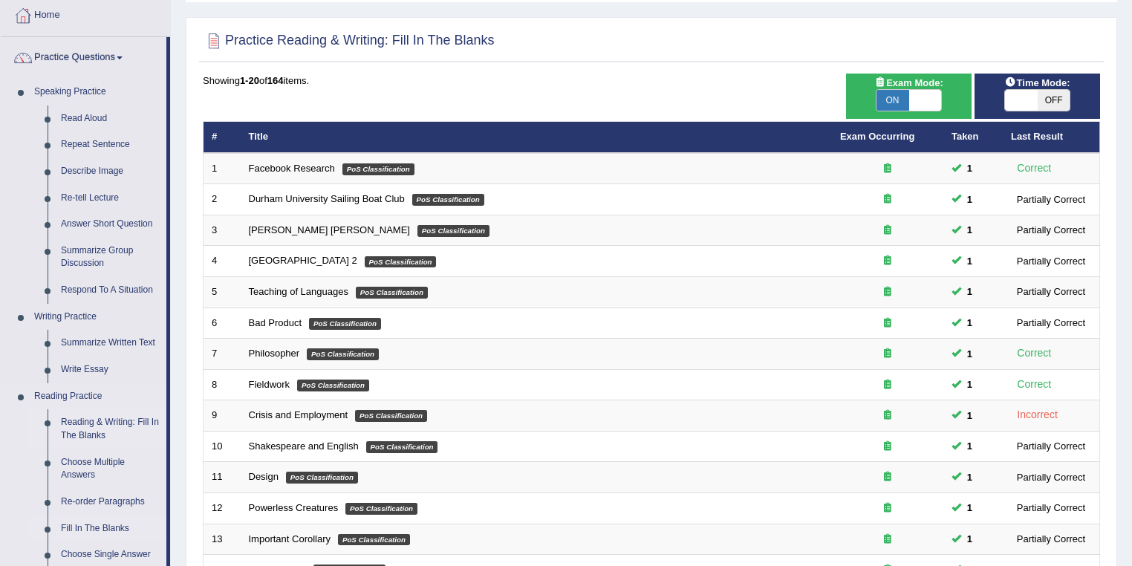
click at [107, 524] on link "Fill In The Blanks" at bounding box center [110, 528] width 112 height 27
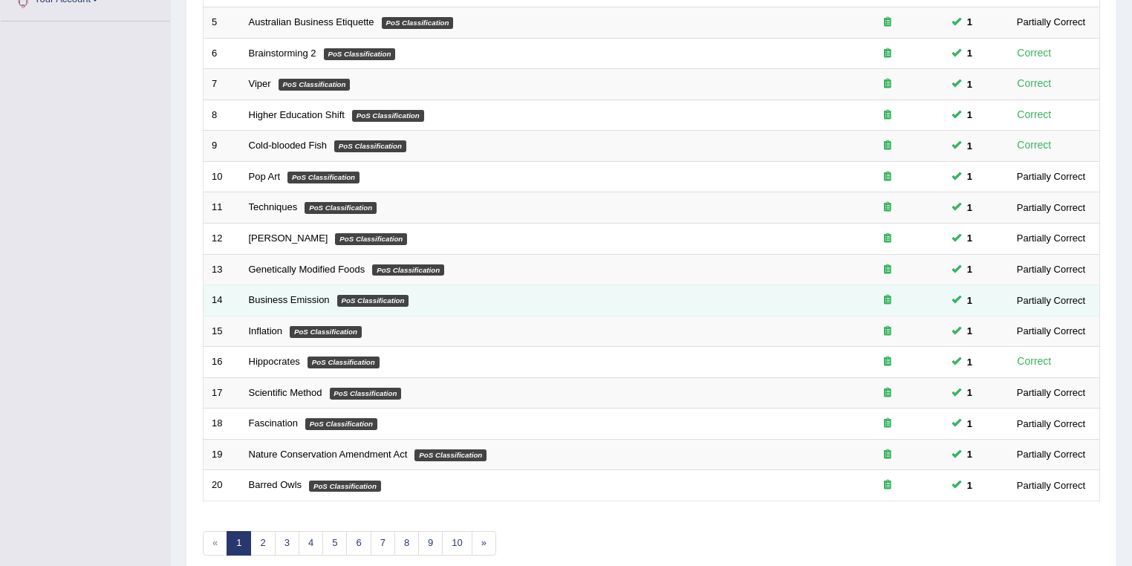
scroll to position [396, 0]
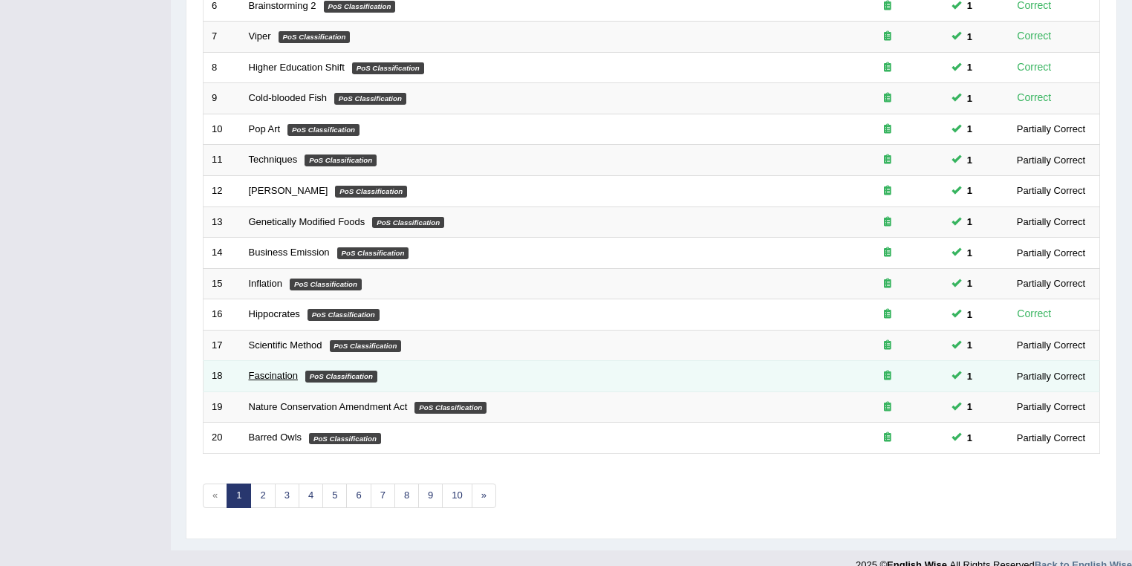
click at [273, 377] on link "Fascination" at bounding box center [273, 375] width 49 height 11
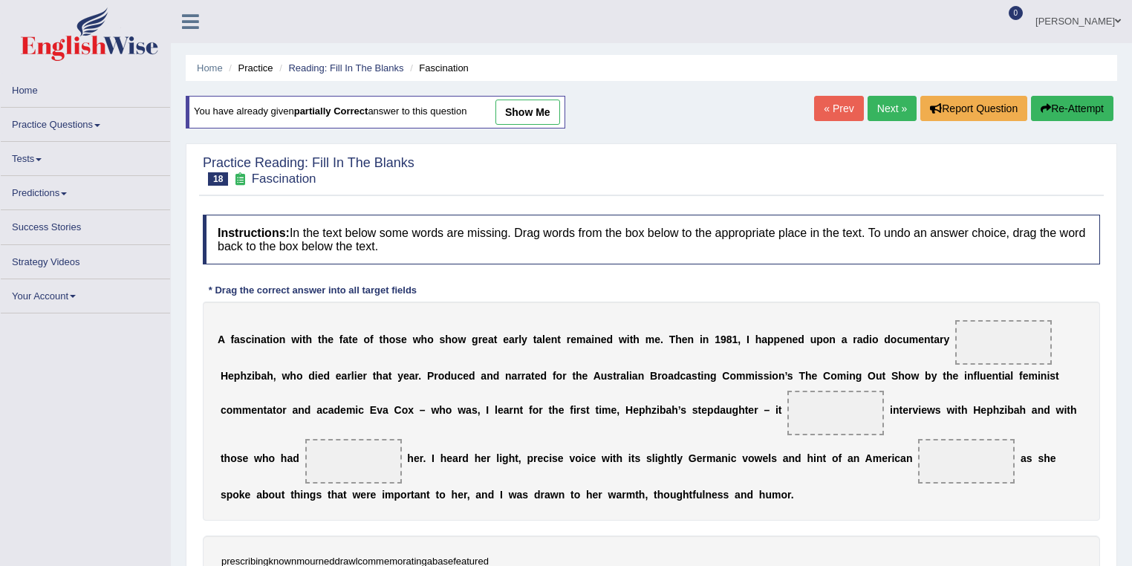
click at [529, 110] on link "show me" at bounding box center [527, 112] width 65 height 25
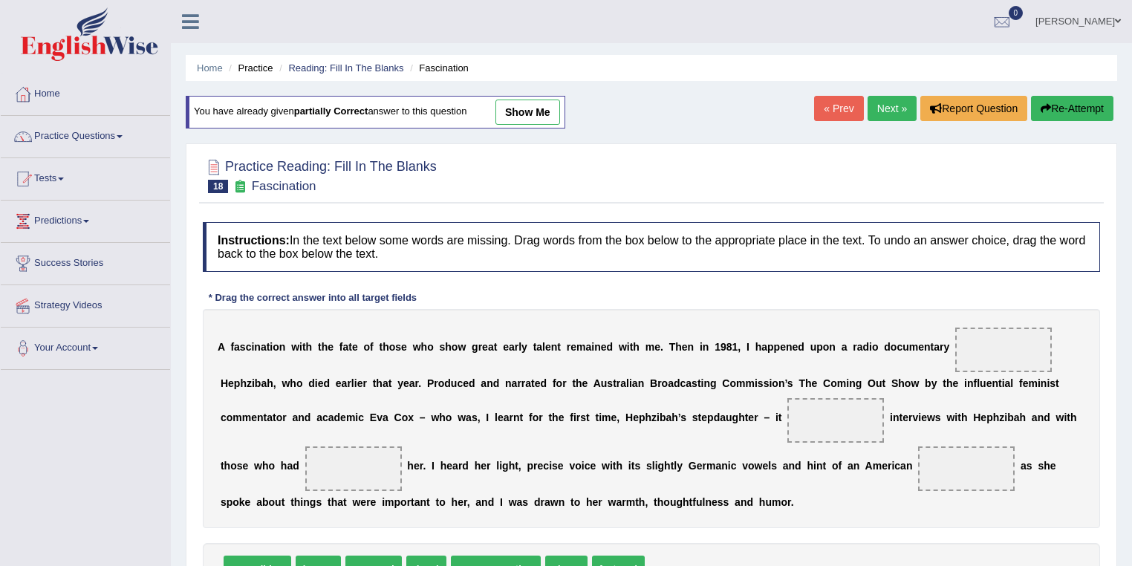
click at [542, 103] on link "show me" at bounding box center [527, 112] width 65 height 25
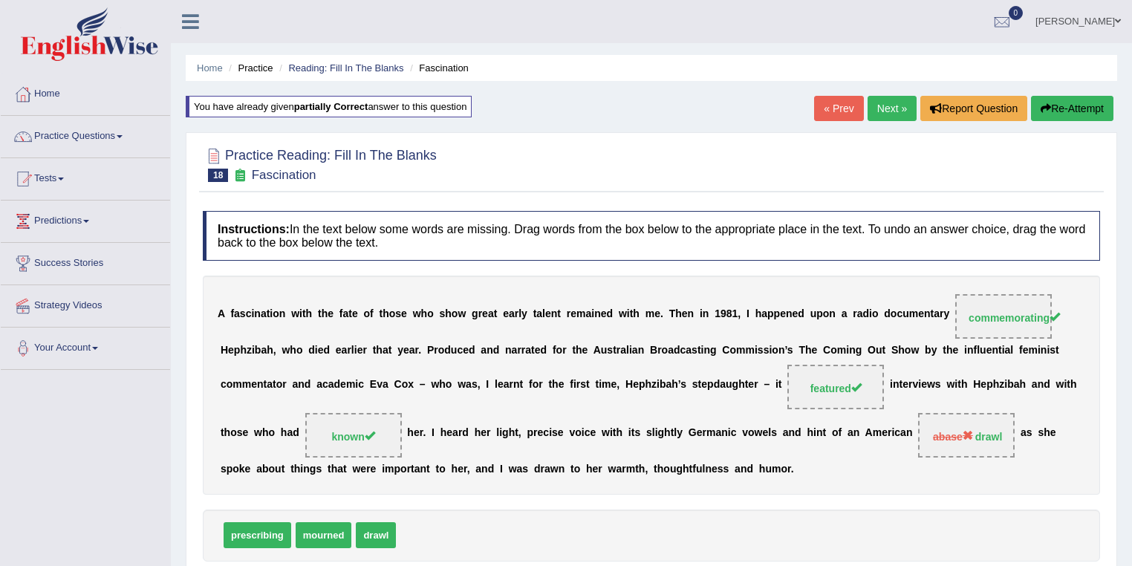
click at [883, 97] on link "Next »" at bounding box center [892, 108] width 49 height 25
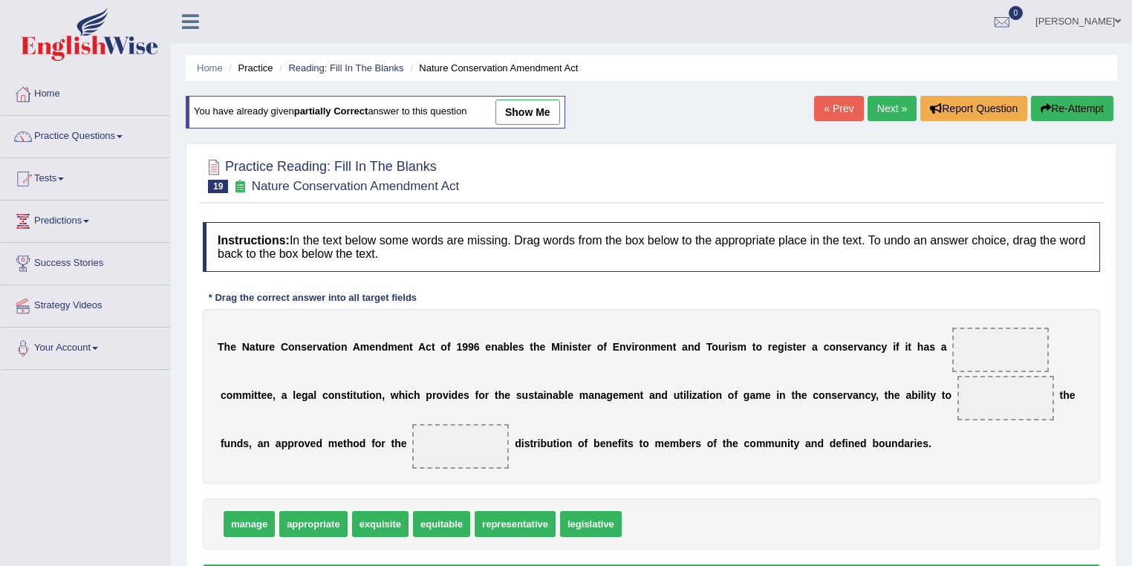
click at [524, 107] on link "show me" at bounding box center [527, 112] width 65 height 25
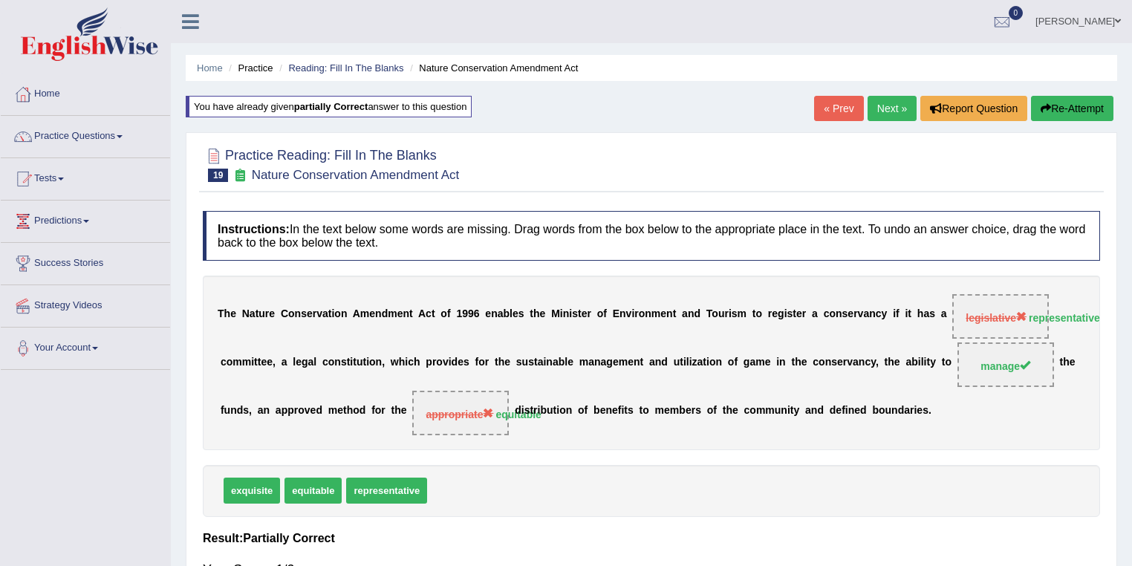
click at [886, 101] on link "Next »" at bounding box center [892, 108] width 49 height 25
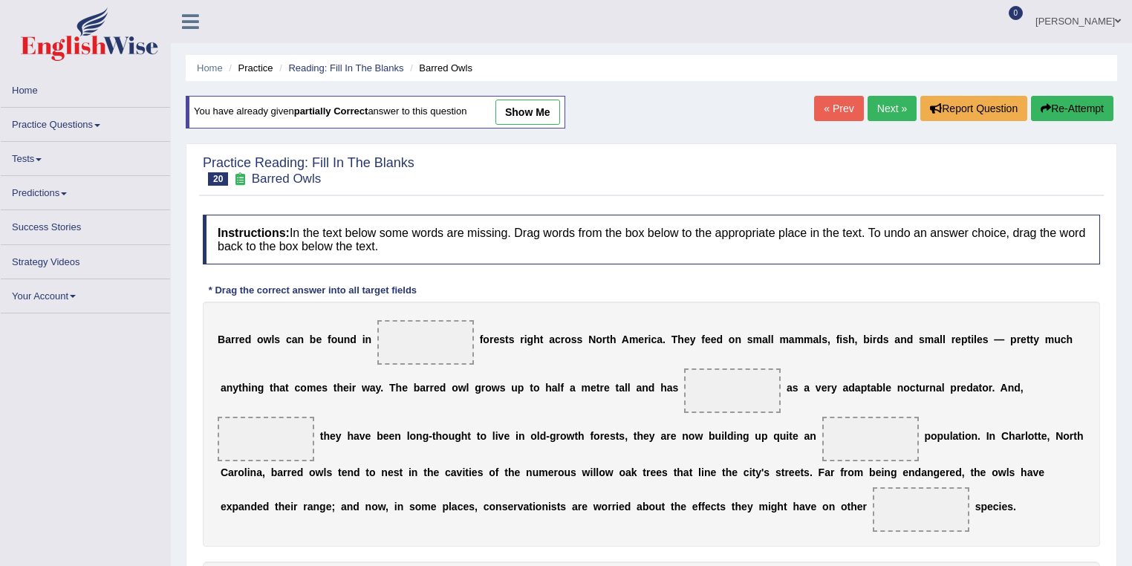
click at [520, 107] on link "show me" at bounding box center [527, 112] width 65 height 25
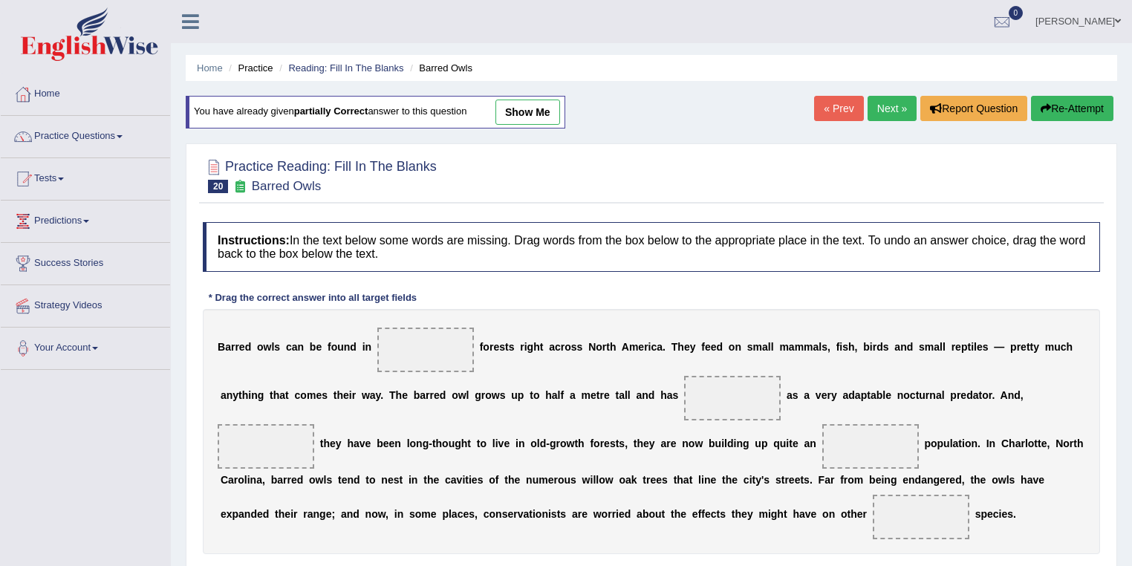
click at [519, 105] on link "show me" at bounding box center [527, 112] width 65 height 25
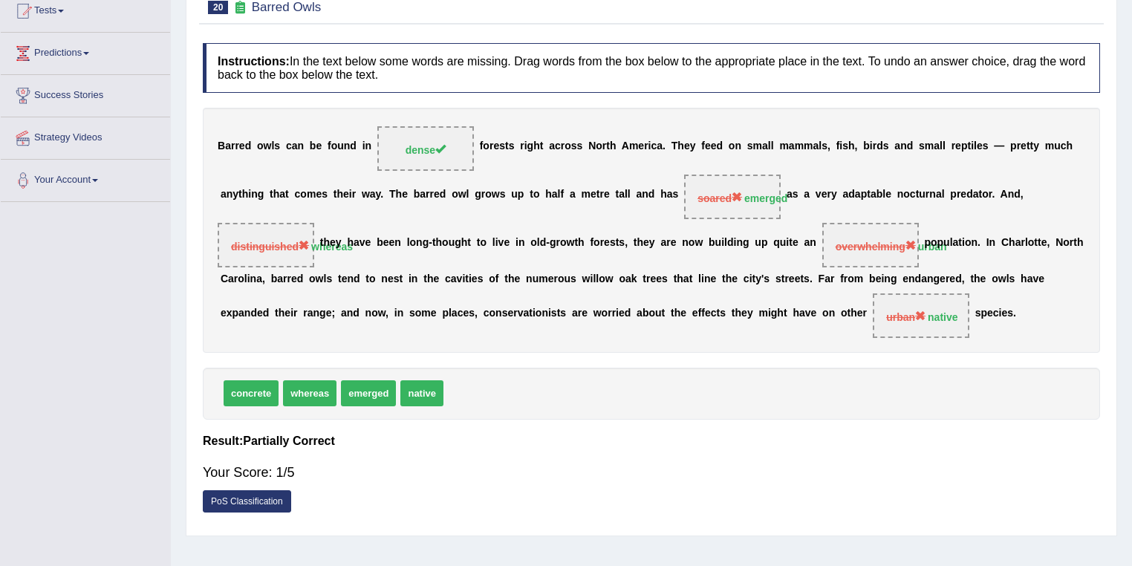
scroll to position [134, 0]
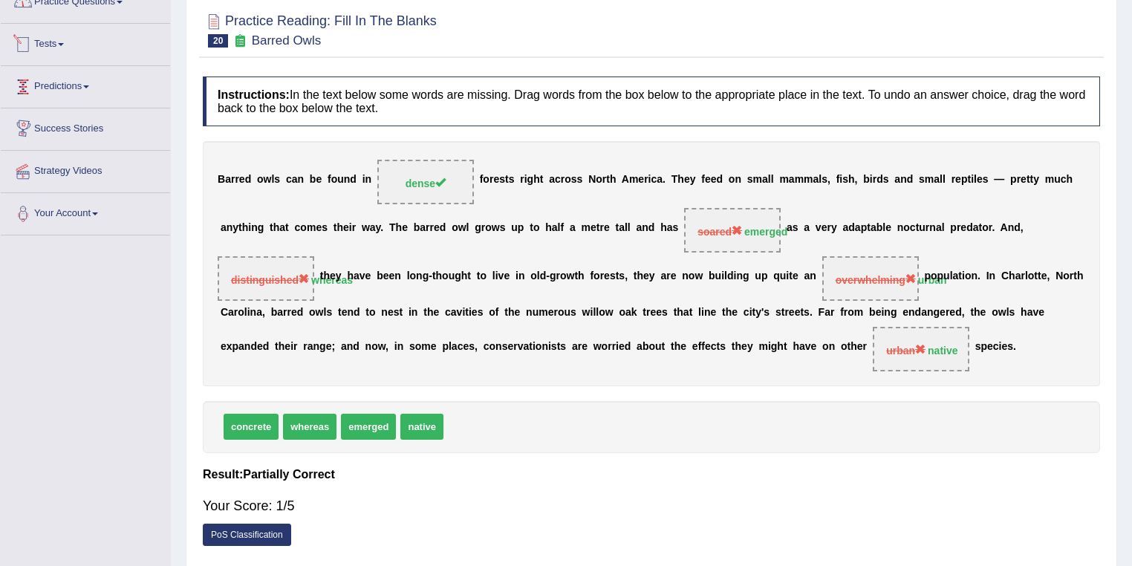
click at [91, 7] on link "Practice Questions" at bounding box center [85, -1] width 169 height 37
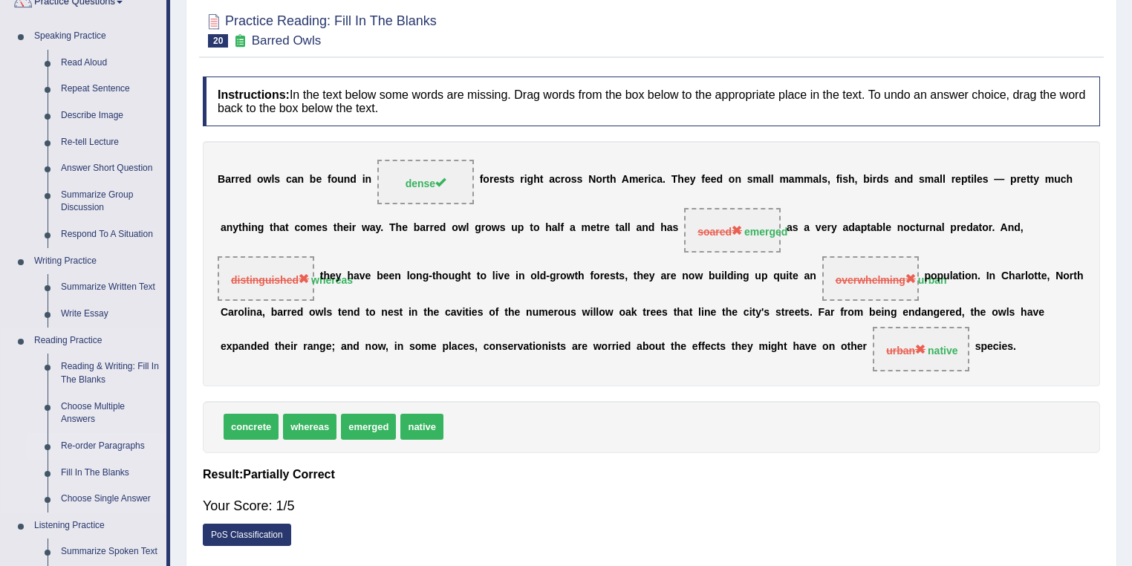
click at [114, 446] on link "Re-order Paragraphs" at bounding box center [110, 446] width 112 height 27
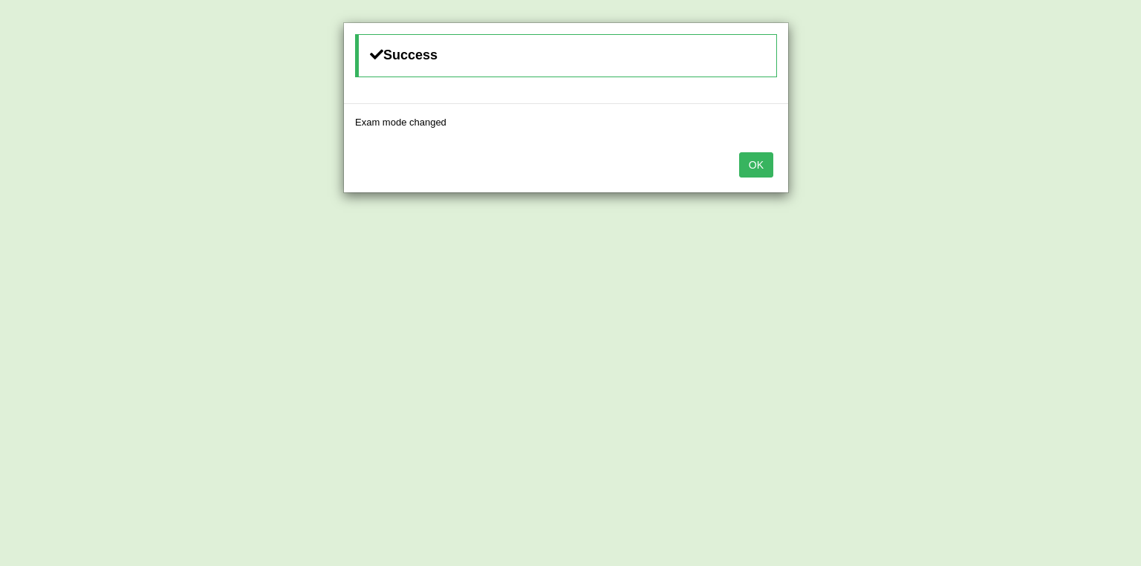
click at [756, 161] on button "OK" at bounding box center [756, 164] width 34 height 25
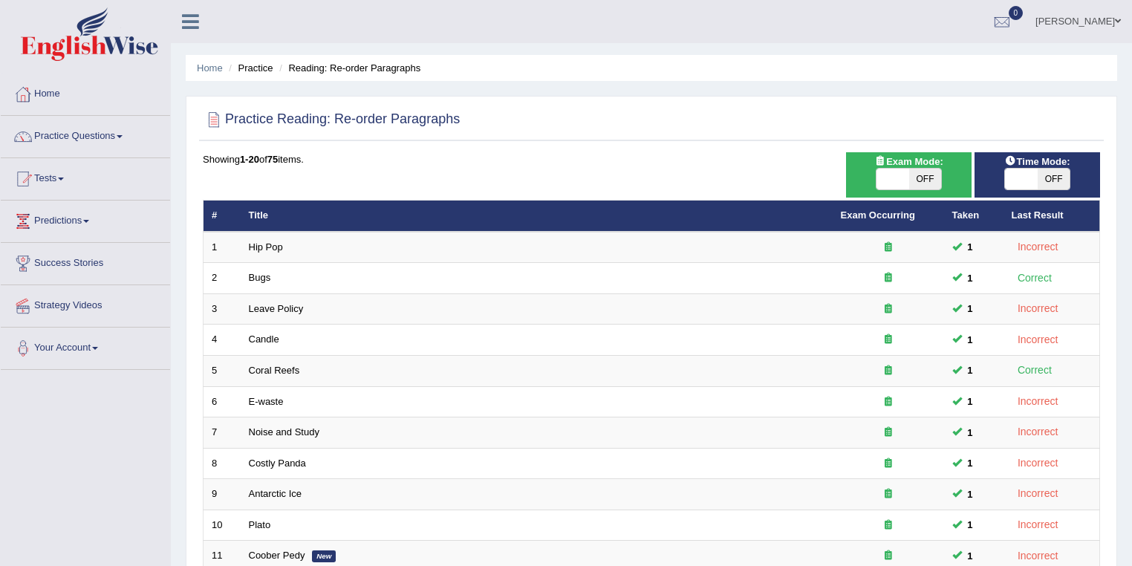
click at [934, 178] on span "OFF" at bounding box center [925, 179] width 33 height 21
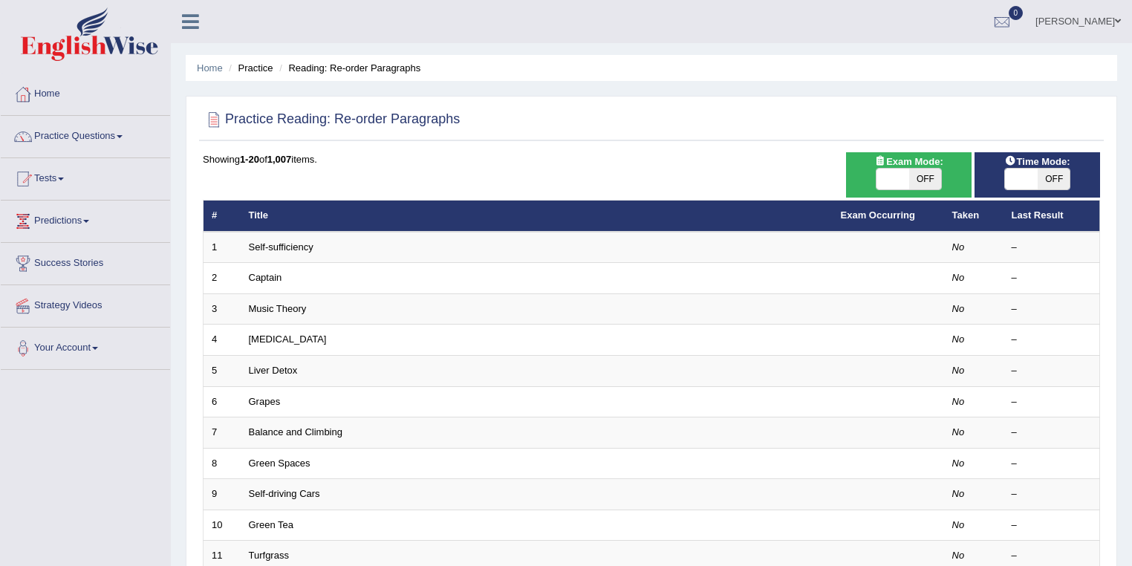
click at [931, 179] on span "OFF" at bounding box center [925, 179] width 33 height 21
checkbox input "true"
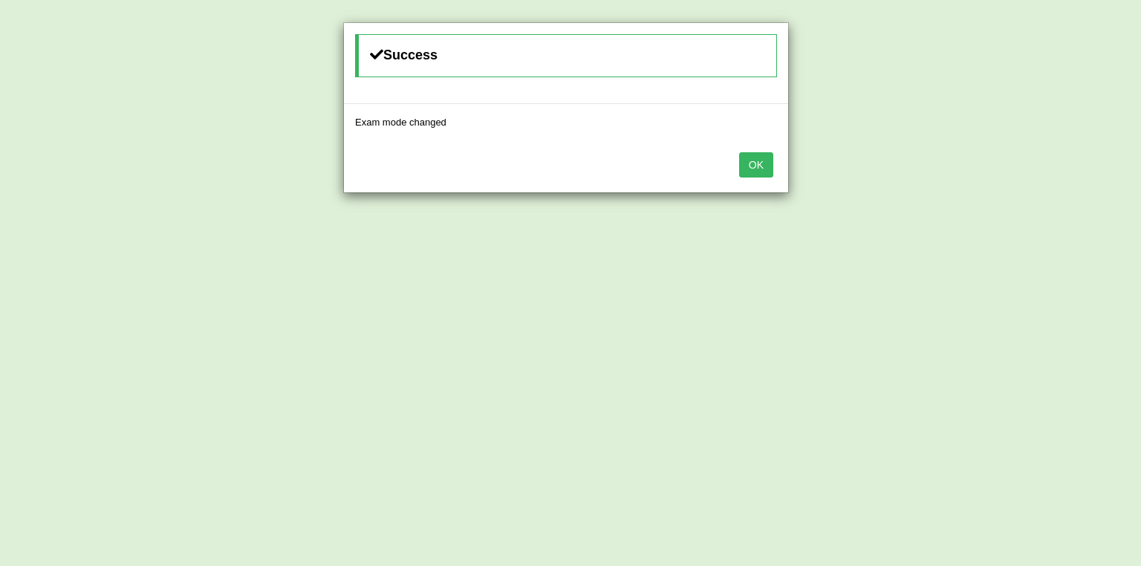
click at [752, 169] on button "OK" at bounding box center [756, 164] width 34 height 25
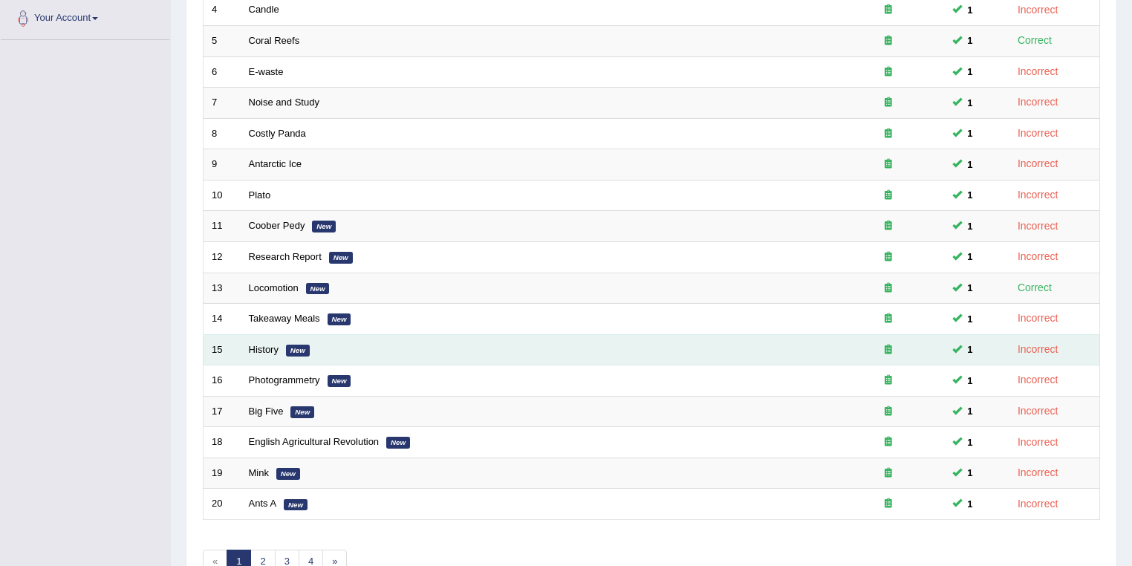
scroll to position [413, 0]
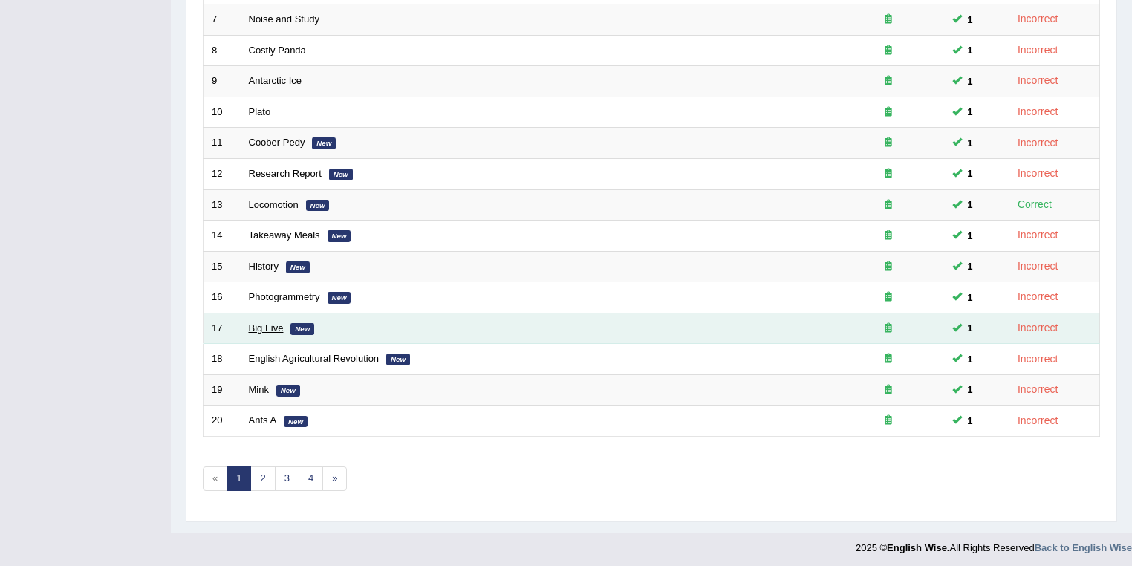
click at [258, 322] on link "Big Five" at bounding box center [266, 327] width 35 height 11
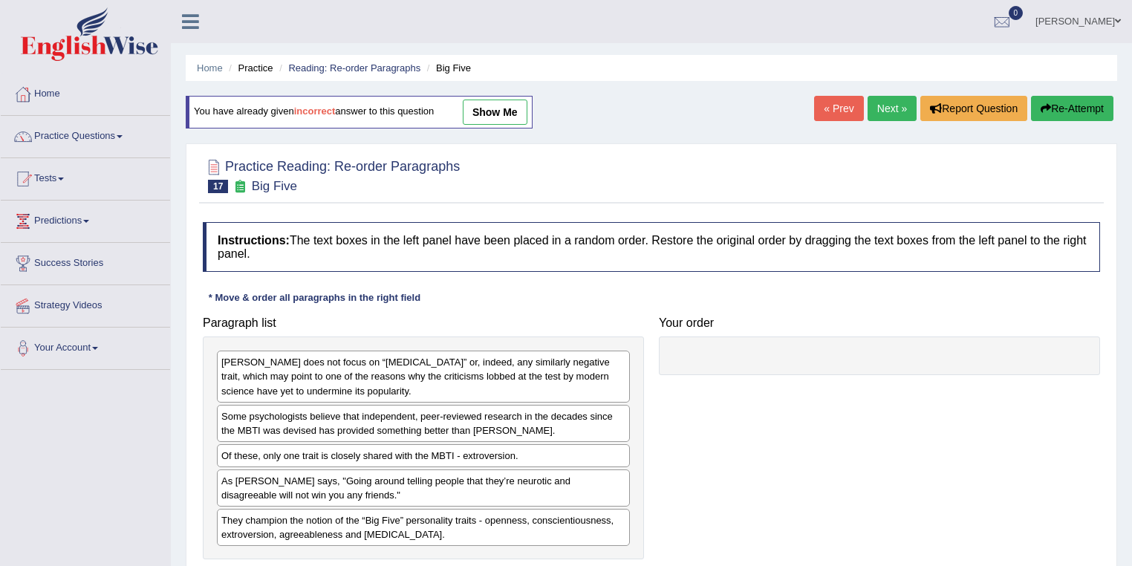
click at [520, 109] on link "show me" at bounding box center [495, 112] width 65 height 25
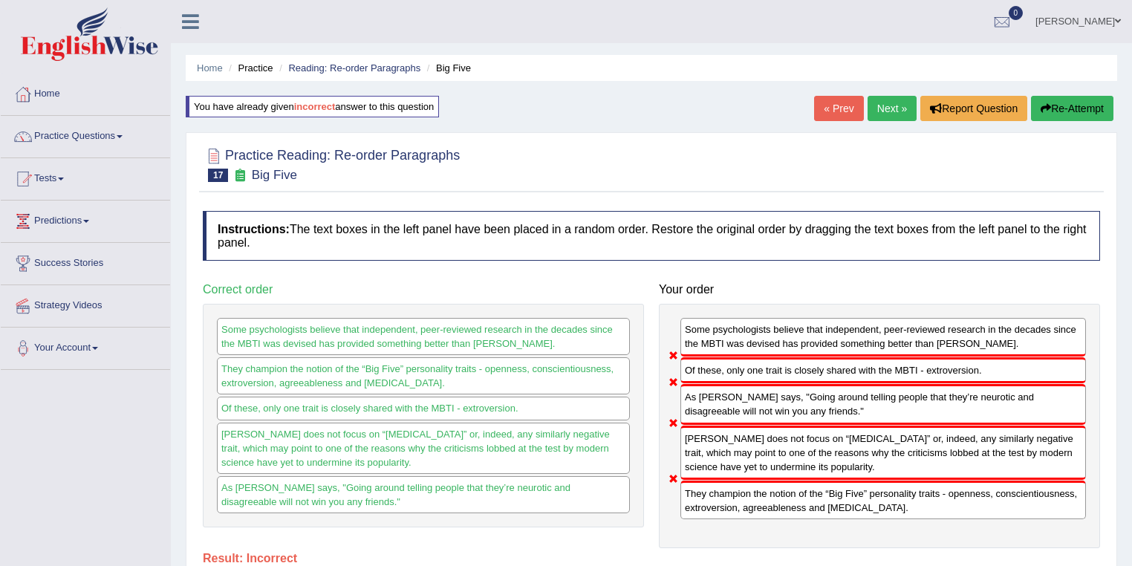
click at [1051, 105] on button "Re-Attempt" at bounding box center [1072, 108] width 82 height 25
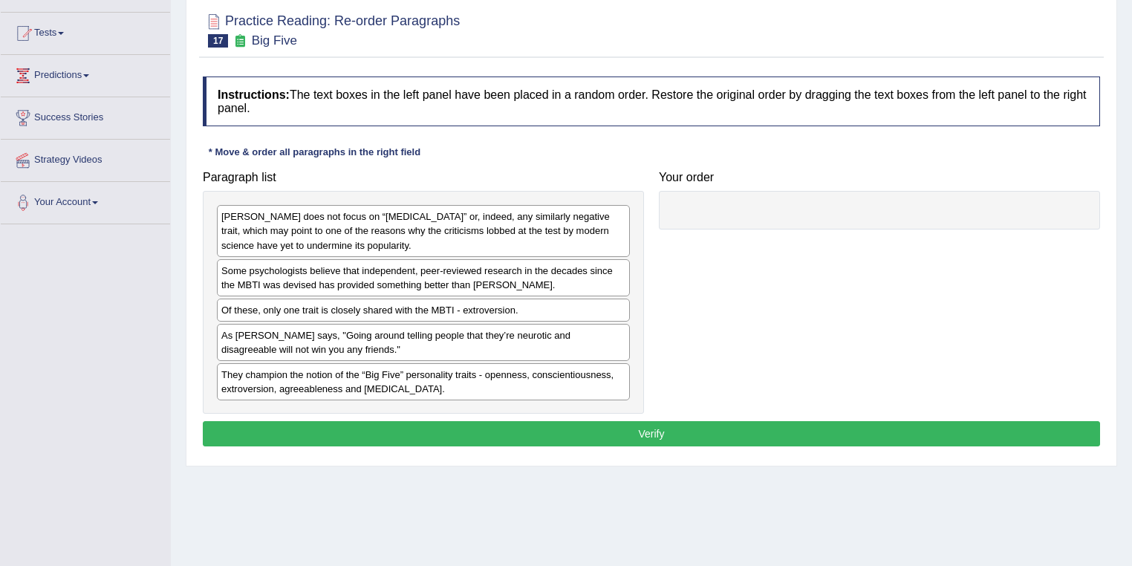
scroll to position [214, 0]
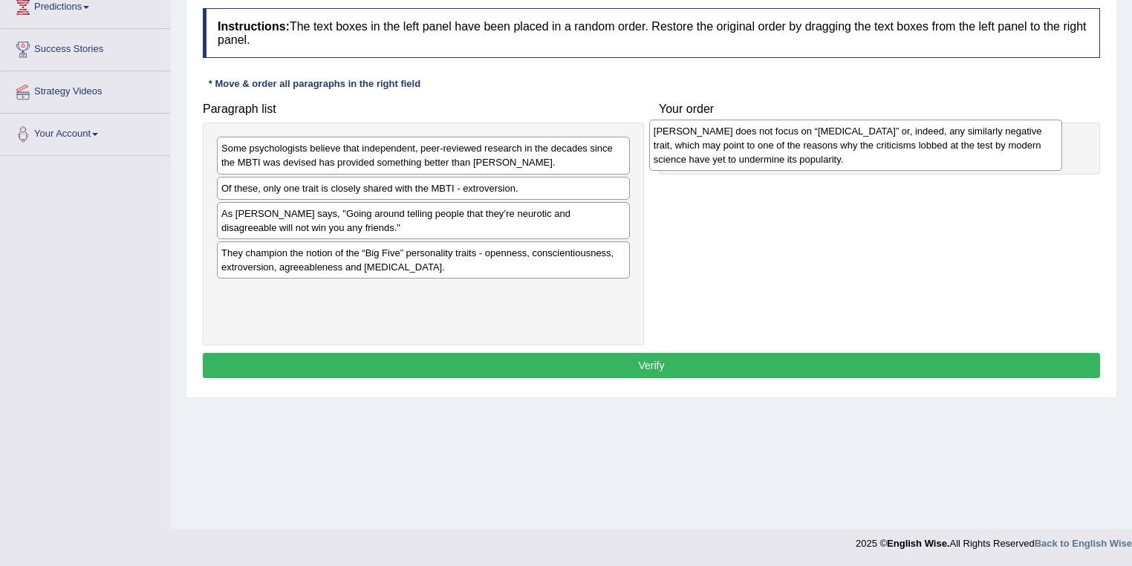
drag, startPoint x: 339, startPoint y: 178, endPoint x: 757, endPoint y: 158, distance: 418.6
click at [757, 158] on div "Myers-Briggs does not focus on “neuroticism” or, indeed, any similarly negative…" at bounding box center [856, 145] width 414 height 51
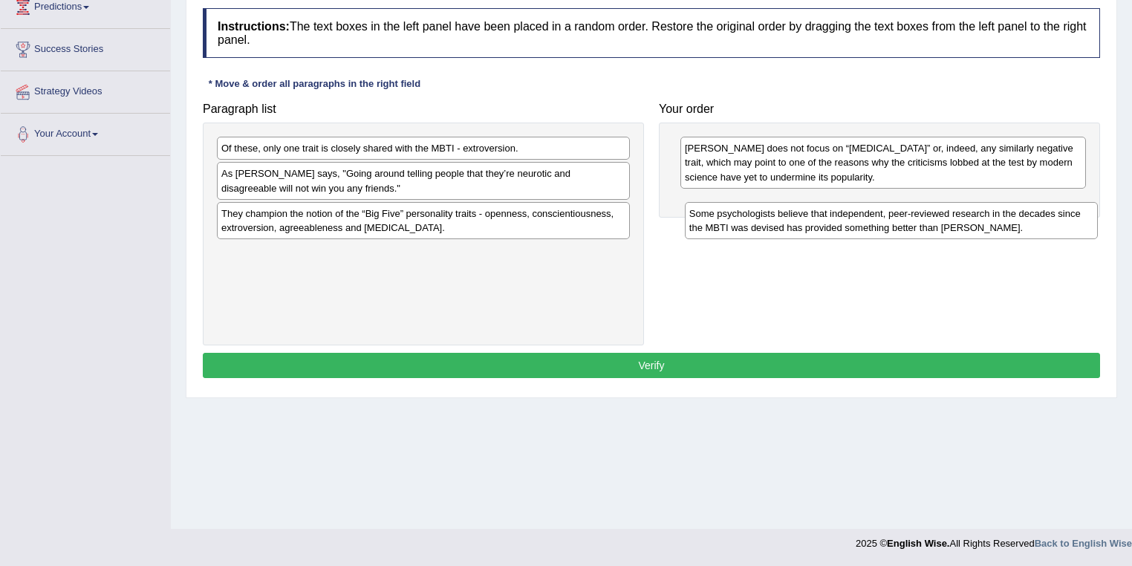
drag, startPoint x: 342, startPoint y: 156, endPoint x: 801, endPoint y: 218, distance: 463.9
click at [801, 218] on div "Some psychologists believe that independent, peer-reviewed research in the deca…" at bounding box center [892, 220] width 414 height 37
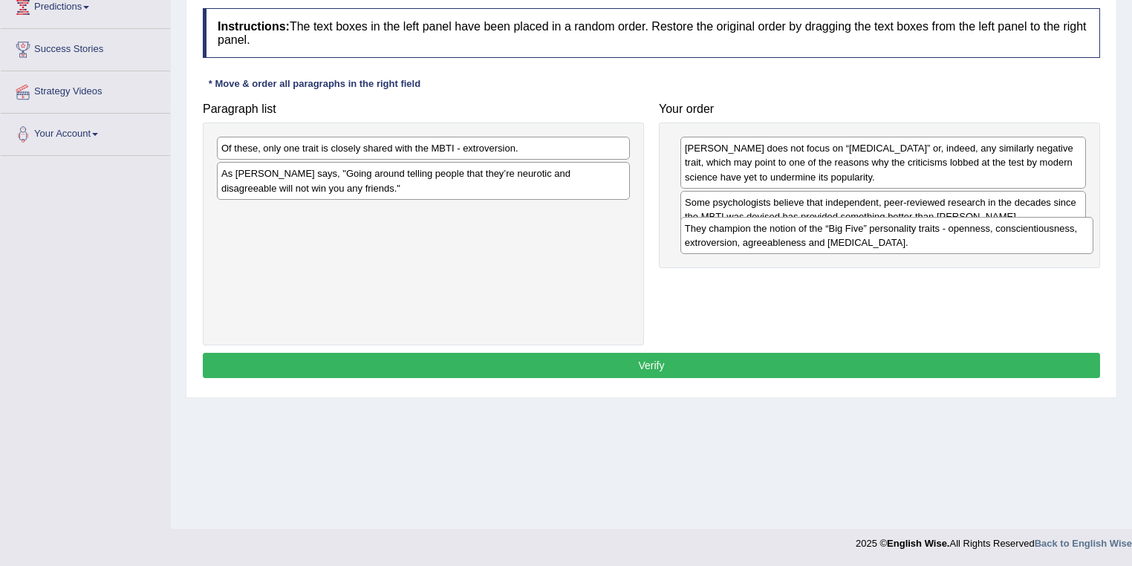
drag, startPoint x: 453, startPoint y: 224, endPoint x: 917, endPoint y: 240, distance: 463.7
click at [917, 240] on div "They champion the notion of the “Big Five” personality traits - openness, consc…" at bounding box center [887, 235] width 414 height 37
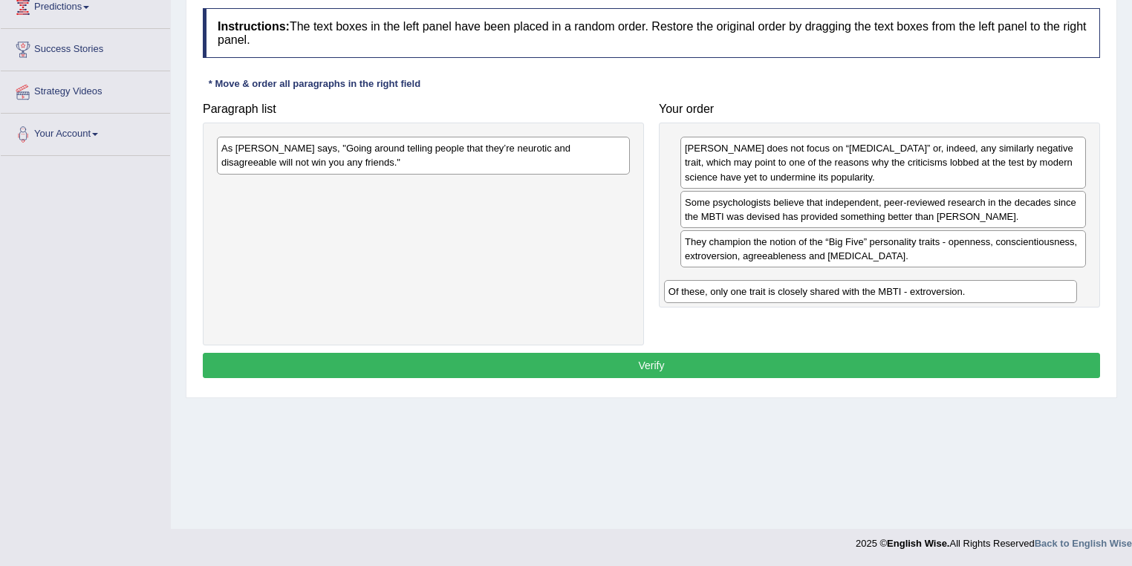
drag, startPoint x: 371, startPoint y: 145, endPoint x: 824, endPoint y: 279, distance: 473.3
click at [824, 280] on div "Of these, only one trait is closely shared with the MBTI - extroversion." at bounding box center [871, 291] width 414 height 23
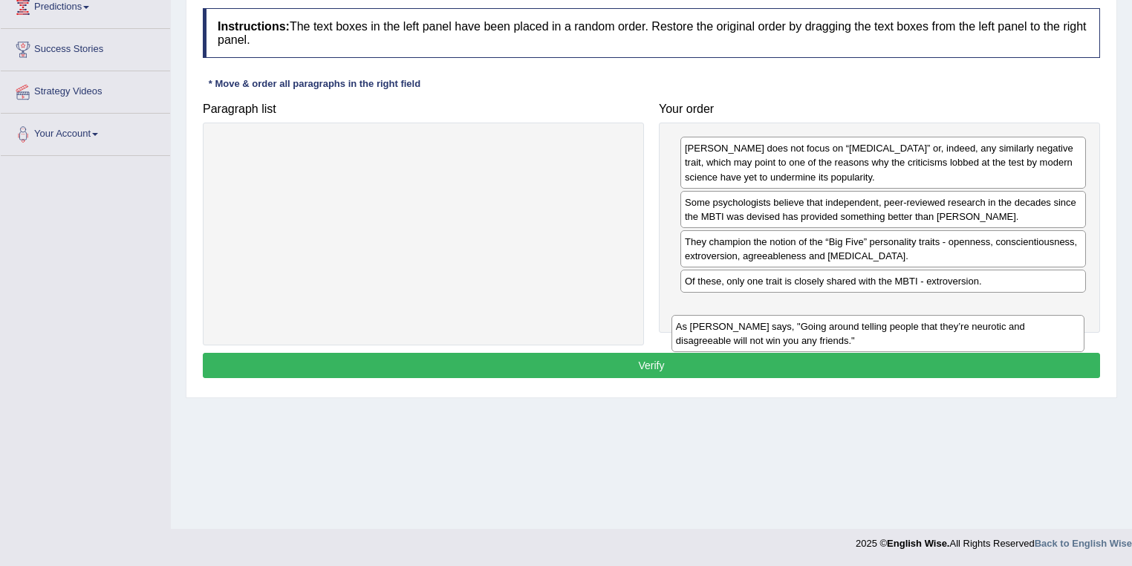
drag, startPoint x: 422, startPoint y: 154, endPoint x: 888, endPoint y: 326, distance: 497.0
click at [888, 326] on div "As Adam Grant says, "Going around telling people that they’re neurotic and disa…" at bounding box center [878, 333] width 414 height 37
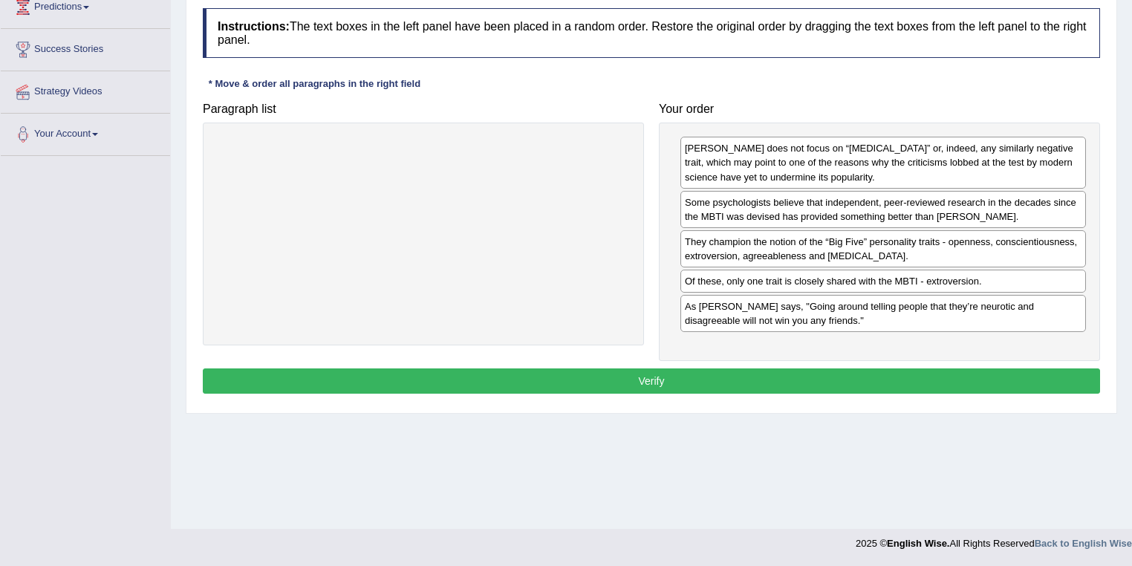
click at [625, 381] on button "Verify" at bounding box center [651, 380] width 897 height 25
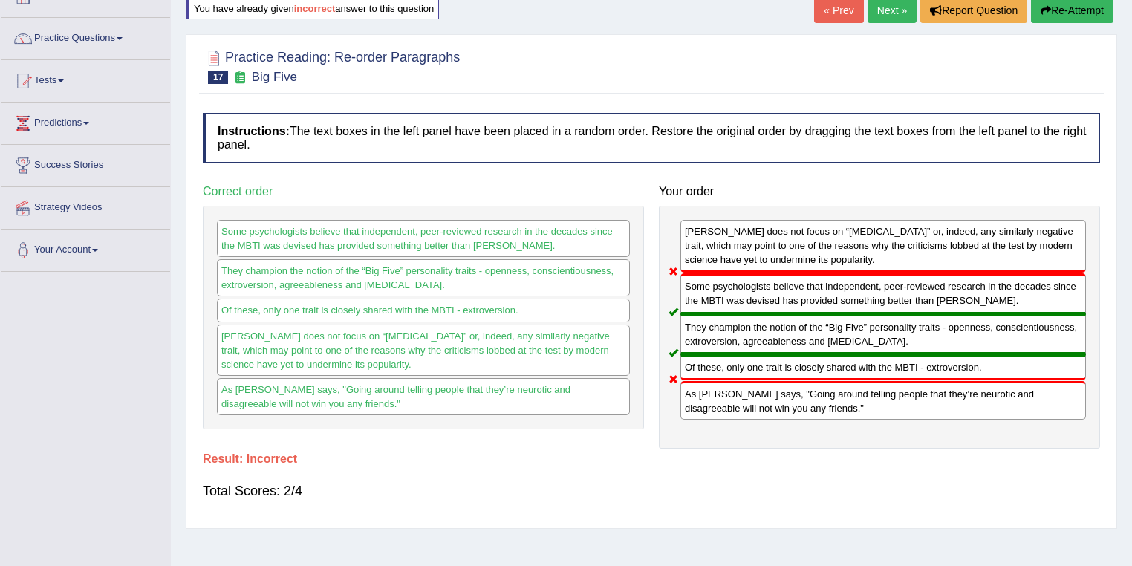
scroll to position [55, 0]
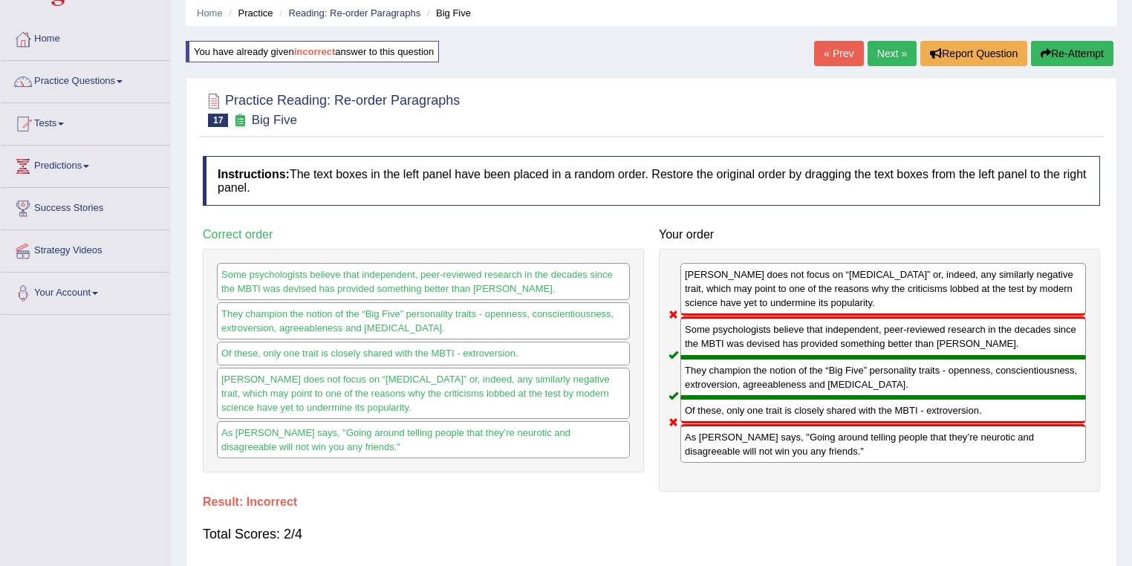
click at [879, 53] on link "Next »" at bounding box center [892, 53] width 49 height 25
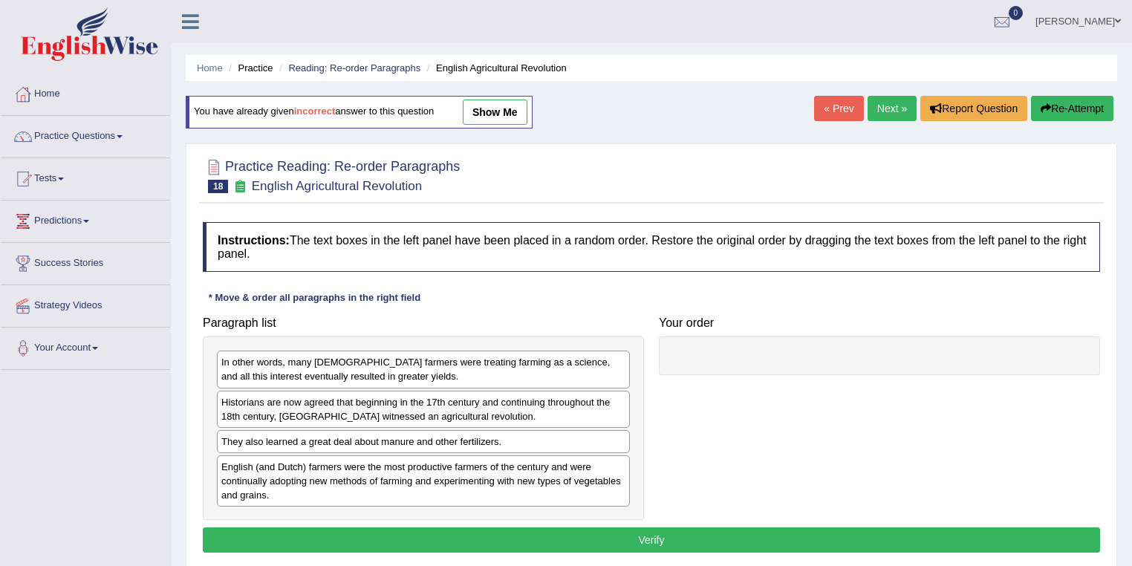
click at [505, 102] on link "show me" at bounding box center [495, 112] width 65 height 25
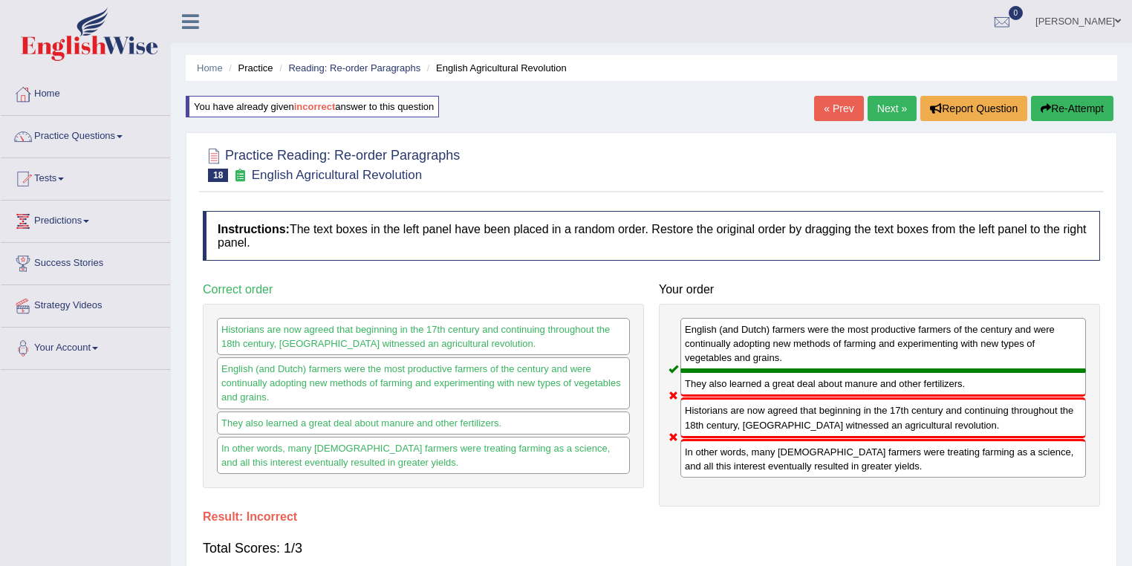
click at [1061, 104] on button "Re-Attempt" at bounding box center [1072, 108] width 82 height 25
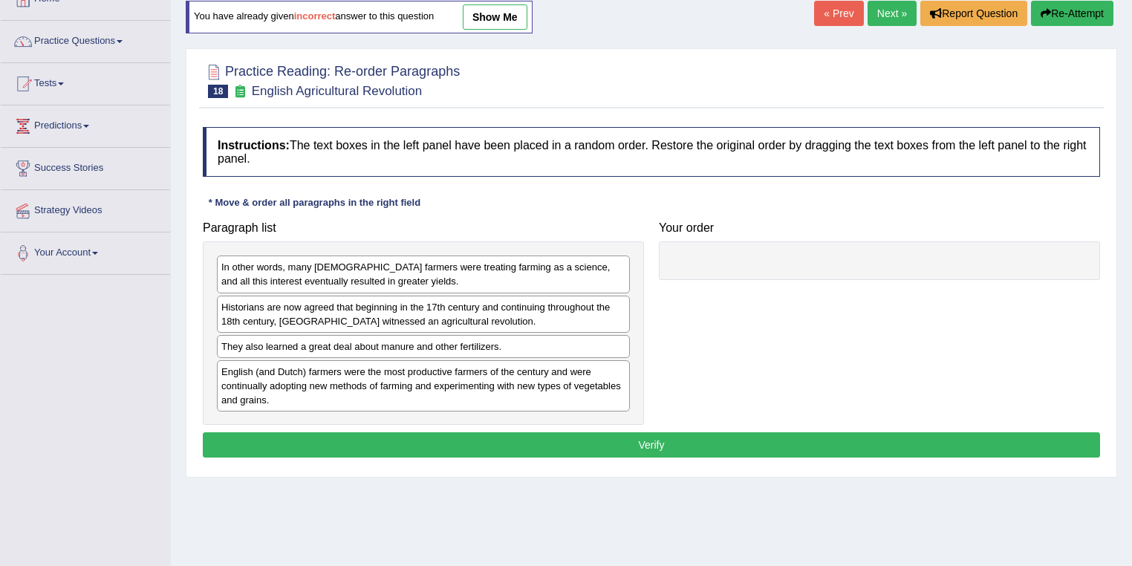
scroll to position [158, 0]
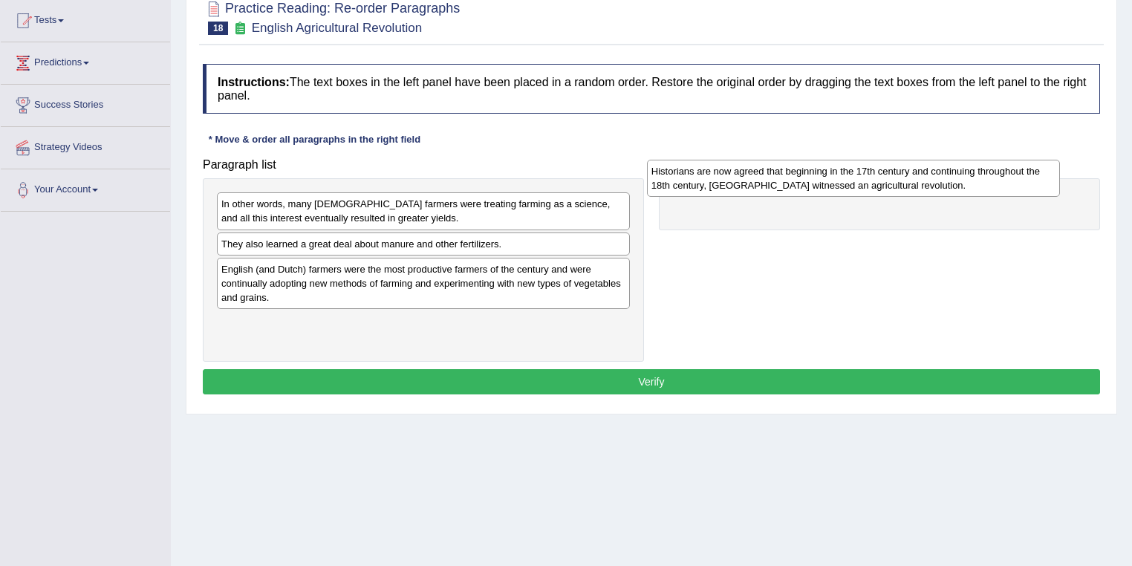
drag, startPoint x: 492, startPoint y: 255, endPoint x: 922, endPoint y: 183, distance: 436.2
click at [922, 183] on div "Historians are now agreed that beginning in the 17th century and continuing thr…" at bounding box center [854, 178] width 414 height 37
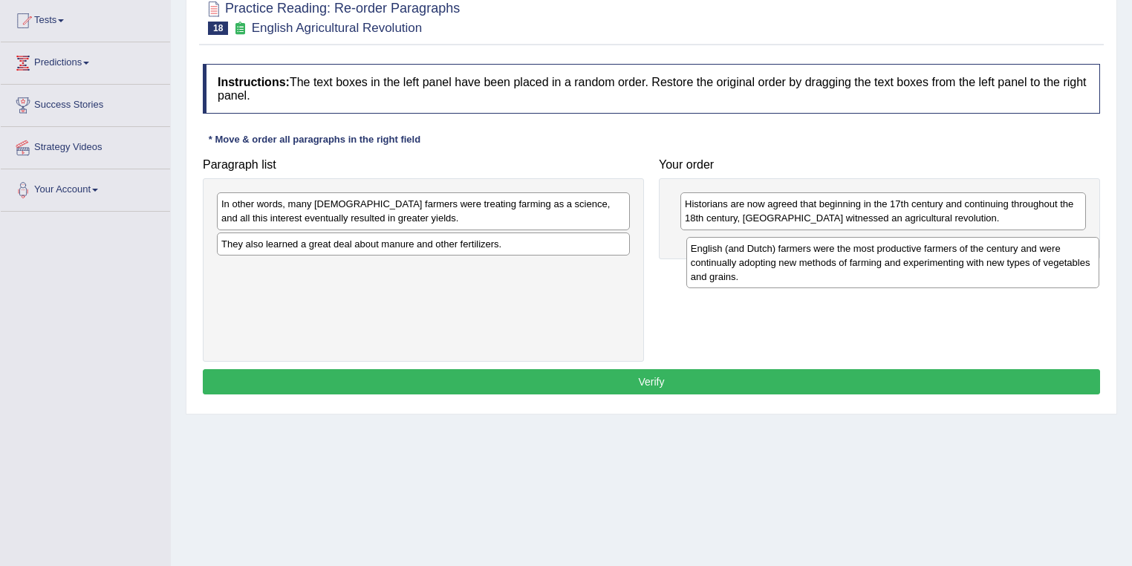
drag, startPoint x: 455, startPoint y: 288, endPoint x: 670, endPoint y: 282, distance: 215.5
click at [924, 270] on div "English (and Dutch) farmers were the most productive farmers of the century and…" at bounding box center [893, 262] width 414 height 51
drag, startPoint x: 349, startPoint y: 281, endPoint x: 803, endPoint y: 259, distance: 454.3
click at [803, 259] on div "English (and Dutch) farmers were the most productive farmers of the century and…" at bounding box center [912, 260] width 414 height 51
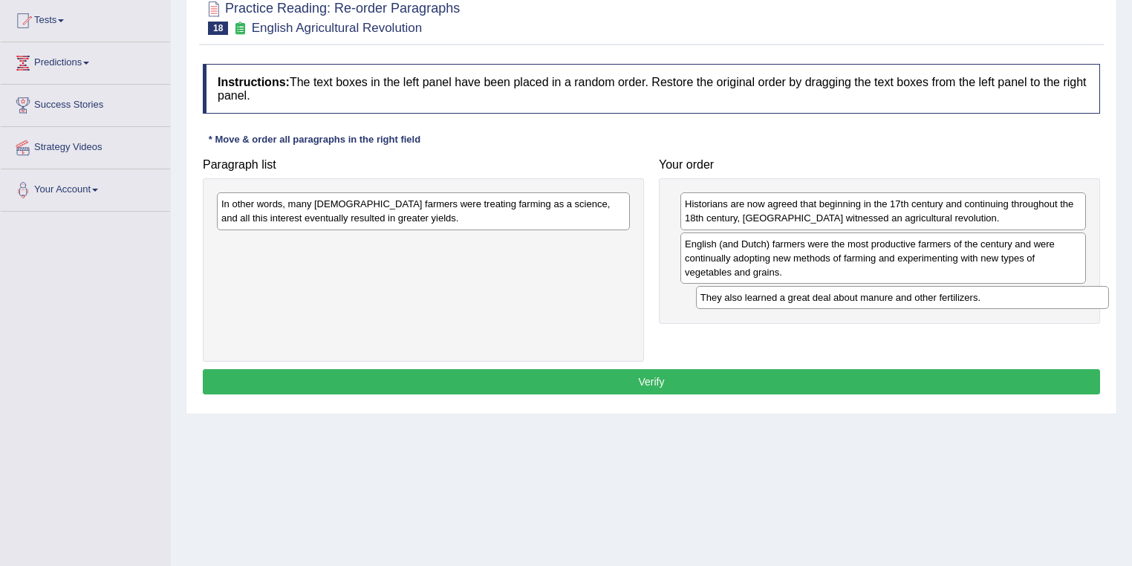
drag, startPoint x: 391, startPoint y: 238, endPoint x: 870, endPoint y: 291, distance: 482.0
click at [870, 291] on div "They also learned a great deal about manure and other fertilizers." at bounding box center [903, 297] width 414 height 23
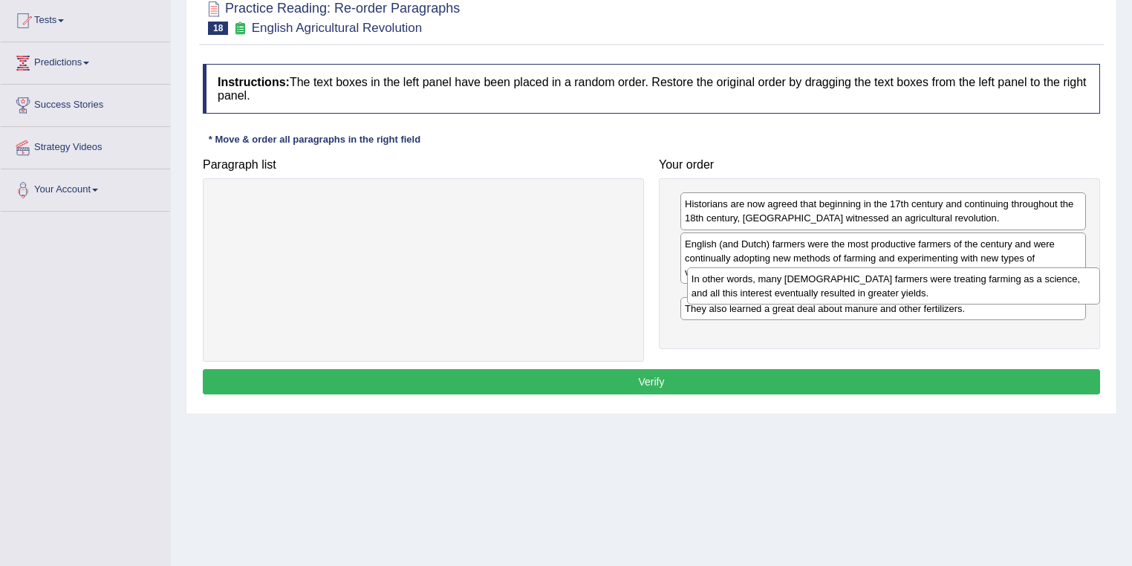
drag, startPoint x: 481, startPoint y: 205, endPoint x: 951, endPoint y: 279, distance: 476.0
click at [951, 279] on div "In other words, many English farmers were treating farming as a science, and al…" at bounding box center [894, 285] width 414 height 37
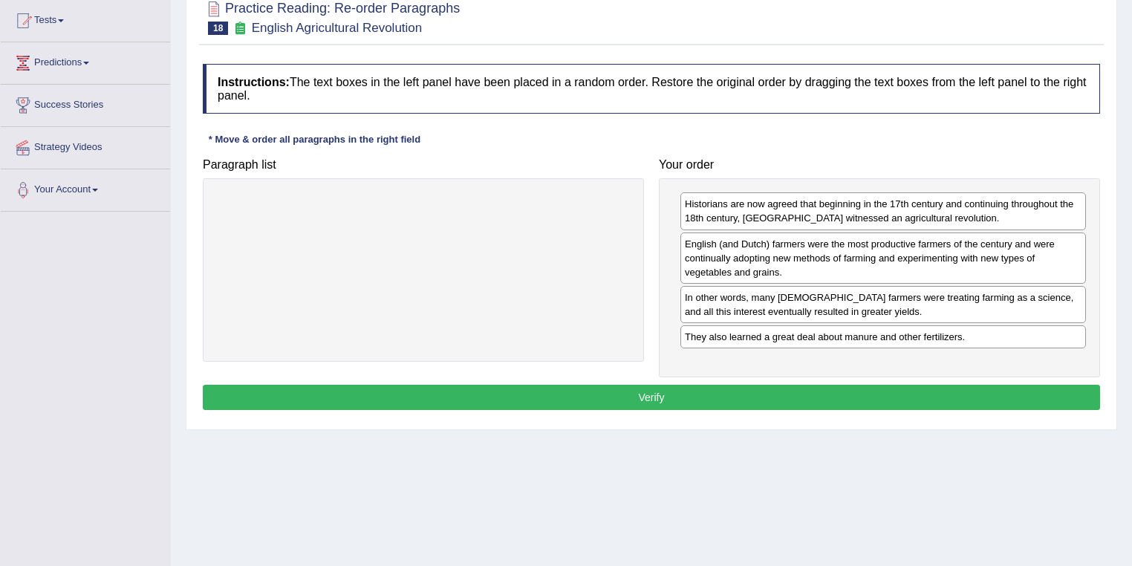
click at [657, 394] on button "Verify" at bounding box center [651, 397] width 897 height 25
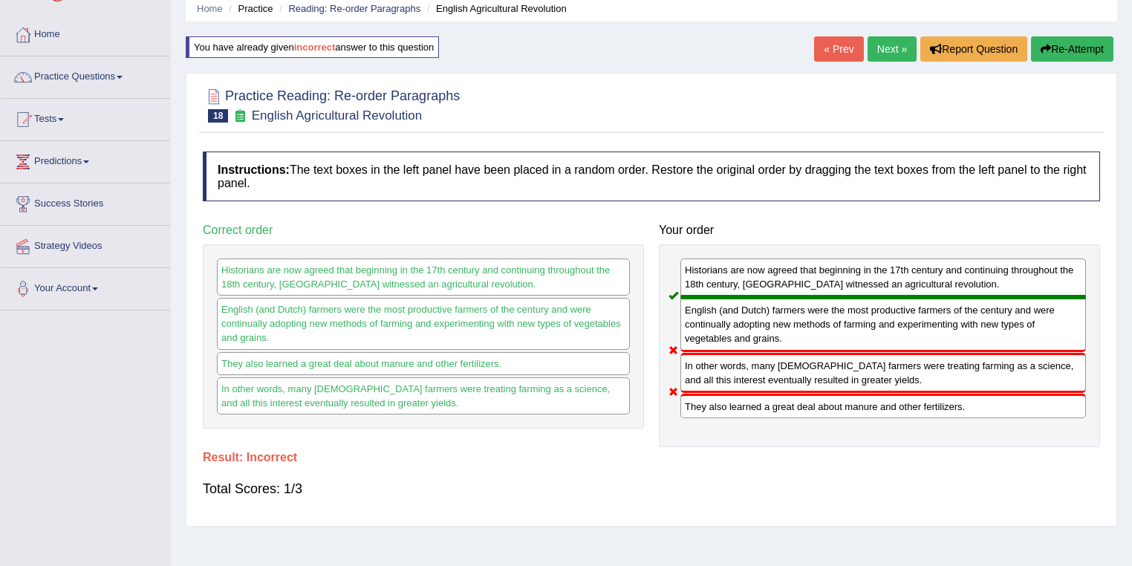
scroll to position [0, 0]
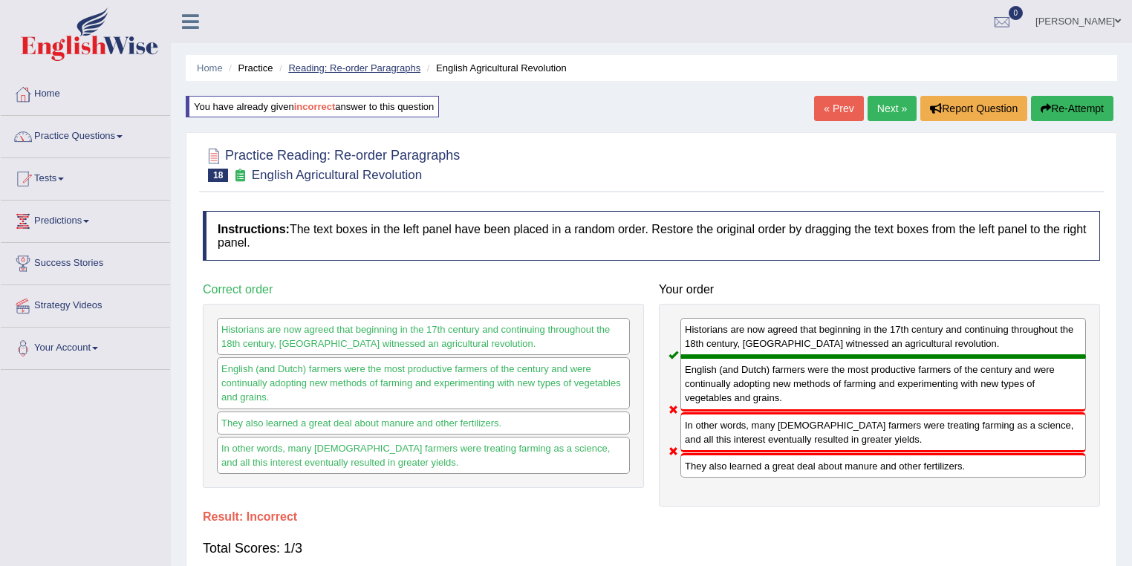
click at [321, 65] on link "Reading: Re-order Paragraphs" at bounding box center [354, 67] width 132 height 11
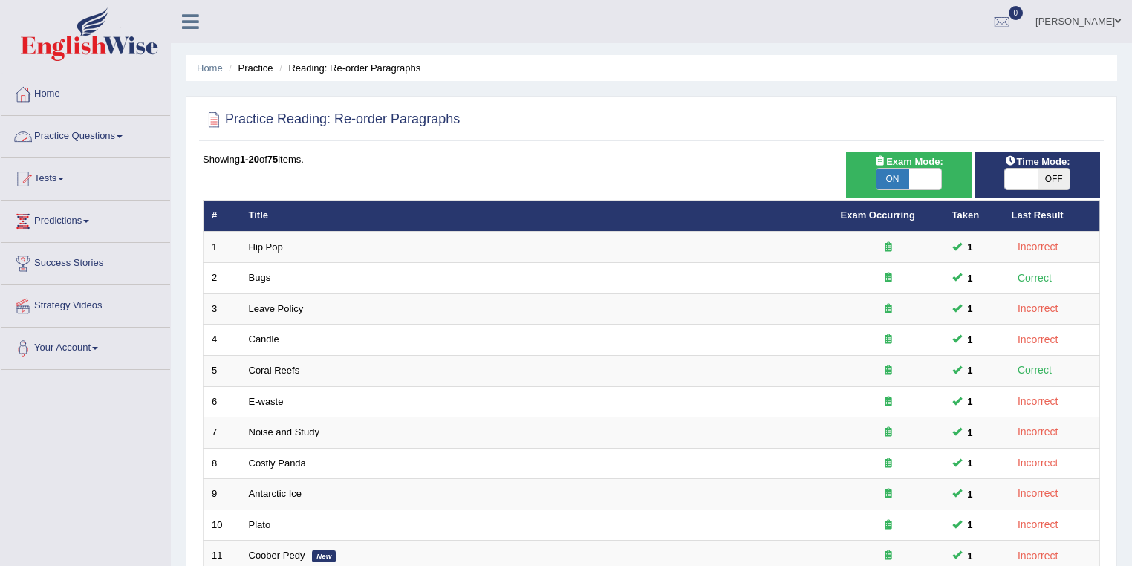
click at [91, 134] on link "Practice Questions" at bounding box center [85, 134] width 169 height 37
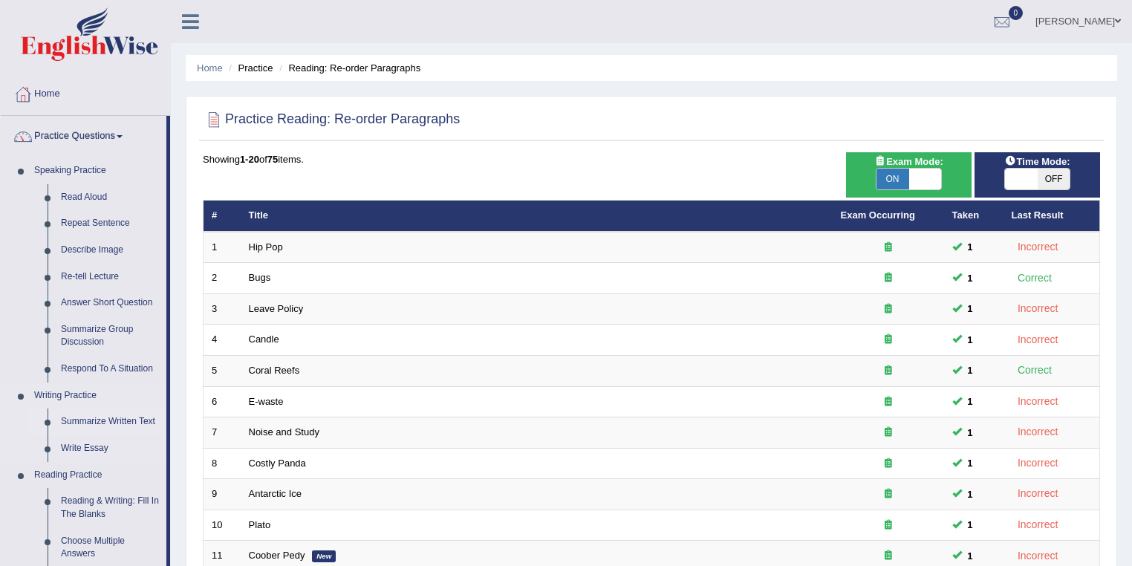
click at [115, 416] on link "Summarize Written Text" at bounding box center [110, 422] width 112 height 27
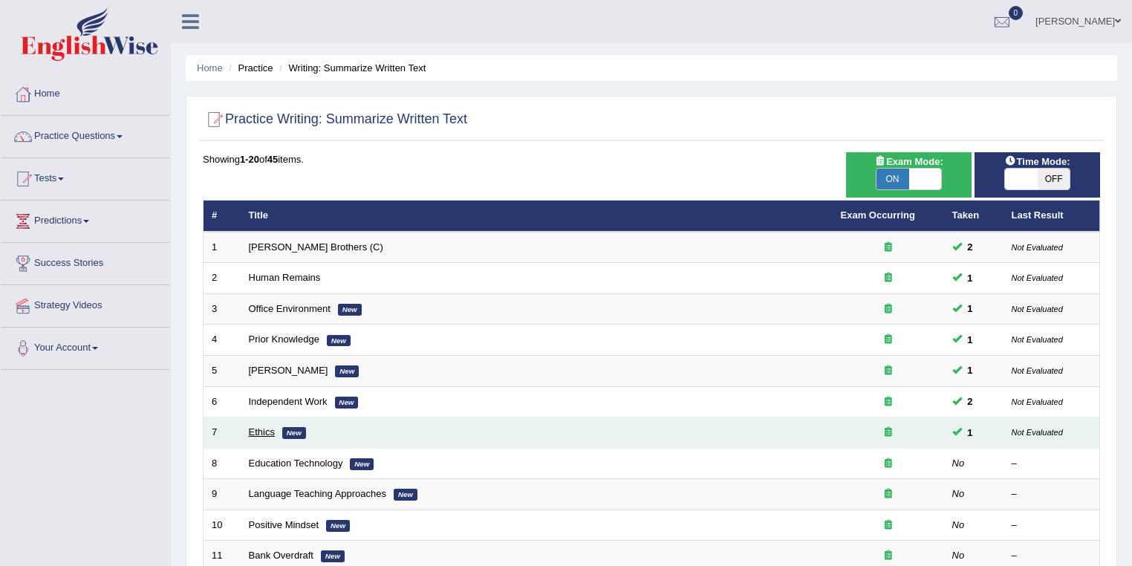
click at [272, 427] on link "Ethics" at bounding box center [262, 431] width 26 height 11
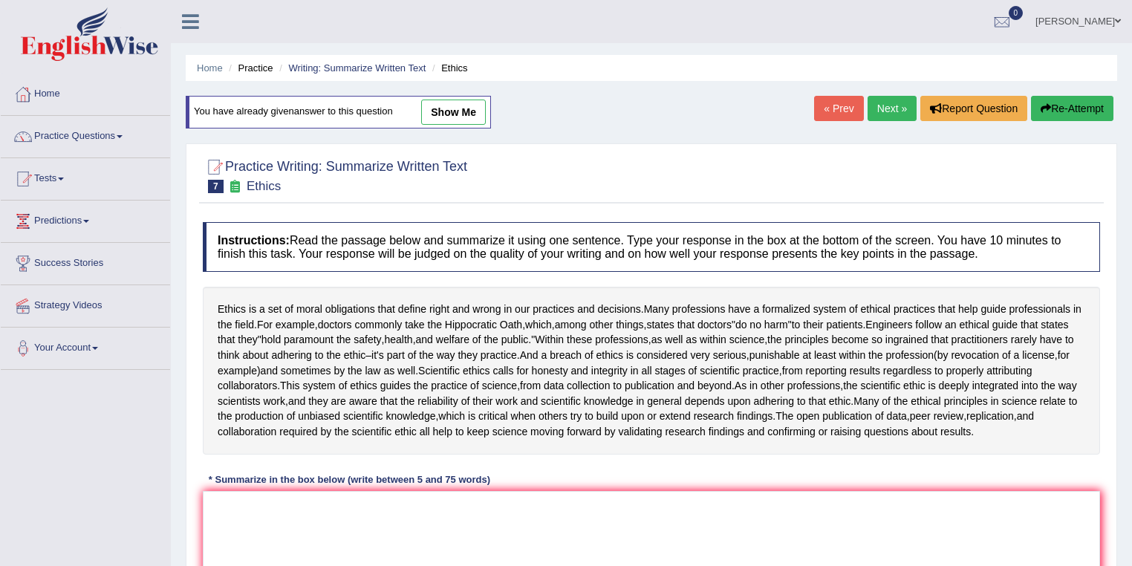
click at [475, 105] on link "show me" at bounding box center [453, 112] width 65 height 25
type textarea "Ethics is a set of moral obligations that define right and wrong in our practic…"
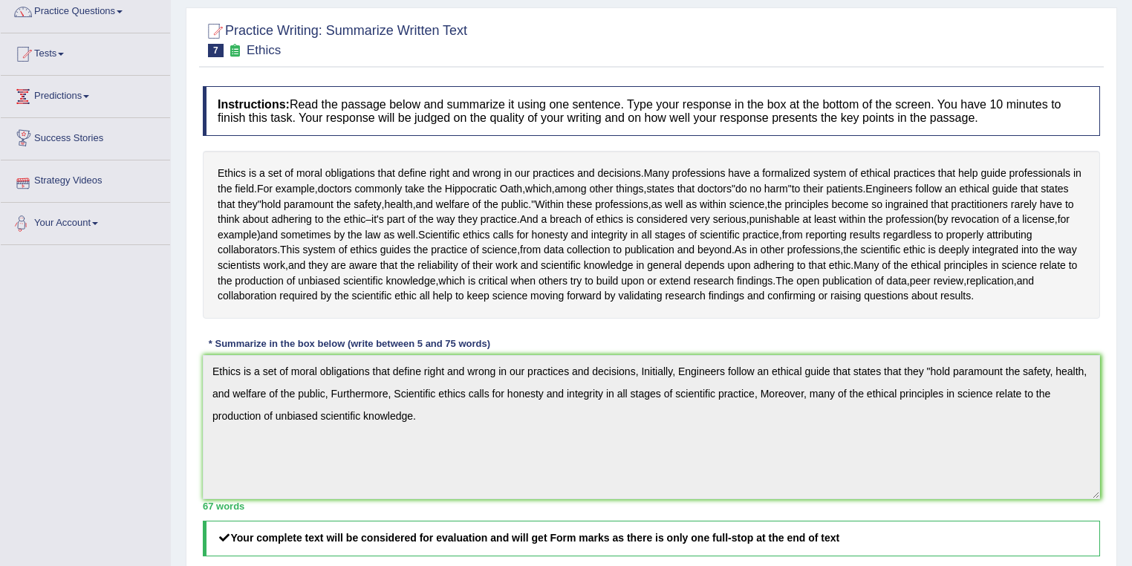
scroll to position [56, 0]
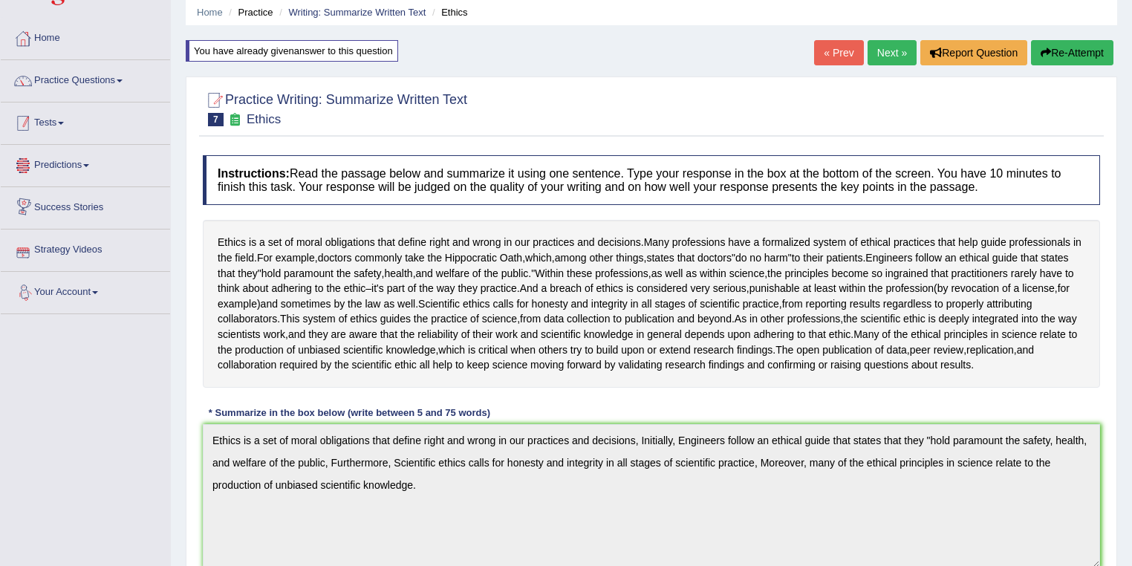
click at [67, 105] on link "Tests" at bounding box center [85, 120] width 169 height 37
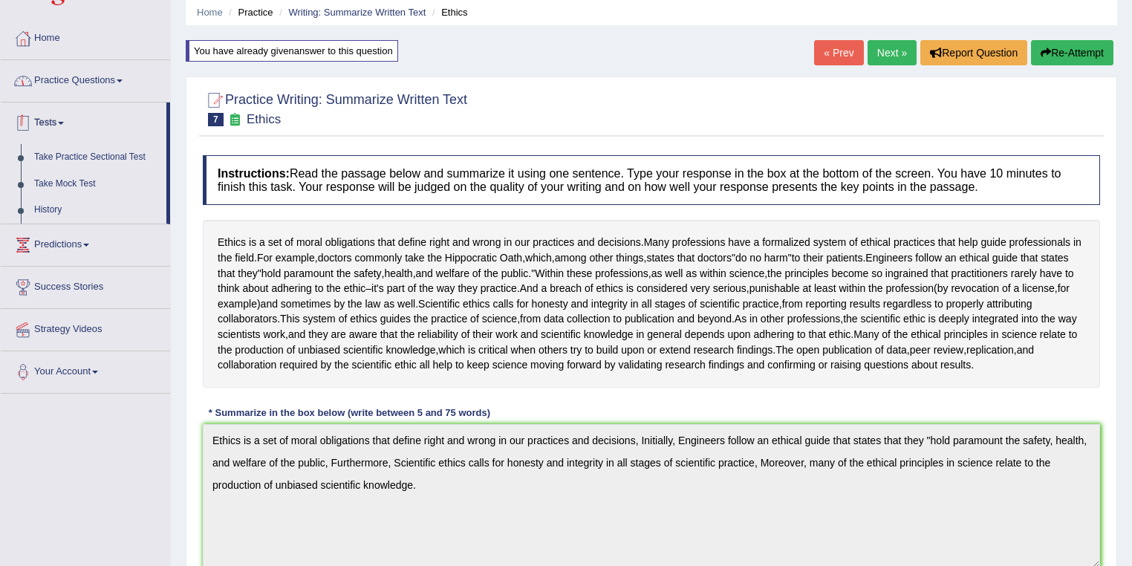
click at [77, 69] on link "Practice Questions" at bounding box center [85, 78] width 169 height 37
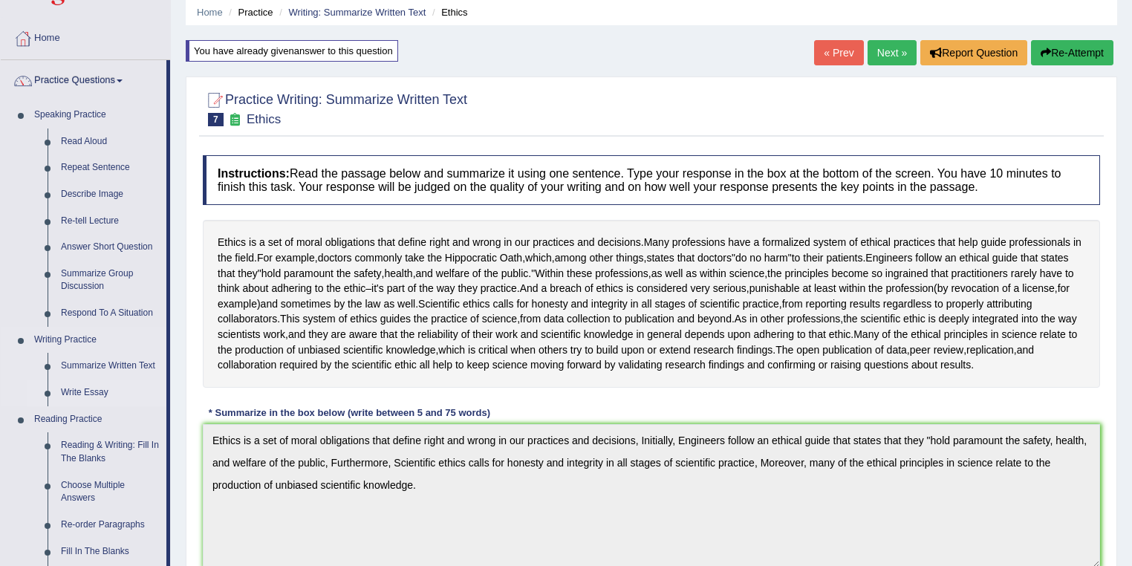
click at [101, 394] on link "Write Essay" at bounding box center [110, 393] width 112 height 27
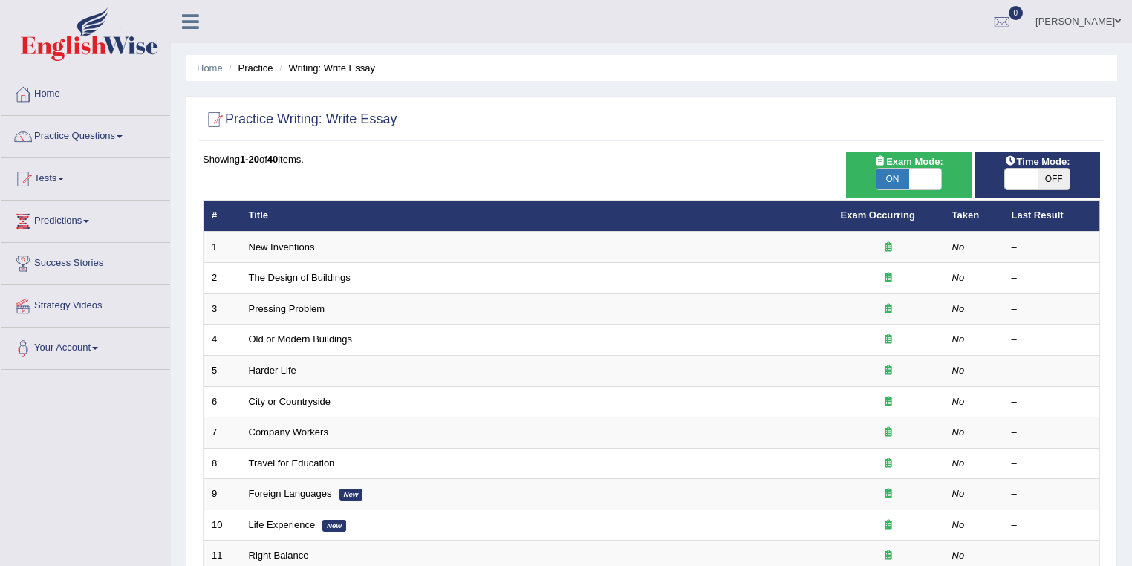
click at [906, 169] on span "ON" at bounding box center [892, 179] width 33 height 21
checkbox input "false"
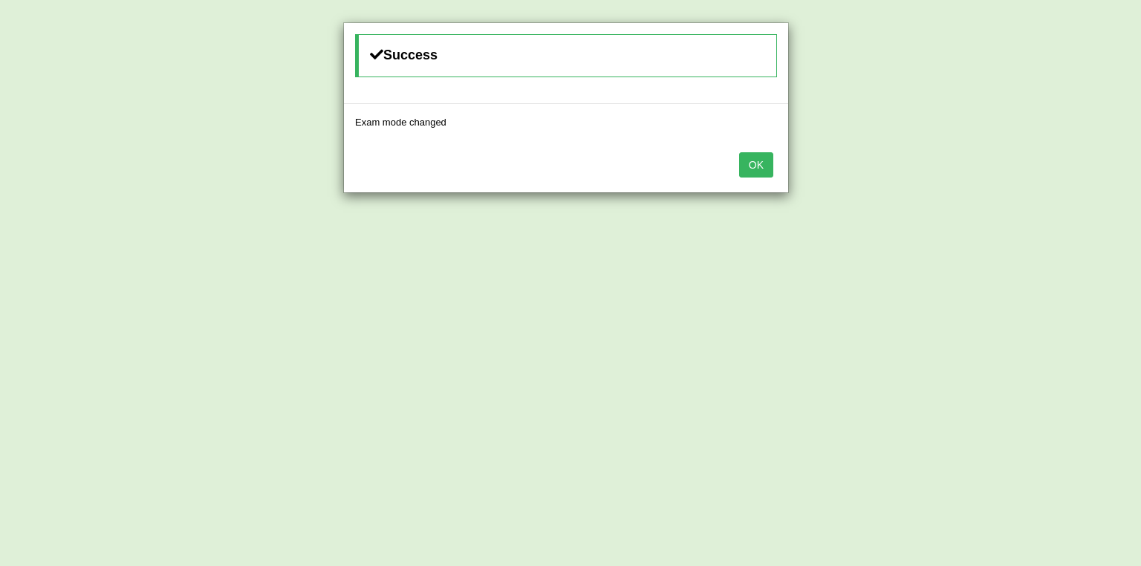
click at [766, 161] on button "OK" at bounding box center [756, 164] width 34 height 25
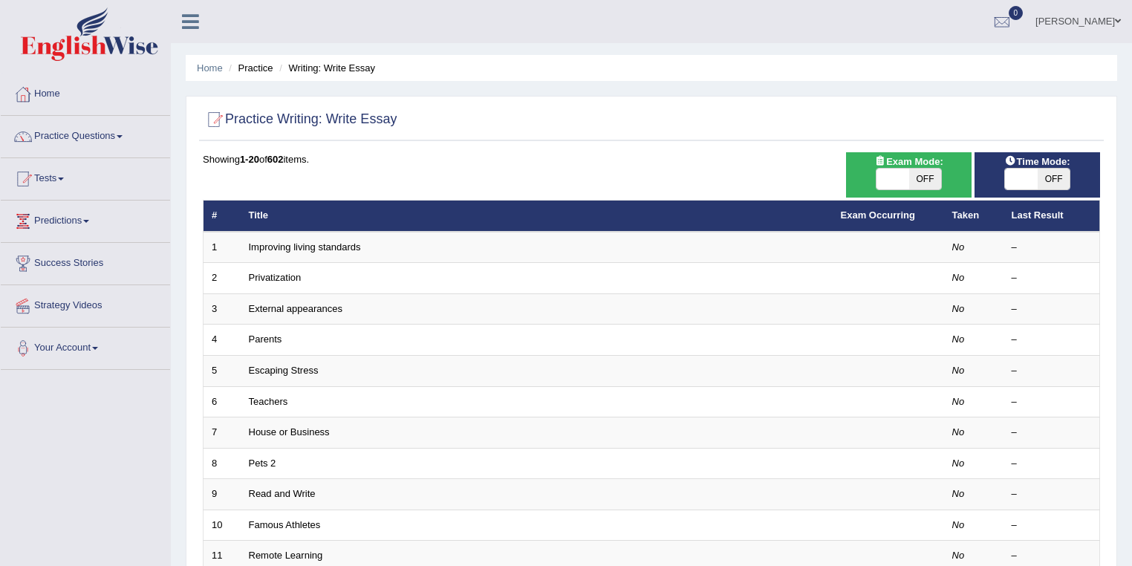
drag, startPoint x: 914, startPoint y: 177, endPoint x: 900, endPoint y: 178, distance: 13.5
click at [914, 177] on span "OFF" at bounding box center [925, 179] width 33 height 21
checkbox input "true"
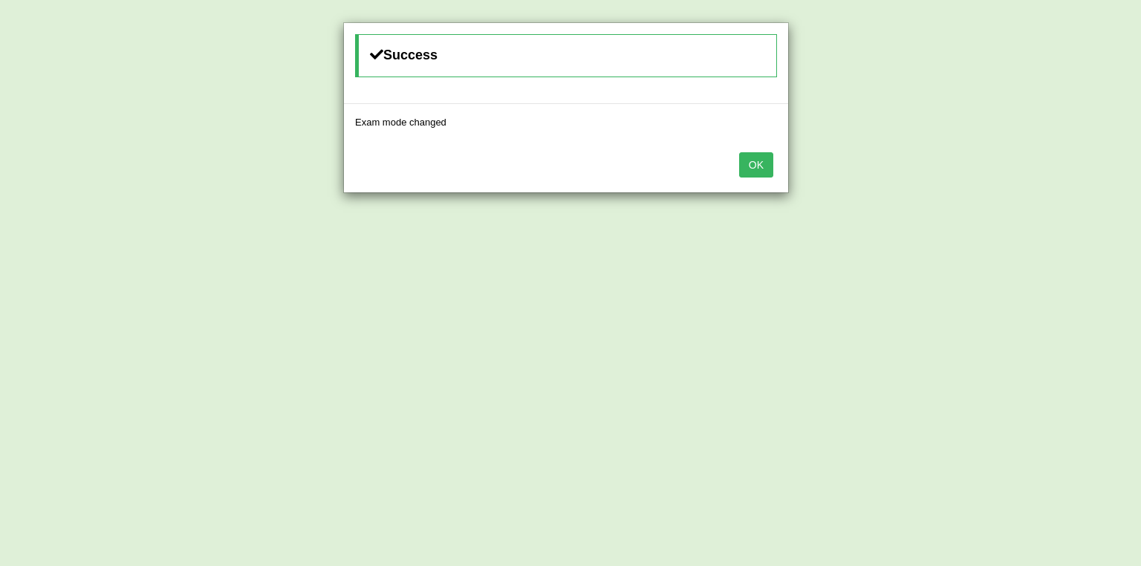
click at [749, 160] on button "OK" at bounding box center [756, 164] width 34 height 25
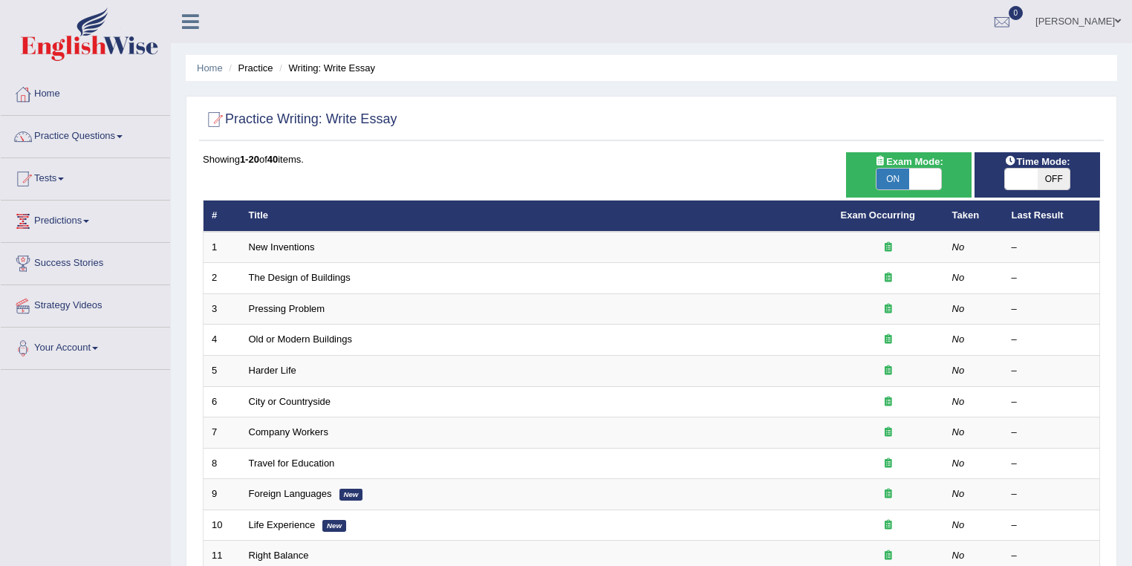
click at [895, 176] on span "ON" at bounding box center [892, 179] width 33 height 21
checkbox input "false"
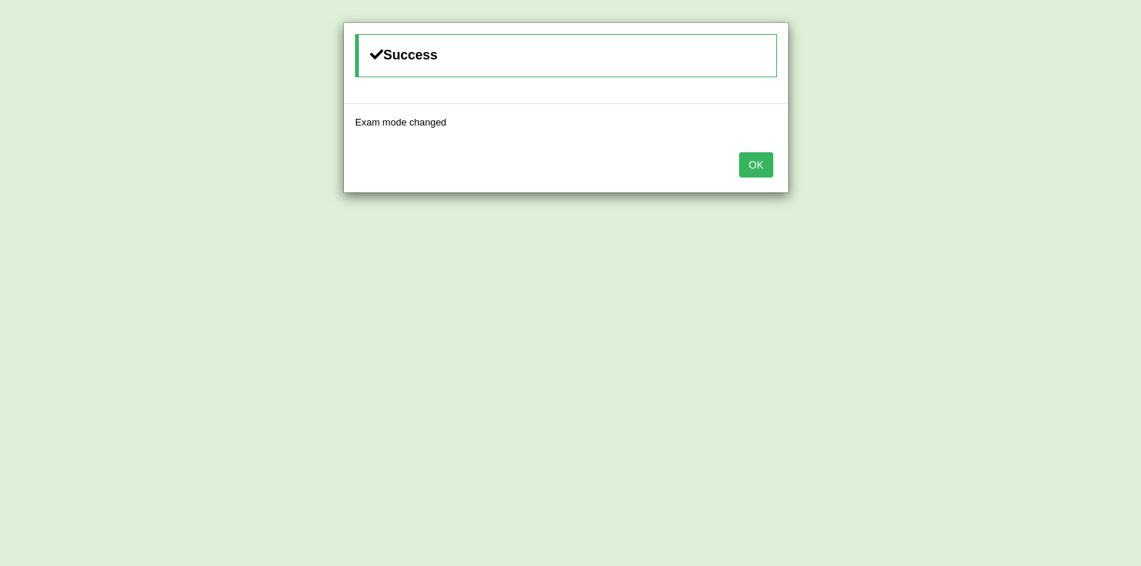
click at [758, 160] on button "OK" at bounding box center [756, 164] width 34 height 25
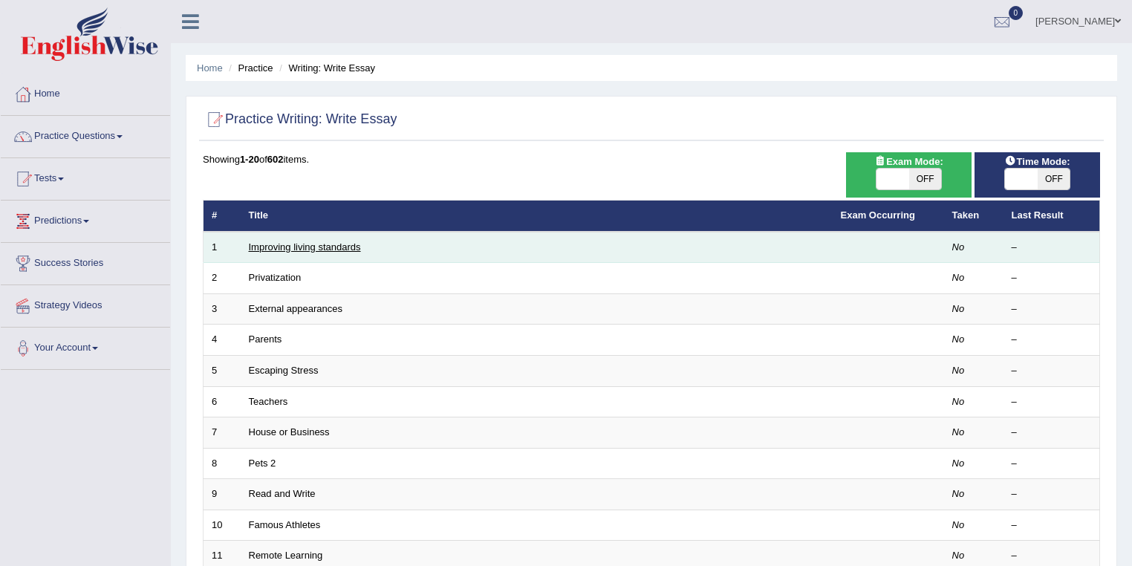
click at [306, 247] on link "Improving living standards" at bounding box center [305, 246] width 112 height 11
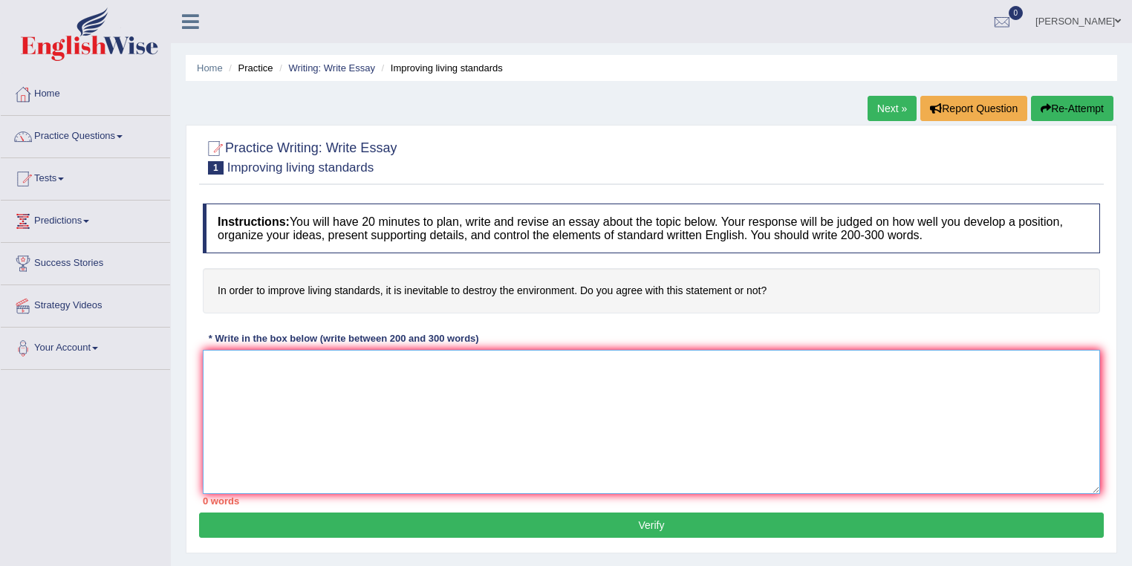
click at [289, 401] on textarea at bounding box center [651, 422] width 897 height 144
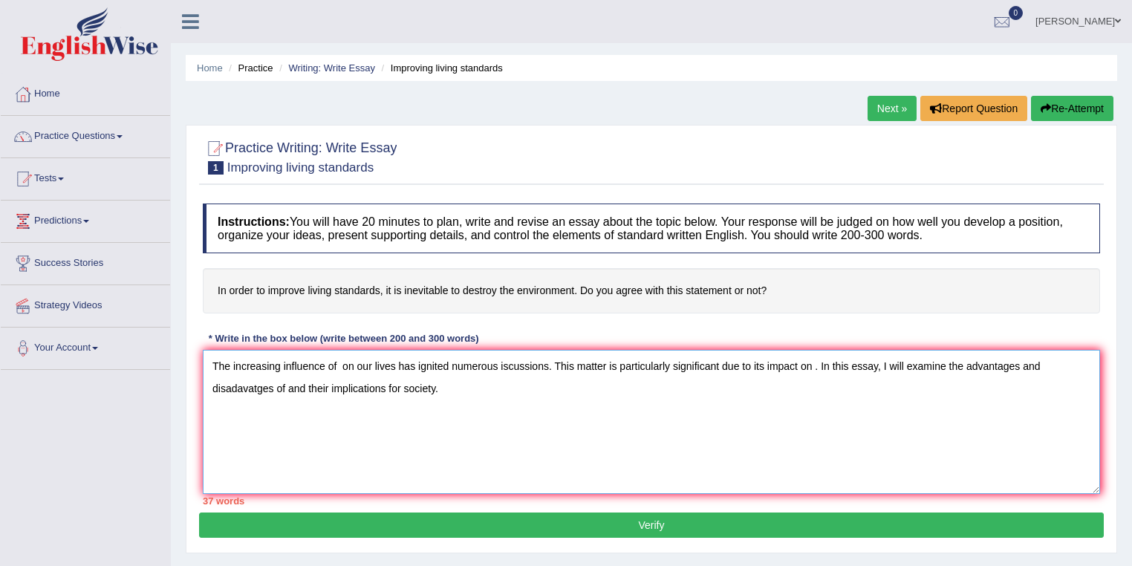
click at [339, 367] on textarea "The increasing influence of on our lives has ignited numerous iscussions. This …" at bounding box center [651, 422] width 897 height 144
drag, startPoint x: 258, startPoint y: 388, endPoint x: 261, endPoint y: 398, distance: 10.6
click at [258, 387] on textarea "The increasing influence of improving living standards at the cost of destructi…" at bounding box center [651, 422] width 897 height 144
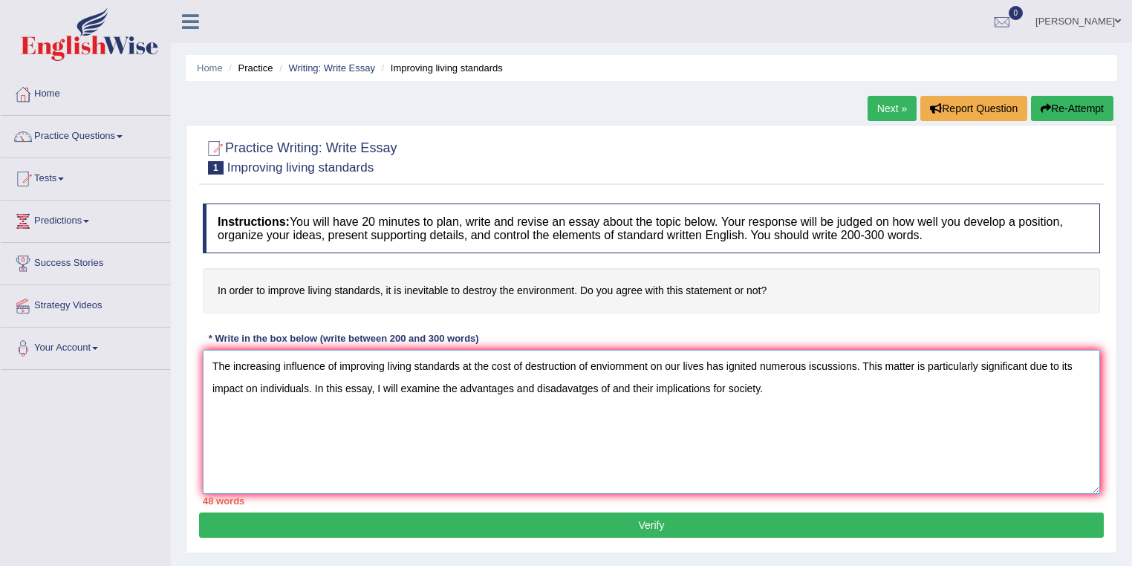
click at [590, 386] on textarea "The increasing influence of improving living standards at the cost of destructi…" at bounding box center [651, 422] width 897 height 144
drag, startPoint x: 602, startPoint y: 388, endPoint x: 570, endPoint y: 383, distance: 32.4
click at [570, 383] on textarea "The increasing influence of improving living standards at the cost of destructi…" at bounding box center [651, 422] width 897 height 144
click at [781, 389] on textarea "The increasing influence of improving living standards at the cost of destructi…" at bounding box center [651, 422] width 897 height 144
type textarea "The increasing influence of improving living standards at the cost of destructi…"
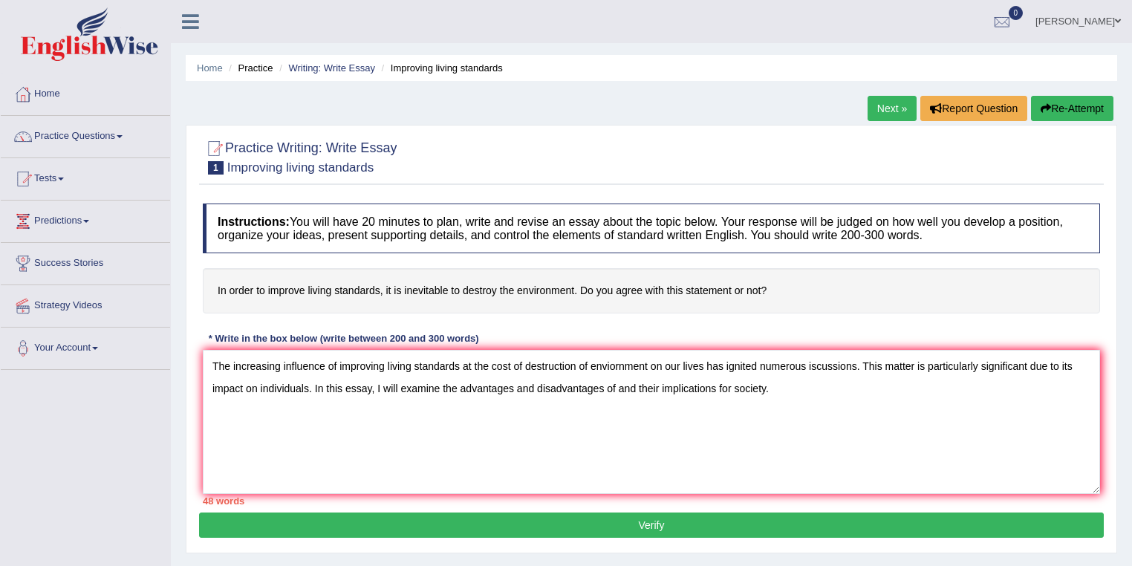
click at [702, 513] on button "Verify" at bounding box center [651, 524] width 905 height 25
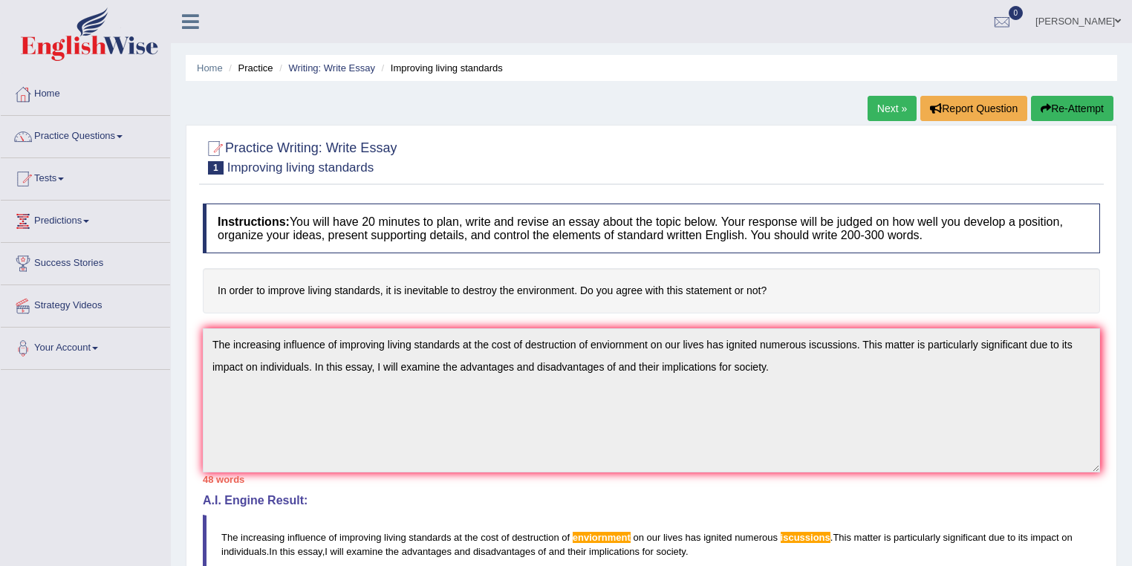
click at [891, 102] on link "Next »" at bounding box center [892, 108] width 49 height 25
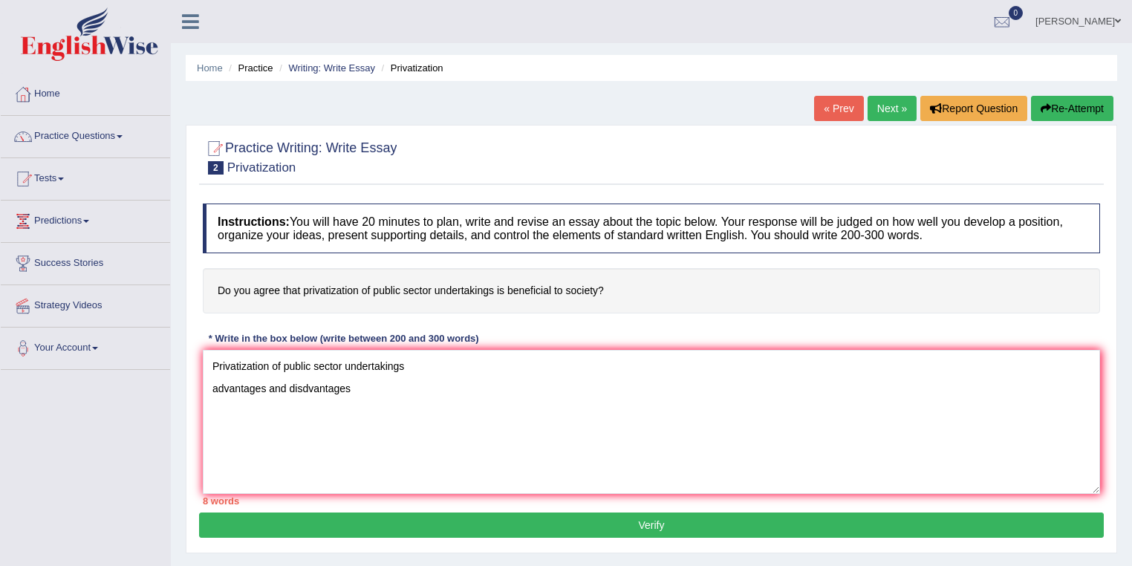
click at [303, 387] on textarea "Privatization of public sector undertakings advantages and disdvantages" at bounding box center [651, 422] width 897 height 144
click at [427, 368] on textarea "Privatization of public sector undertakings advantages and disadvantages" at bounding box center [651, 422] width 897 height 144
click at [409, 413] on textarea "Privatization of public sector undertakings country's economy advantages and di…" at bounding box center [651, 422] width 897 height 144
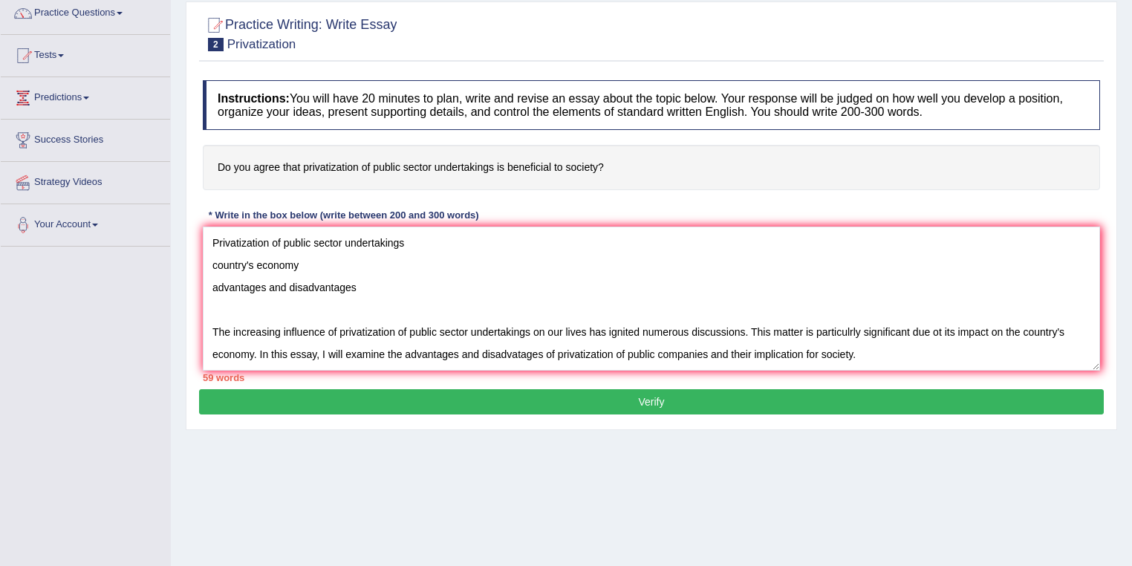
scroll to position [214, 0]
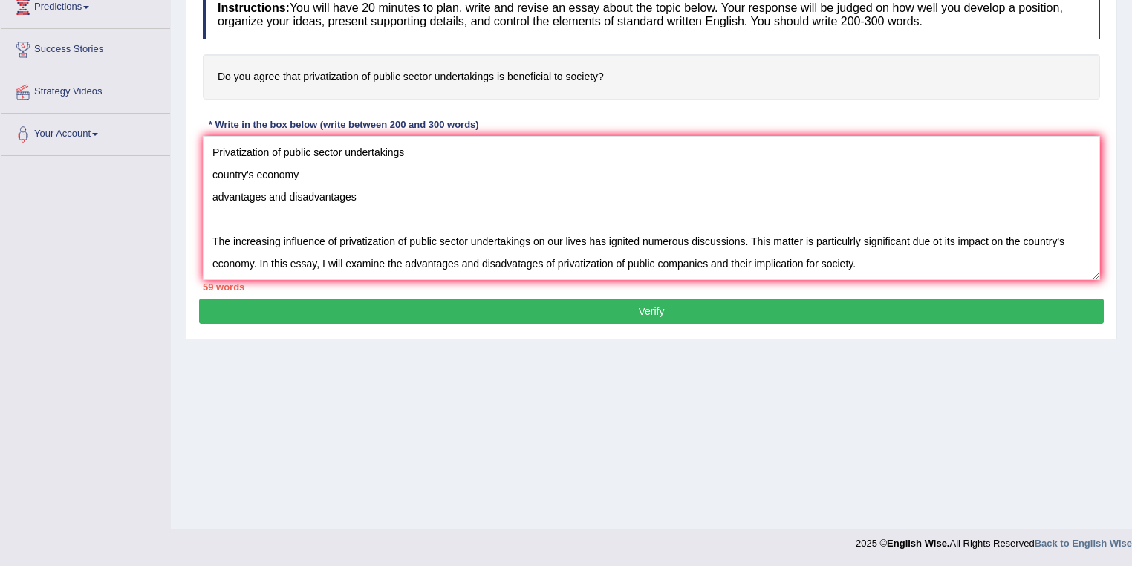
type textarea "Privatization of public sector undertakings country's economy advantages and di…"
click at [377, 315] on button "Verify" at bounding box center [651, 311] width 905 height 25
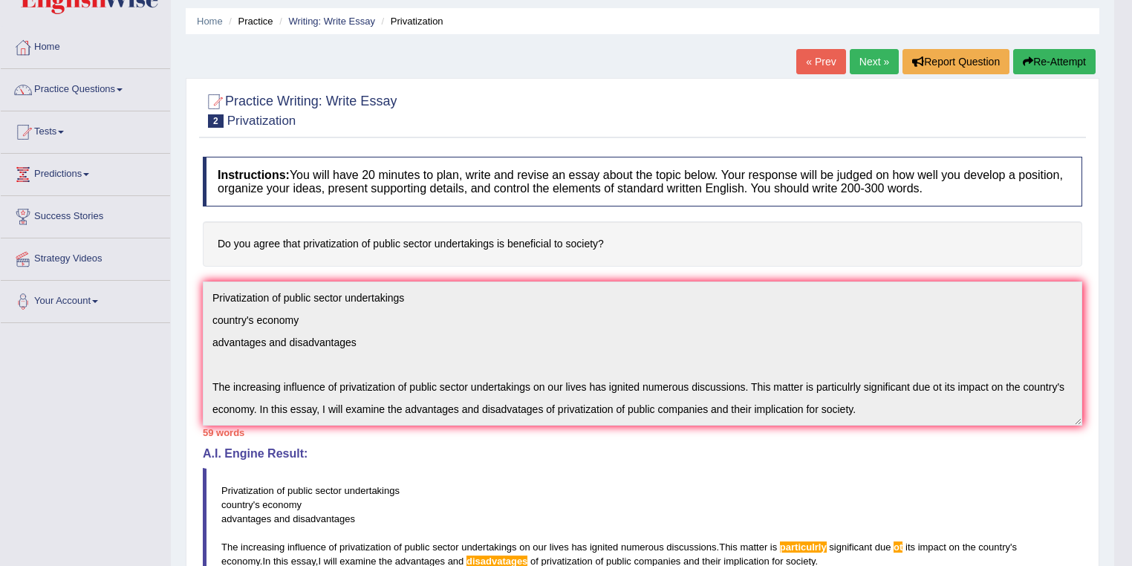
scroll to position [0, 0]
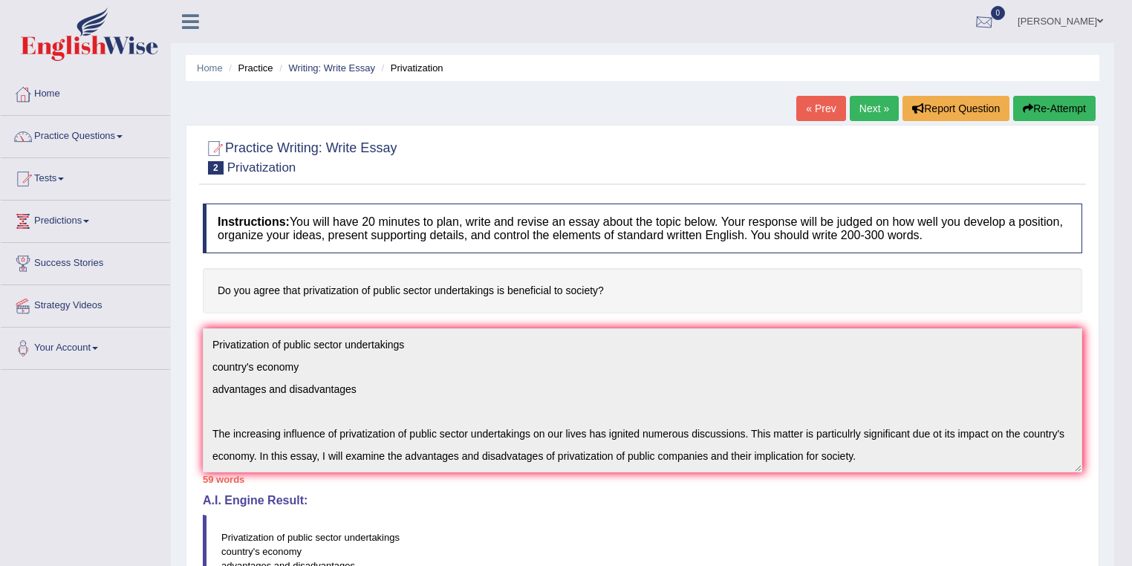
click at [1061, 9] on link "[PERSON_NAME]" at bounding box center [1060, 19] width 108 height 39
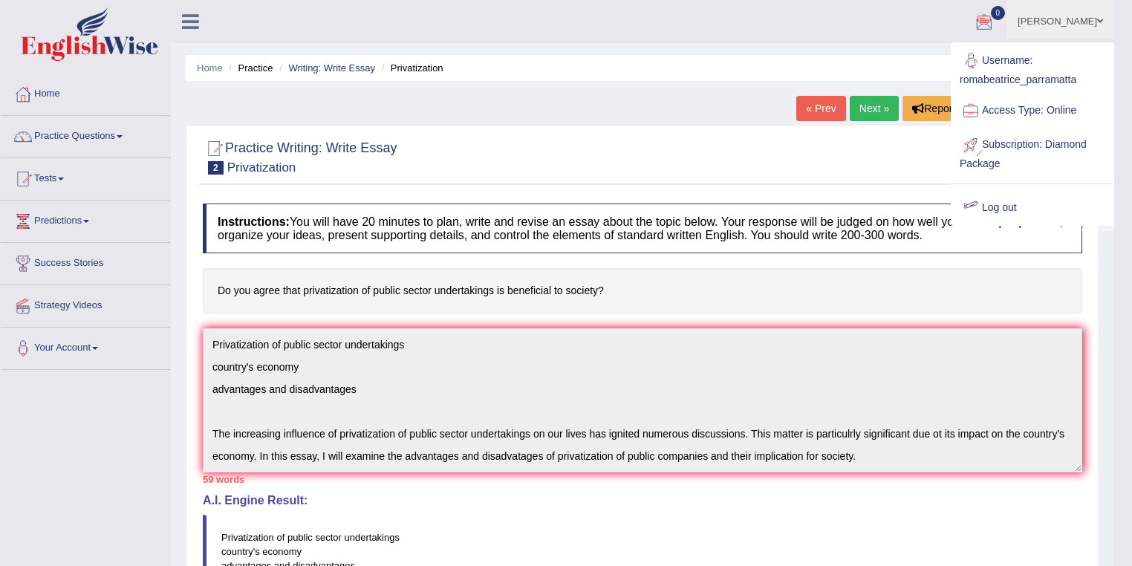
click at [1005, 204] on link "Log out" at bounding box center [1032, 208] width 160 height 34
